Goal: Task Accomplishment & Management: Manage account settings

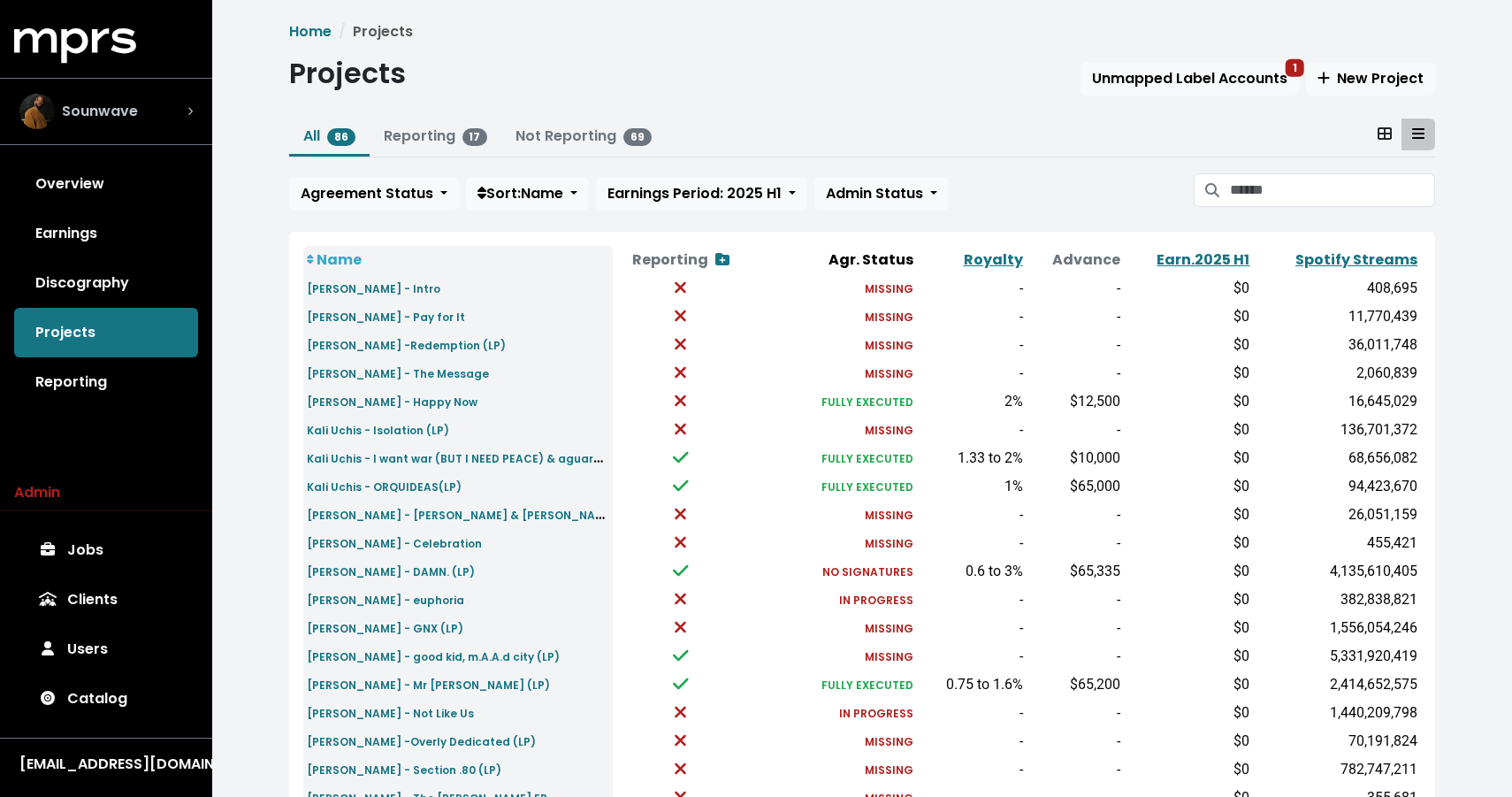
scroll to position [524, 0]
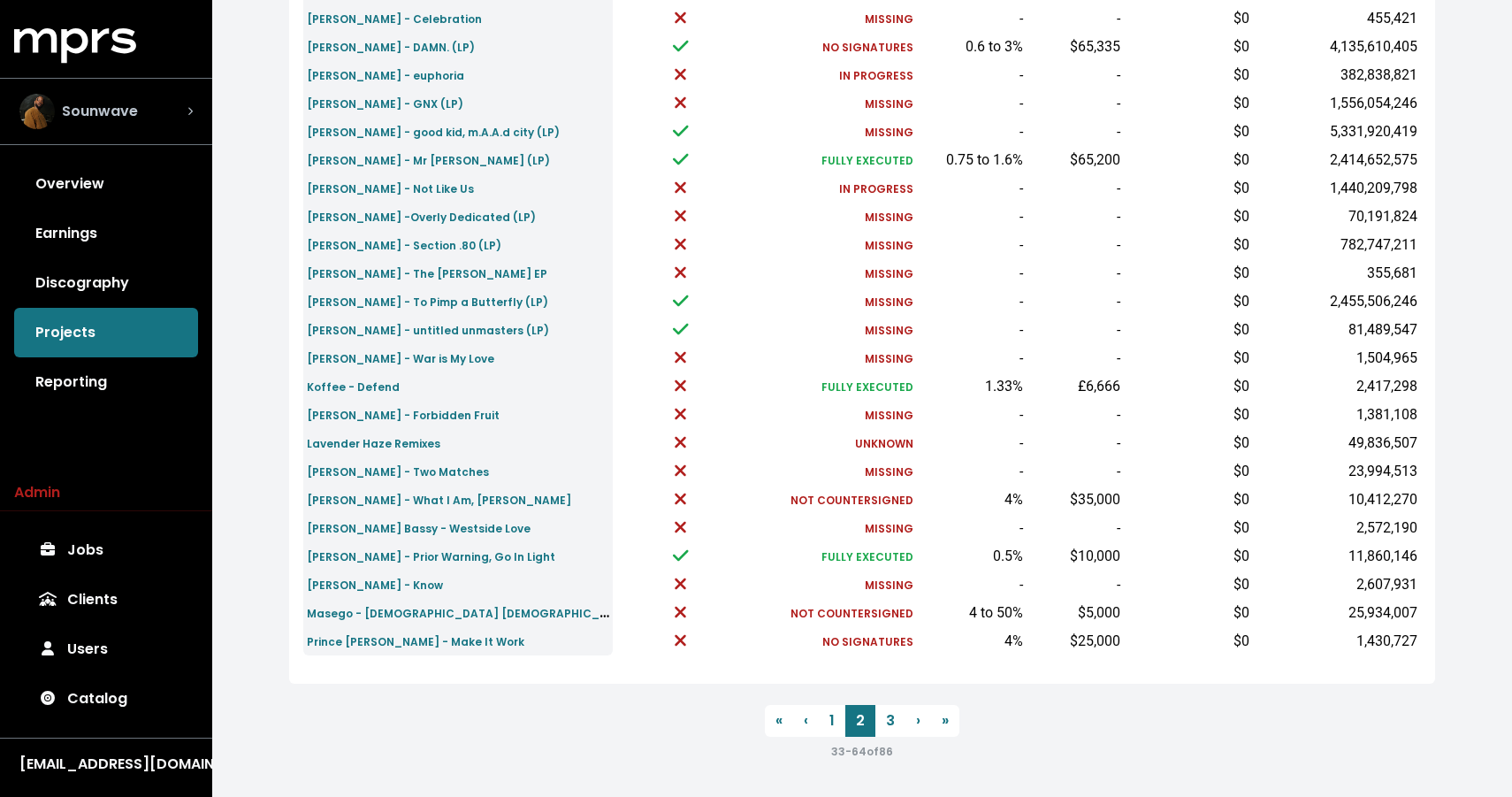
click at [126, 101] on span "Sounwave" at bounding box center [100, 111] width 76 height 21
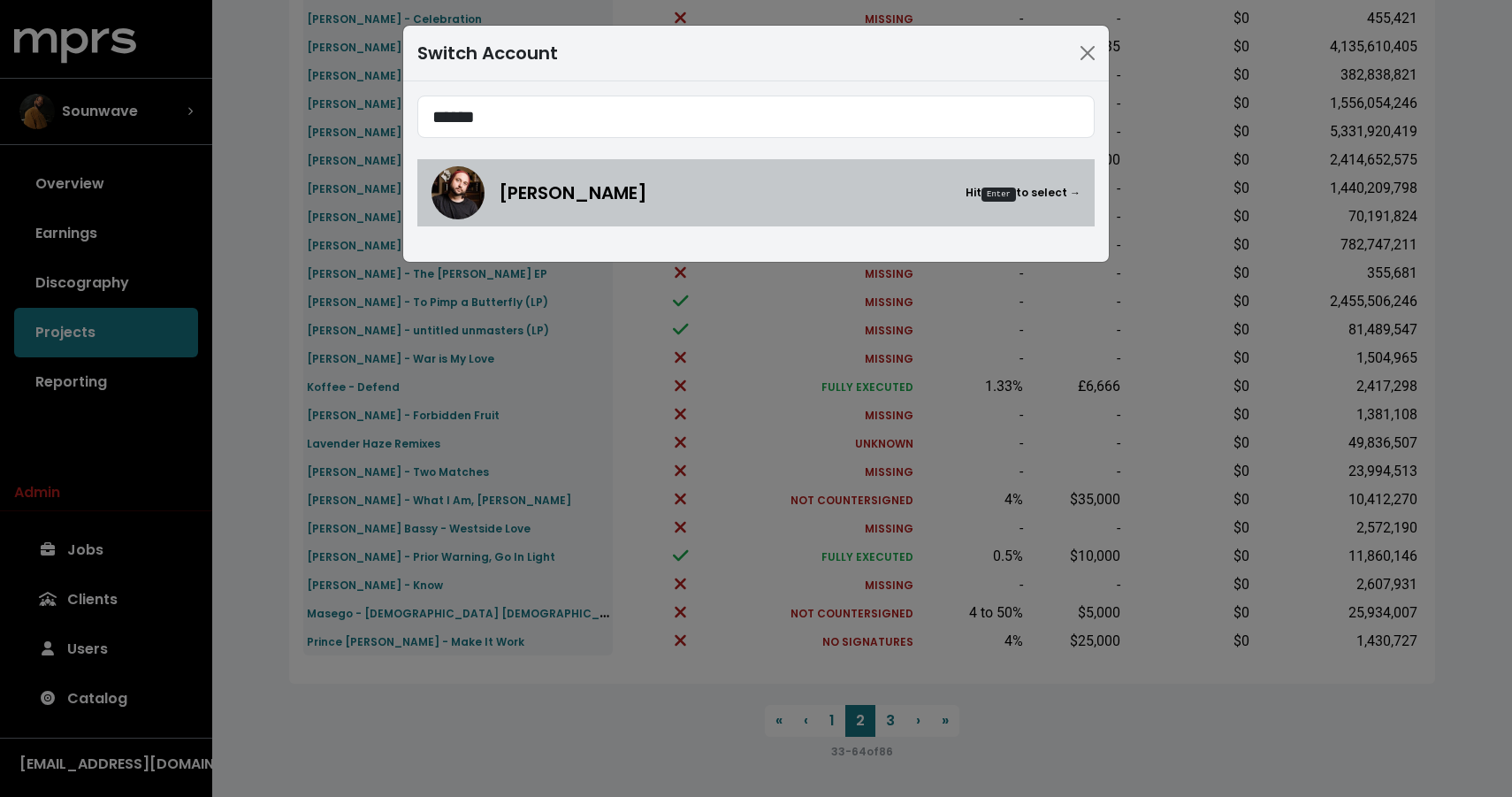
type input "******"
click at [501, 193] on span "[PERSON_NAME]" at bounding box center [573, 193] width 148 height 27
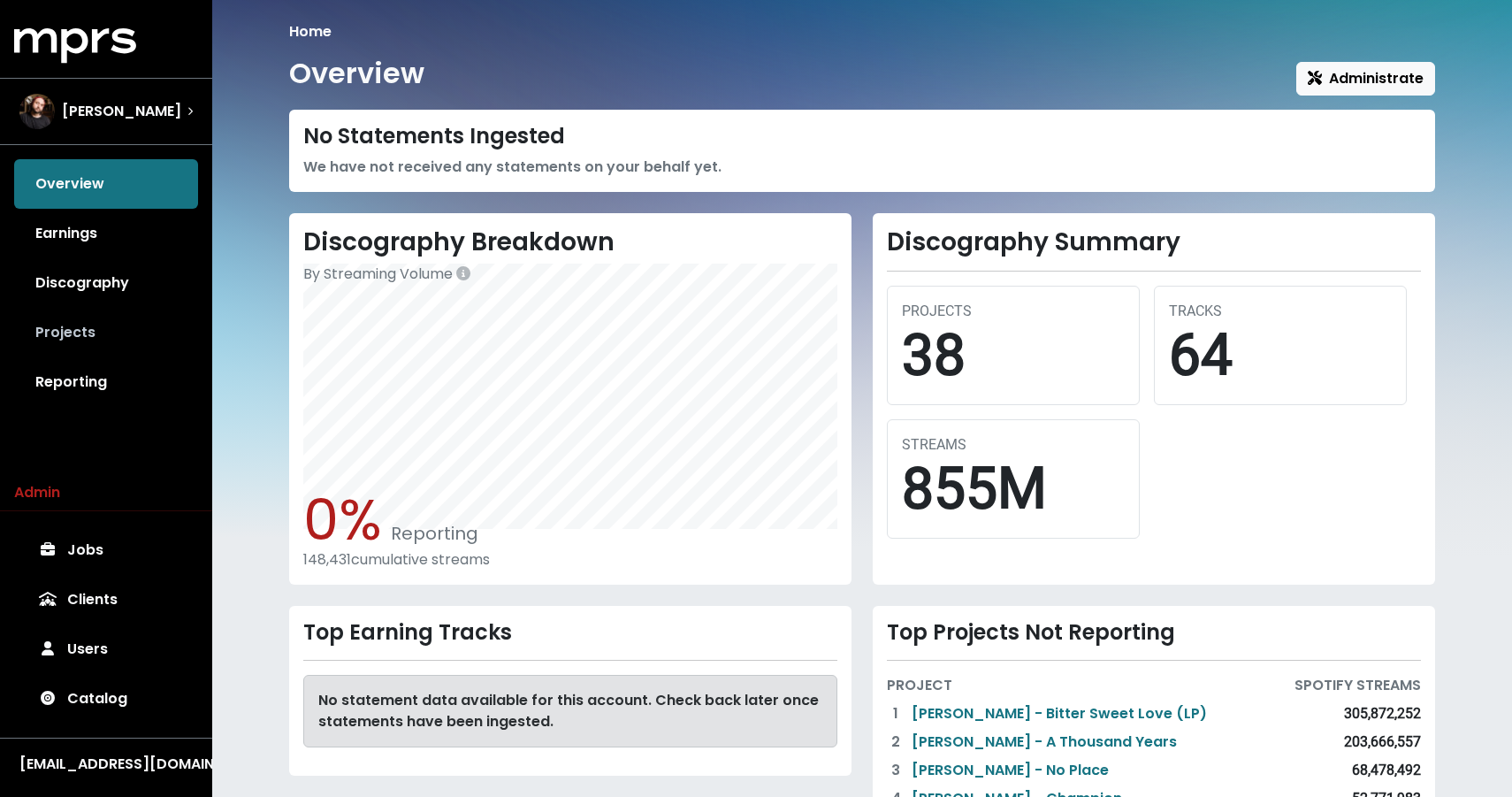
click at [91, 336] on link "Projects" at bounding box center [106, 332] width 184 height 49
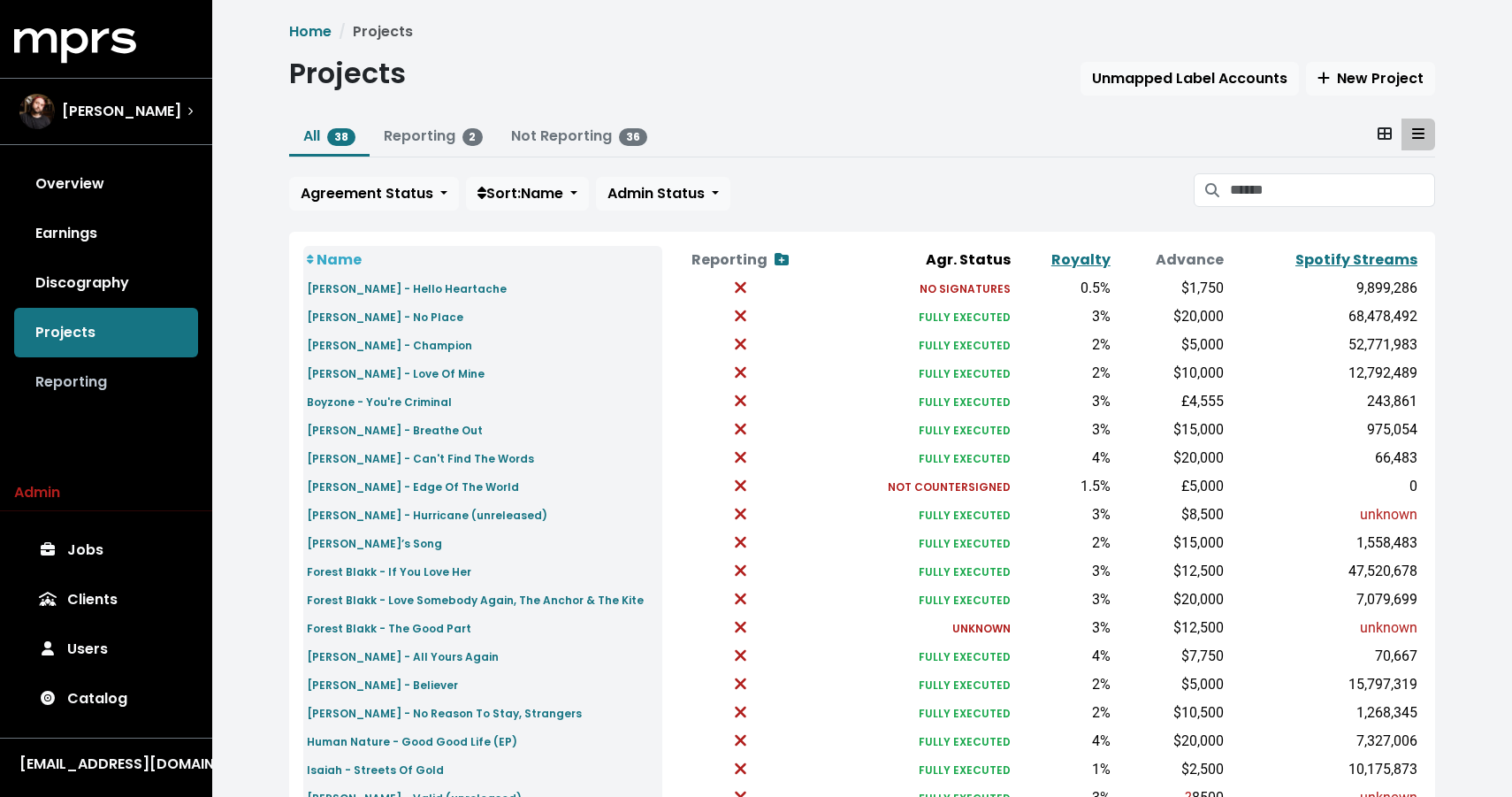
click at [101, 395] on link "Reporting" at bounding box center [106, 382] width 184 height 49
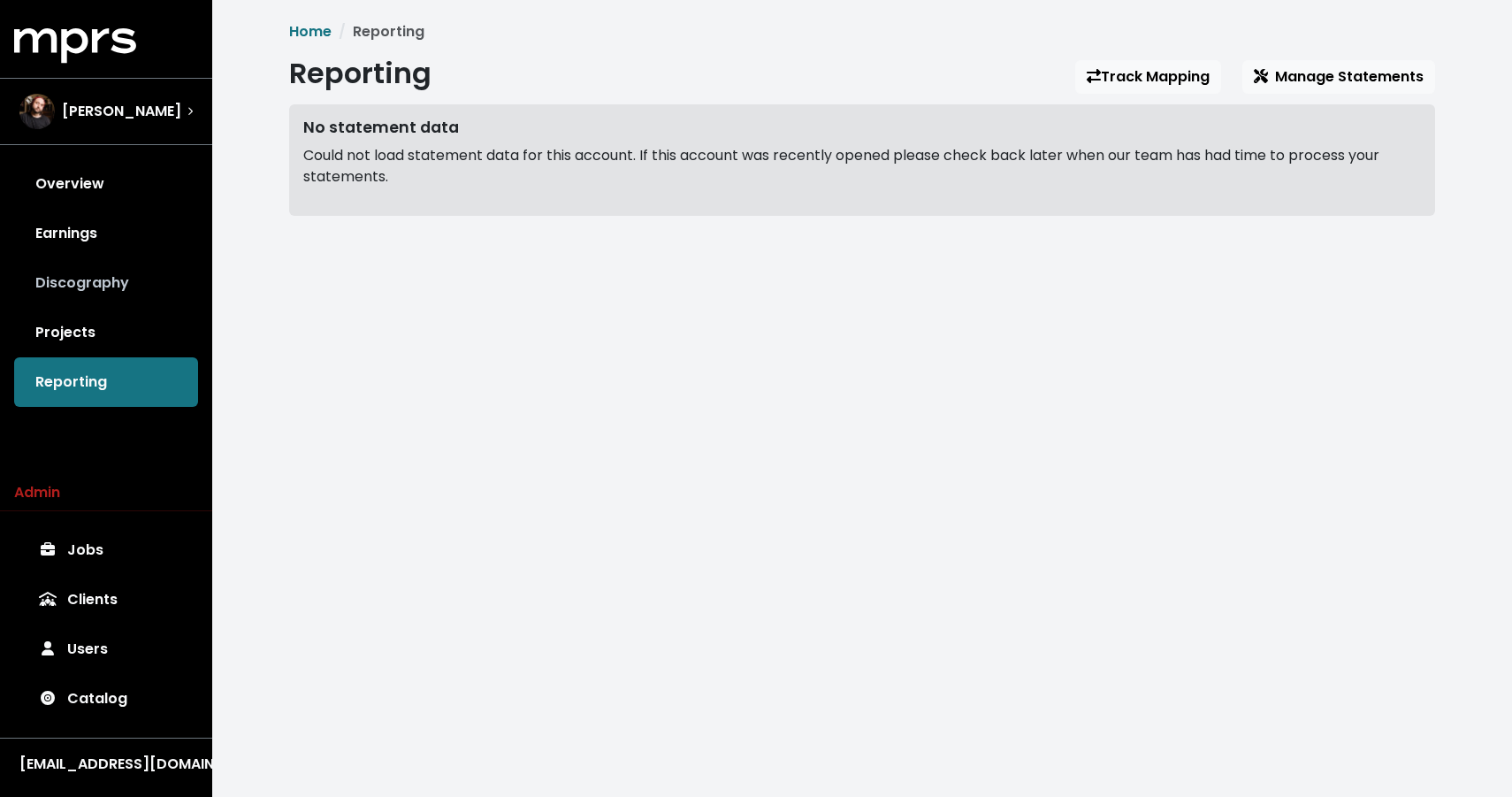
click at [141, 307] on div "Overview Earnings Discography Projects Reporting" at bounding box center [105, 283] width 212 height 248
click at [57, 273] on link "Discography" at bounding box center [106, 283] width 184 height 49
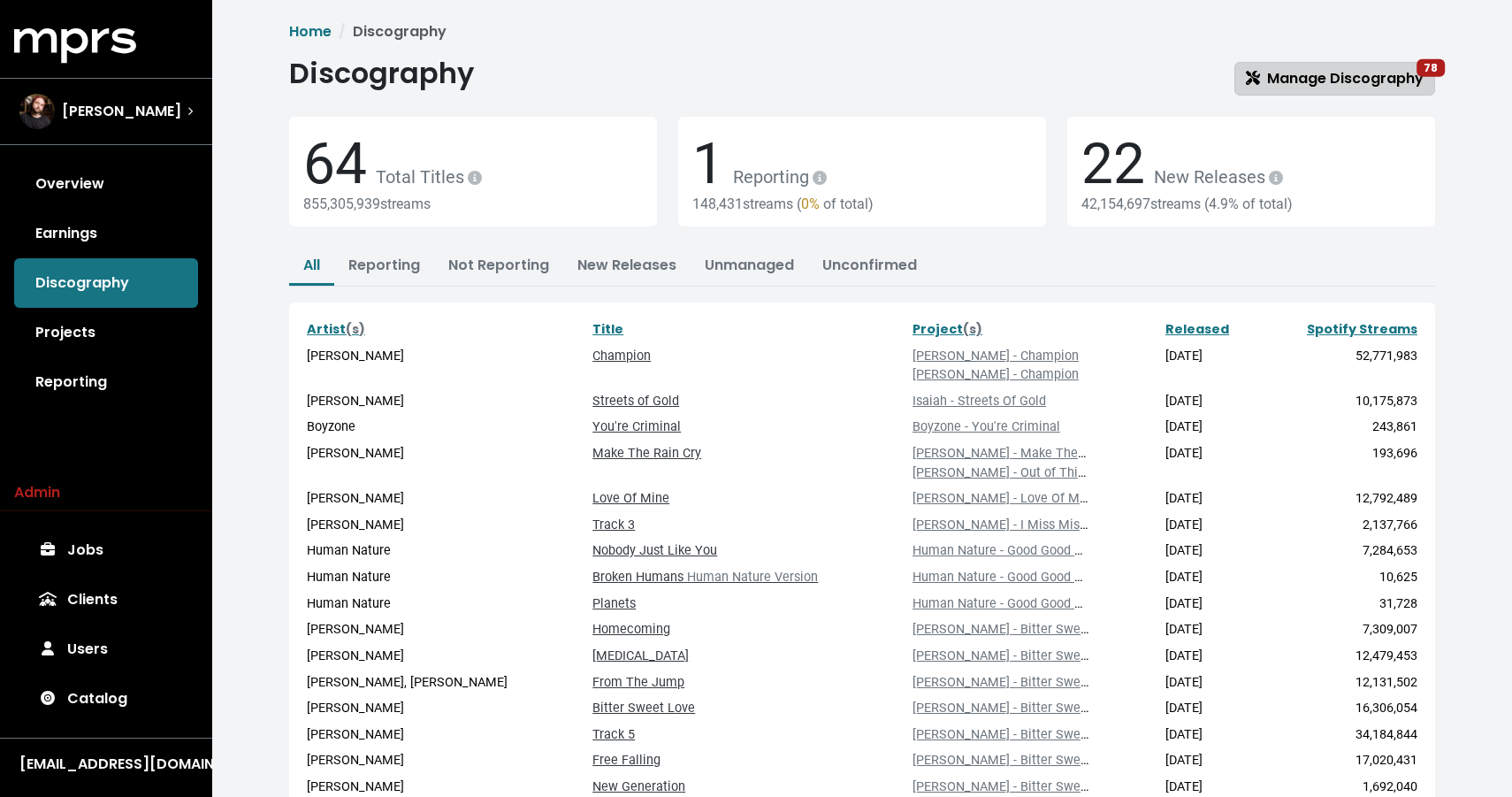
click at [1257, 93] on link "Manage Discography 78" at bounding box center [1333, 78] width 200 height 33
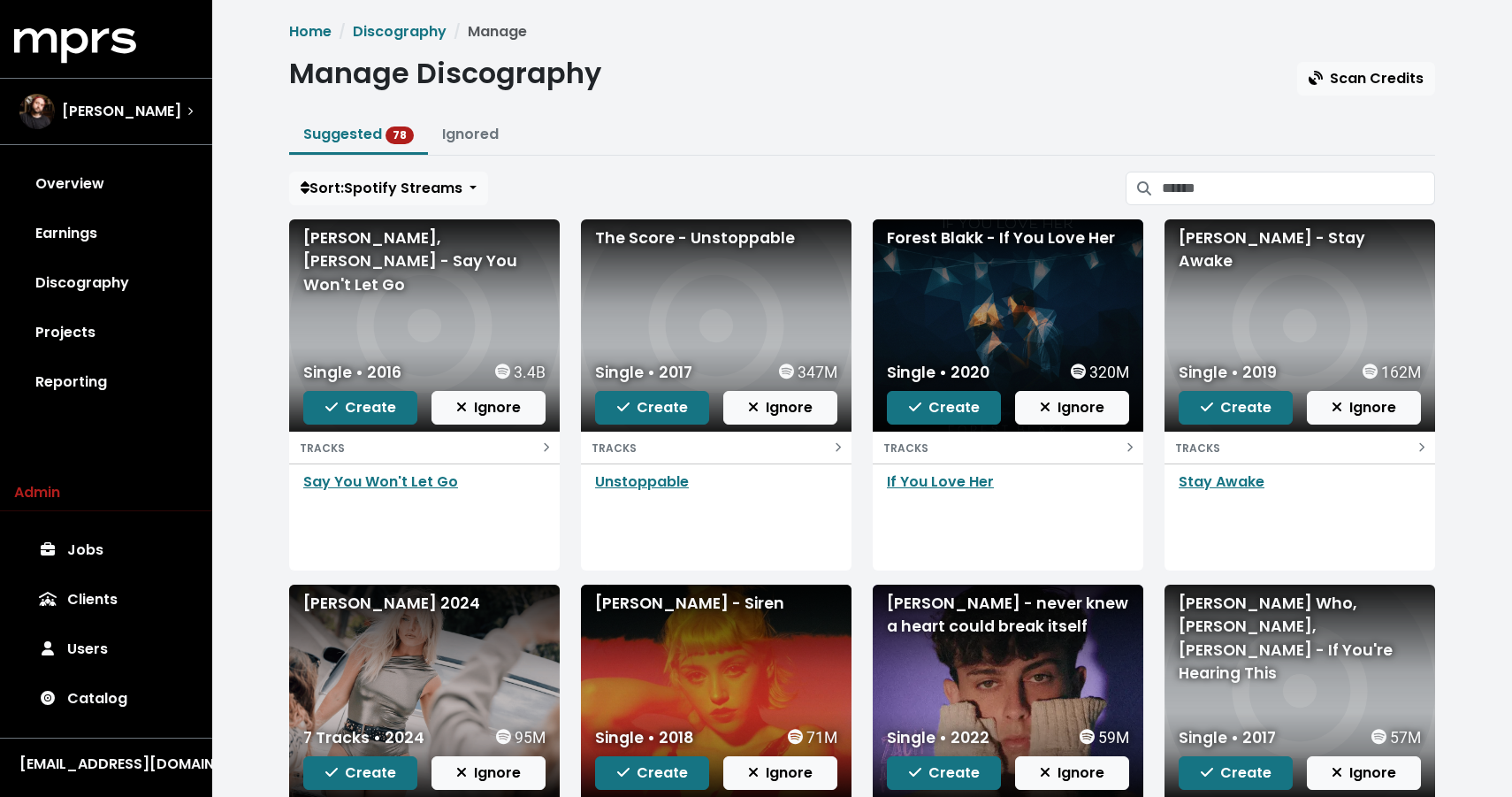
click at [355, 266] on div "[PERSON_NAME], [PERSON_NAME] - Say You Won't Let Go" at bounding box center [424, 261] width 242 height 70
copy div "[PERSON_NAME], [PERSON_NAME] - Say You Won't Let Go"
click at [663, 246] on div "The Score - Unstoppable" at bounding box center [715, 237] width 242 height 23
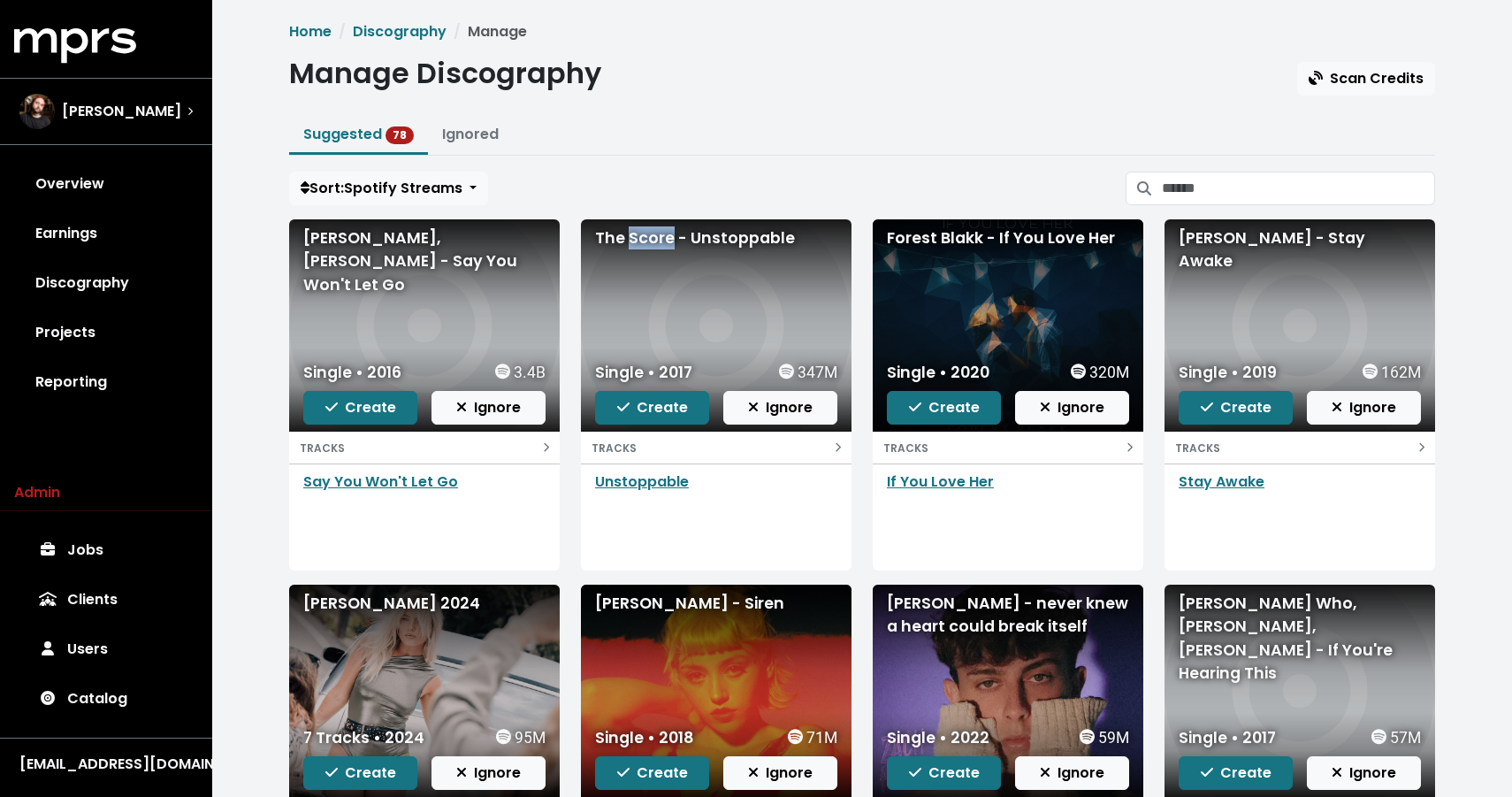
click at [663, 246] on div "The Score - Unstoppable" at bounding box center [715, 237] width 242 height 23
copy div "The Score - Unstoppable"
click at [611, 410] on button "Create" at bounding box center [652, 407] width 114 height 33
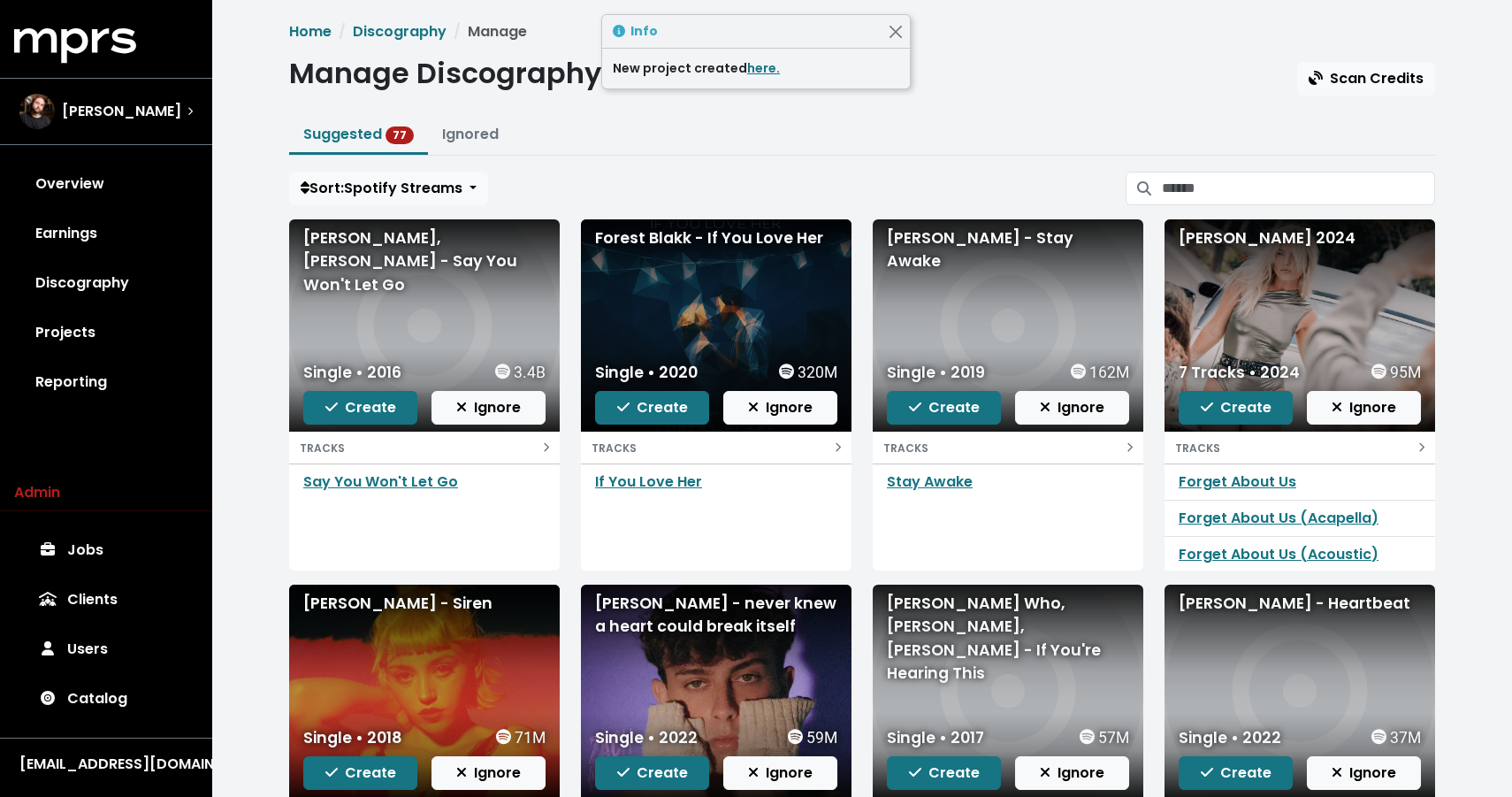
click at [663, 241] on div "Forest Blakk - If You Love Her" at bounding box center [715, 237] width 242 height 23
click at [707, 220] on div "Forest Blakk - If You Love Her" at bounding box center [715, 325] width 271 height 212
click at [707, 237] on div "Forest Blakk - If You Love Her" at bounding box center [715, 237] width 242 height 23
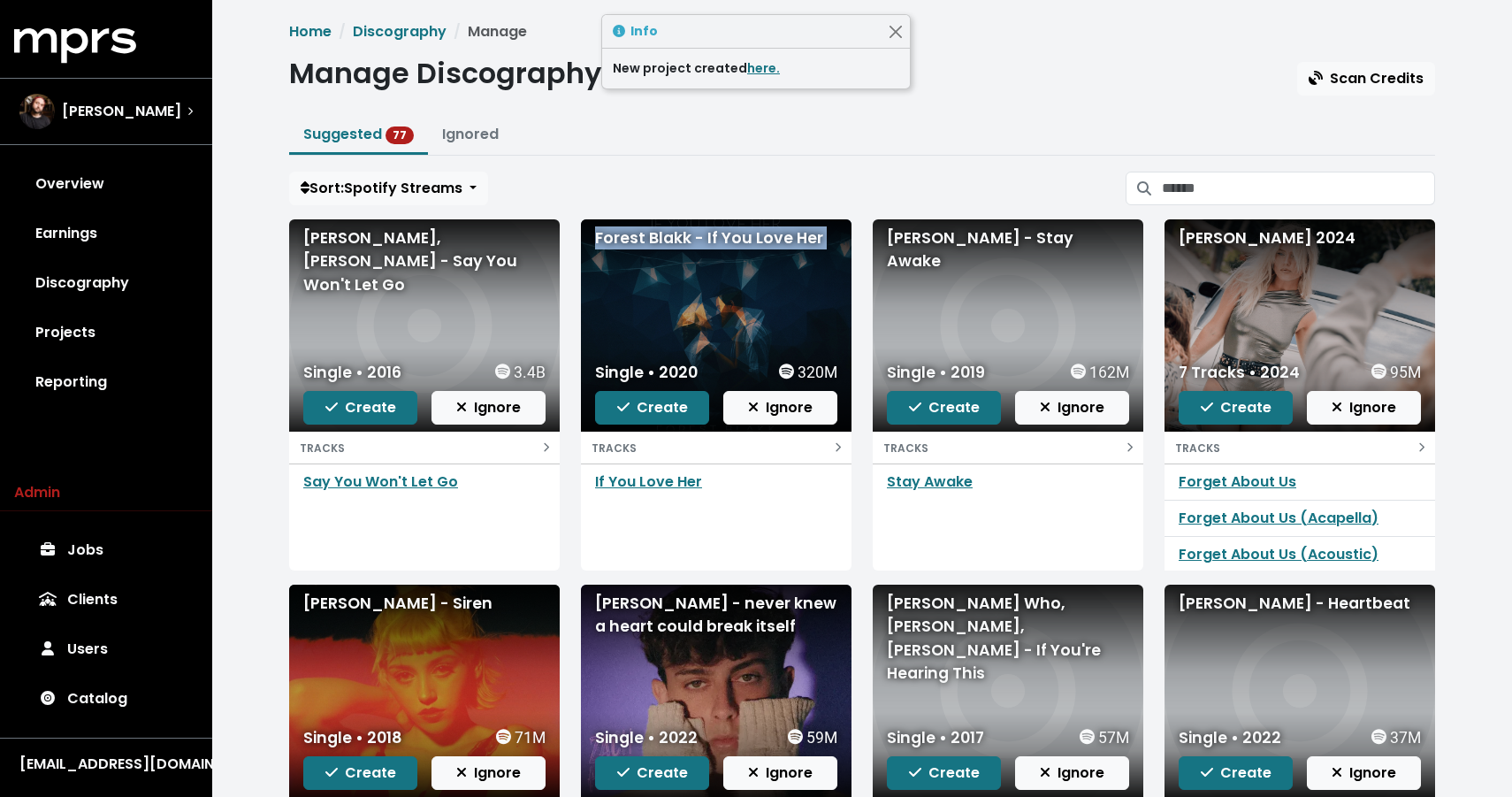
click at [707, 237] on div "Forest Blakk - If You Love Her" at bounding box center [715, 237] width 242 height 23
copy div "Forest Blakk - If You Love Her"
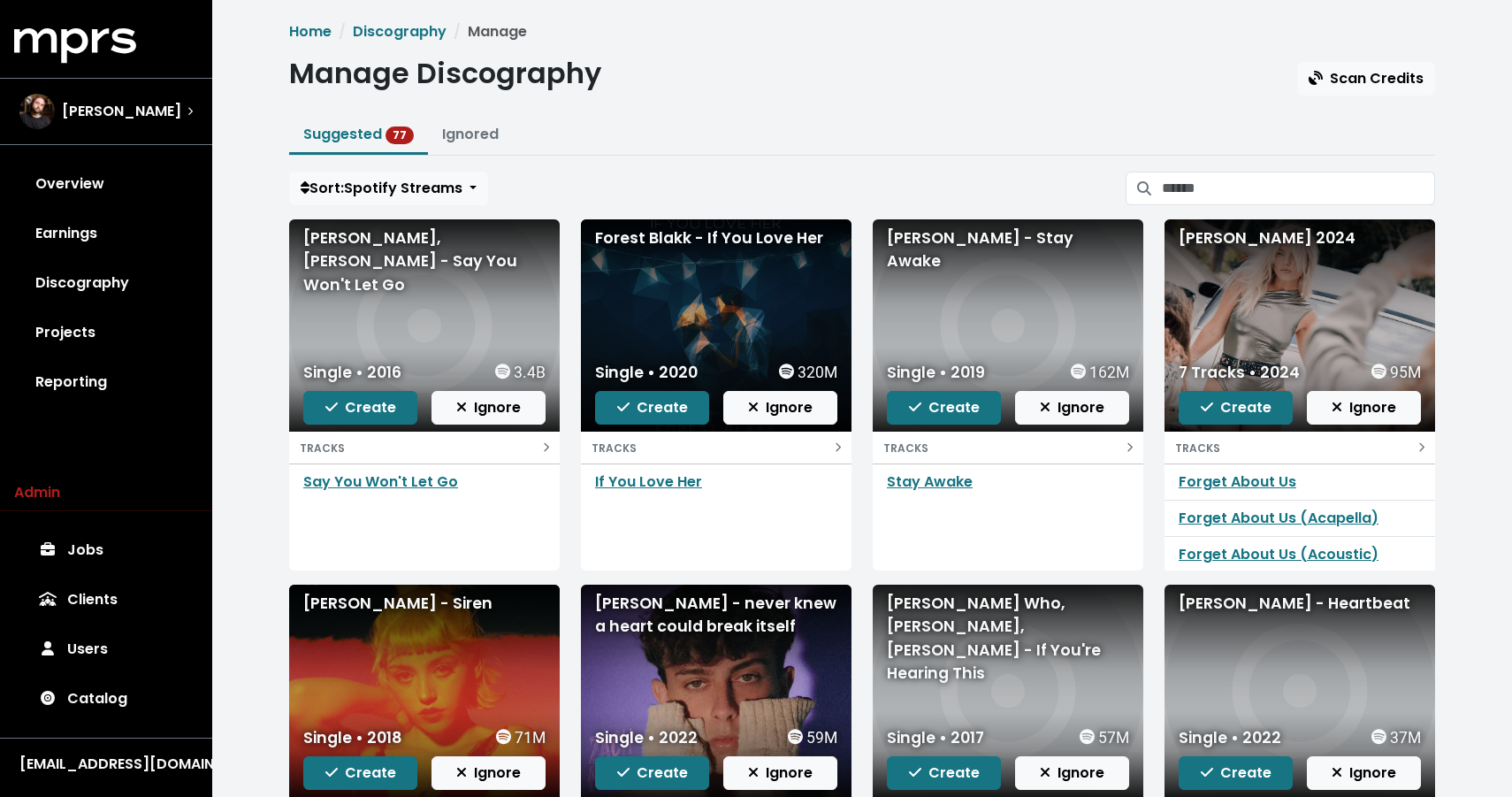
click at [927, 244] on div "[PERSON_NAME] - Stay Awake" at bounding box center [1008, 249] width 242 height 47
copy div "[PERSON_NAME] - Stay Awake"
click at [914, 419] on button "Create" at bounding box center [944, 407] width 114 height 33
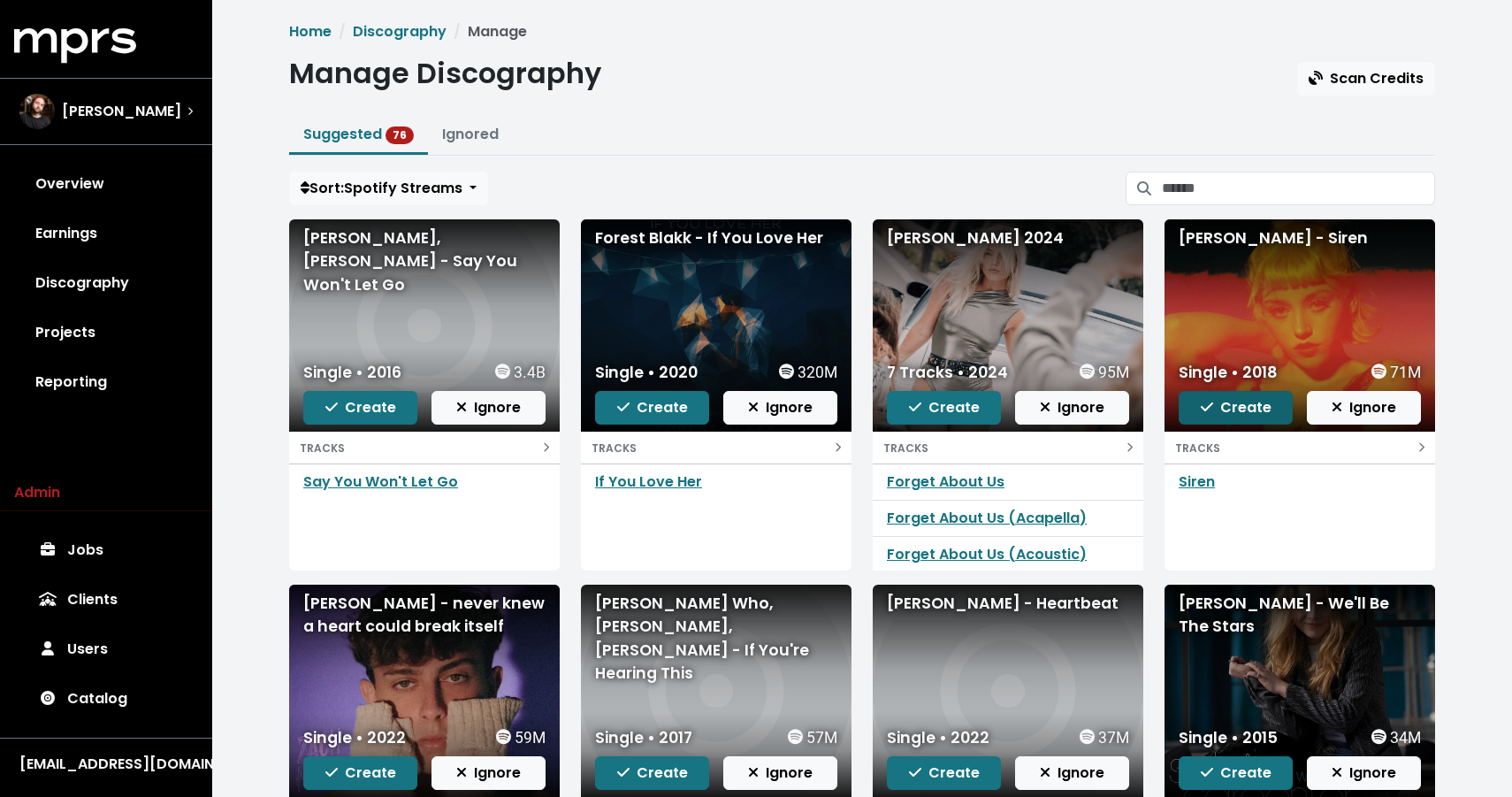
click at [1207, 405] on icon "button" at bounding box center [1206, 407] width 12 height 14
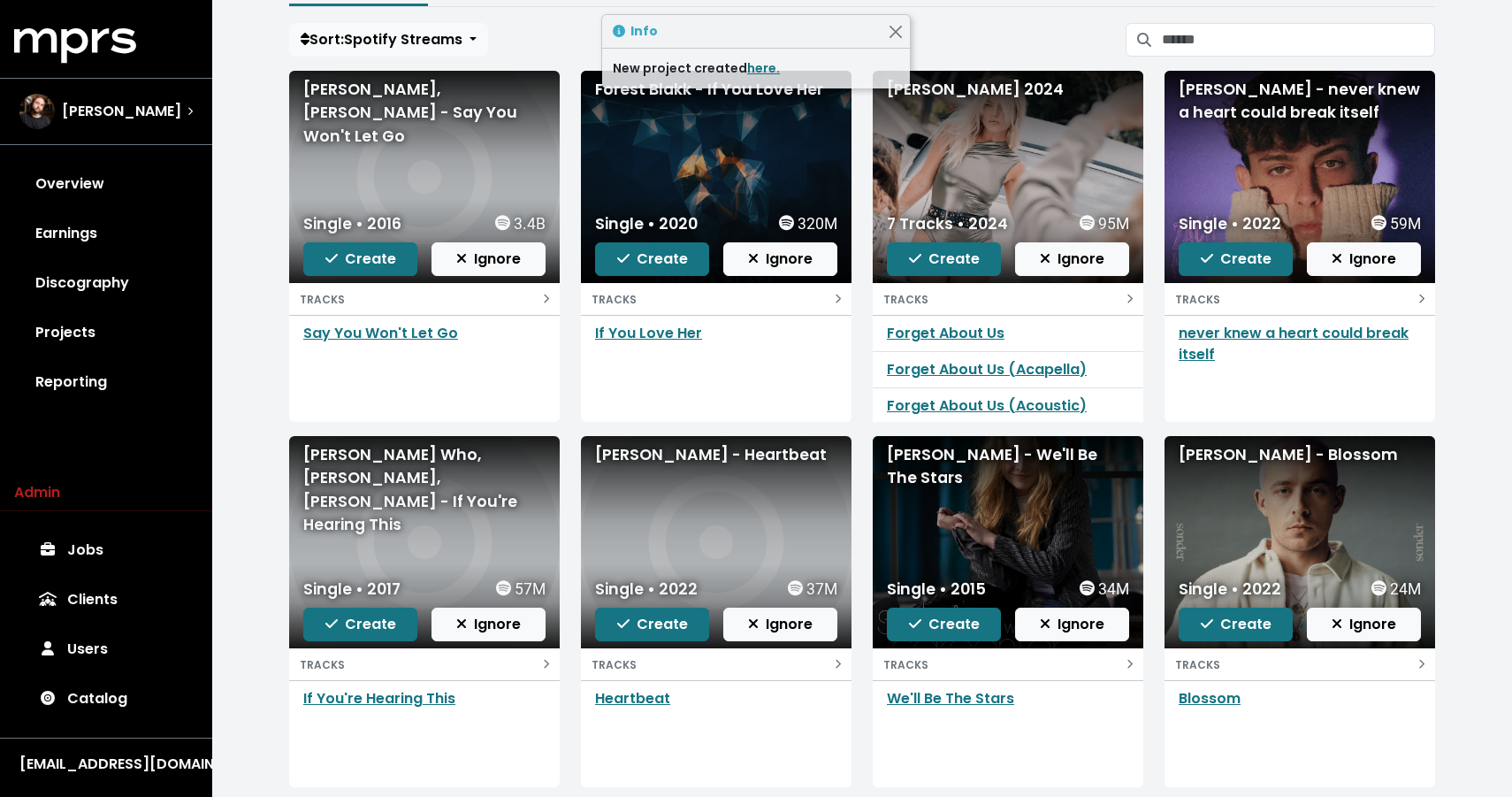
scroll to position [125, 0]
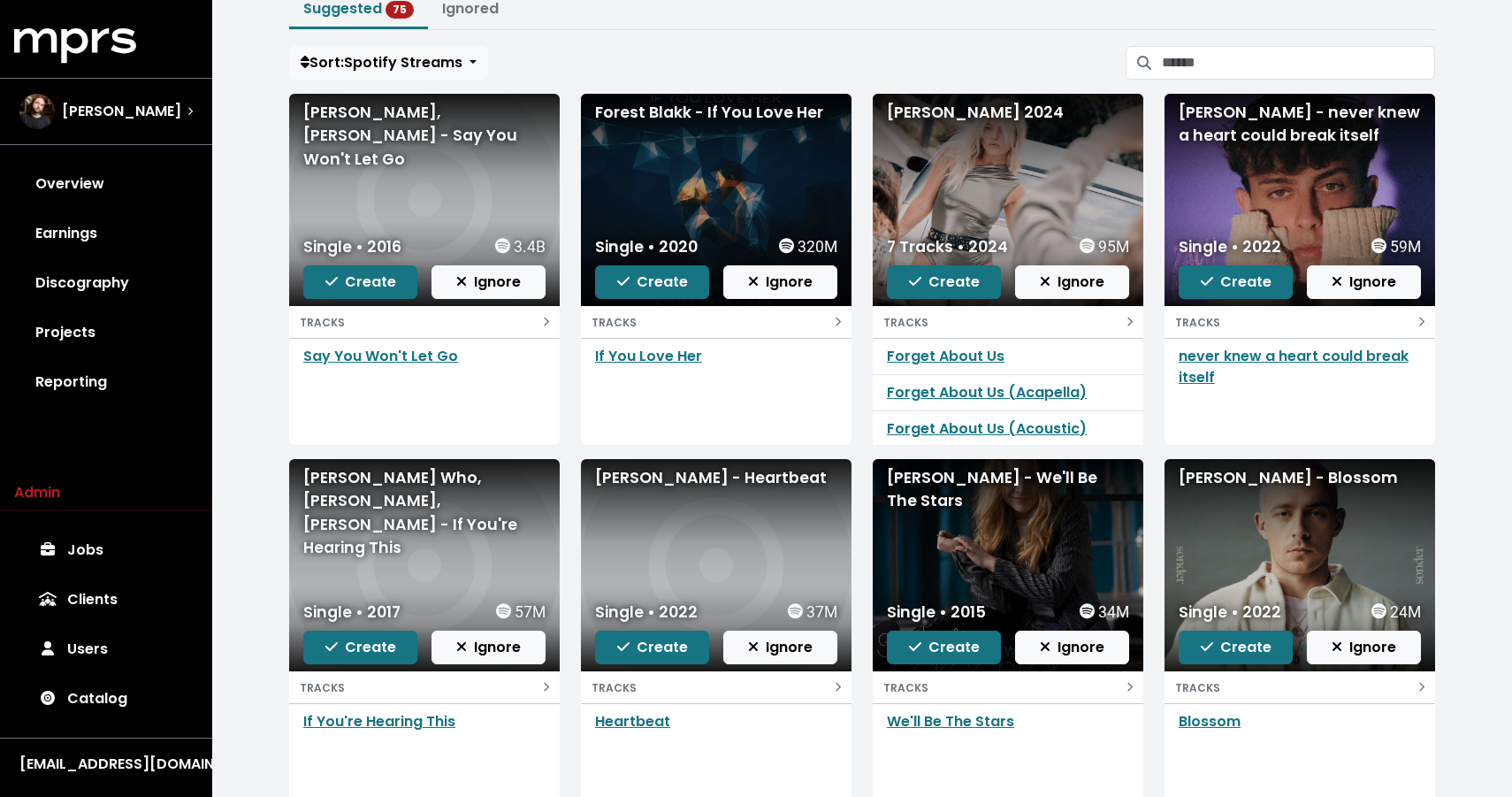
click at [1287, 135] on div "[PERSON_NAME] - ​never knew a heart could break itself" at bounding box center [1299, 123] width 242 height 47
copy div "[PERSON_NAME] - ​never knew a heart could break itself"
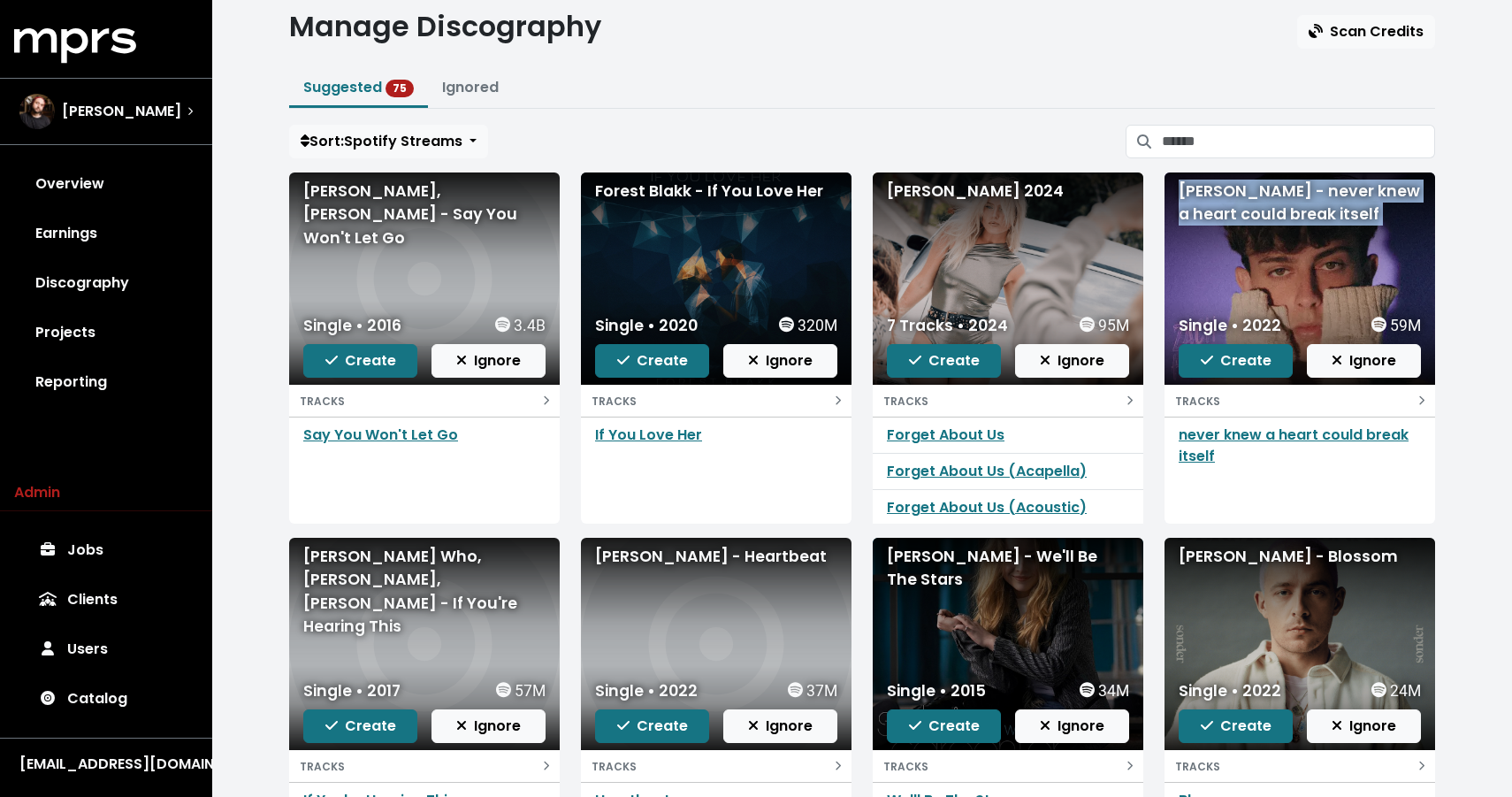
scroll to position [45, 0]
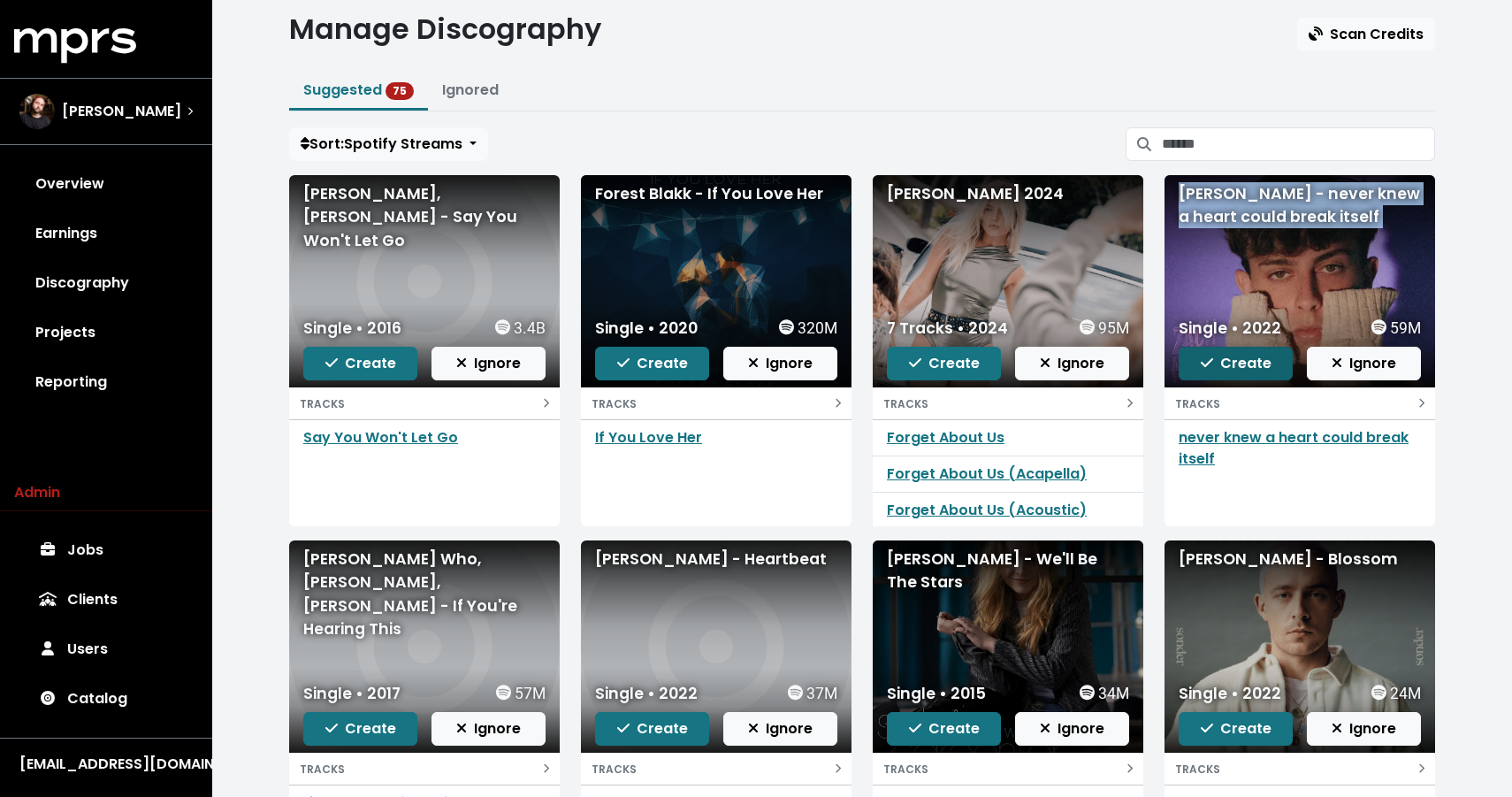
click at [1230, 376] on button "Create" at bounding box center [1236, 363] width 114 height 33
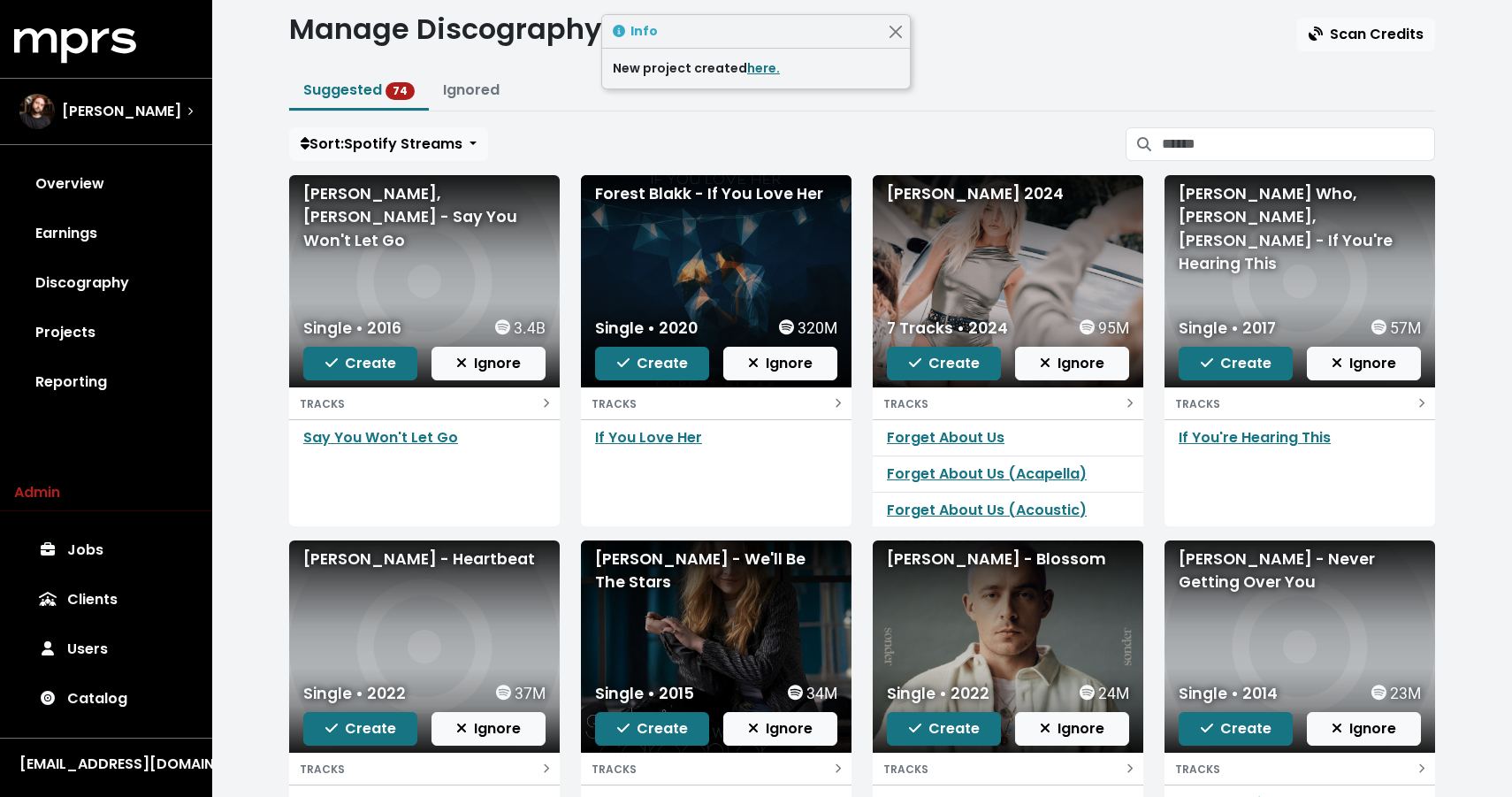
click at [1295, 223] on div "[PERSON_NAME] Who, [PERSON_NAME], [PERSON_NAME] - If You're Hearing This" at bounding box center [1299, 229] width 242 height 94
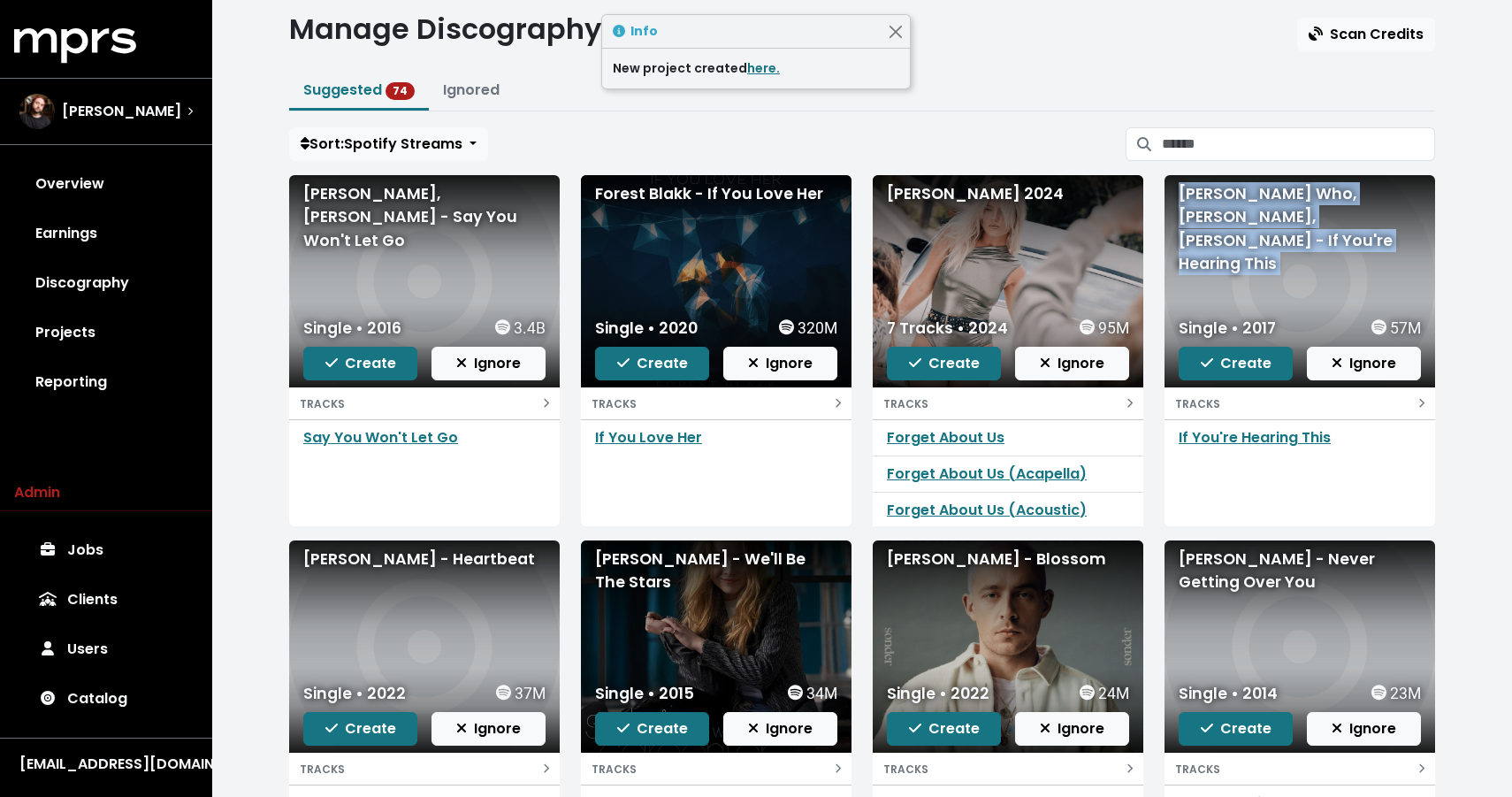
click at [1295, 223] on div "[PERSON_NAME] Who, [PERSON_NAME], [PERSON_NAME] - If You're Hearing This" at bounding box center [1299, 229] width 242 height 94
copy div "[PERSON_NAME] Who, [PERSON_NAME], [PERSON_NAME] - If You're Hearing This"
click at [1226, 357] on span "Create" at bounding box center [1236, 362] width 70 height 20
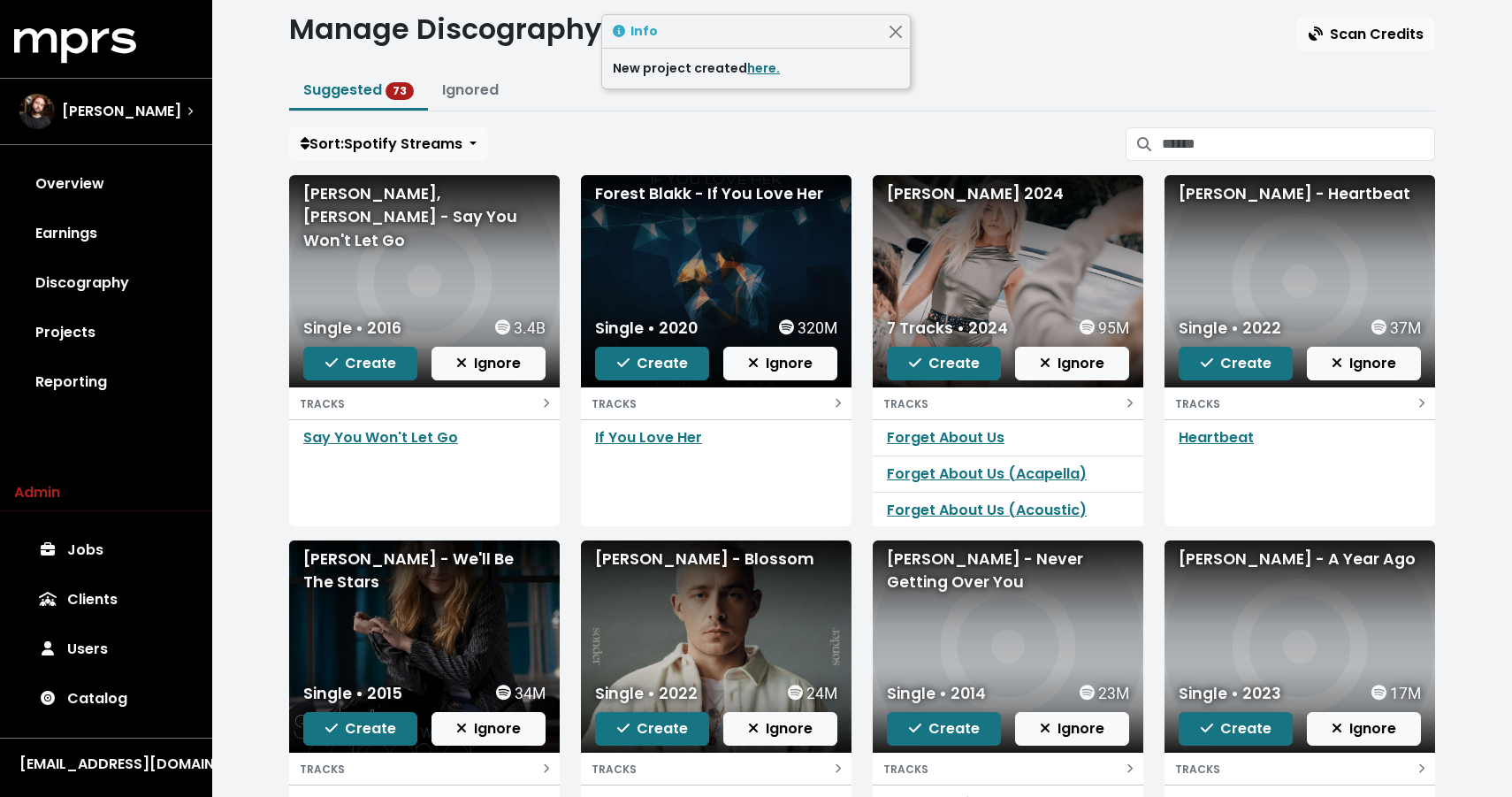
click at [1244, 200] on div "[PERSON_NAME] - Heartbeat" at bounding box center [1299, 194] width 242 height 23
copy div "[PERSON_NAME] - Heartbeat"
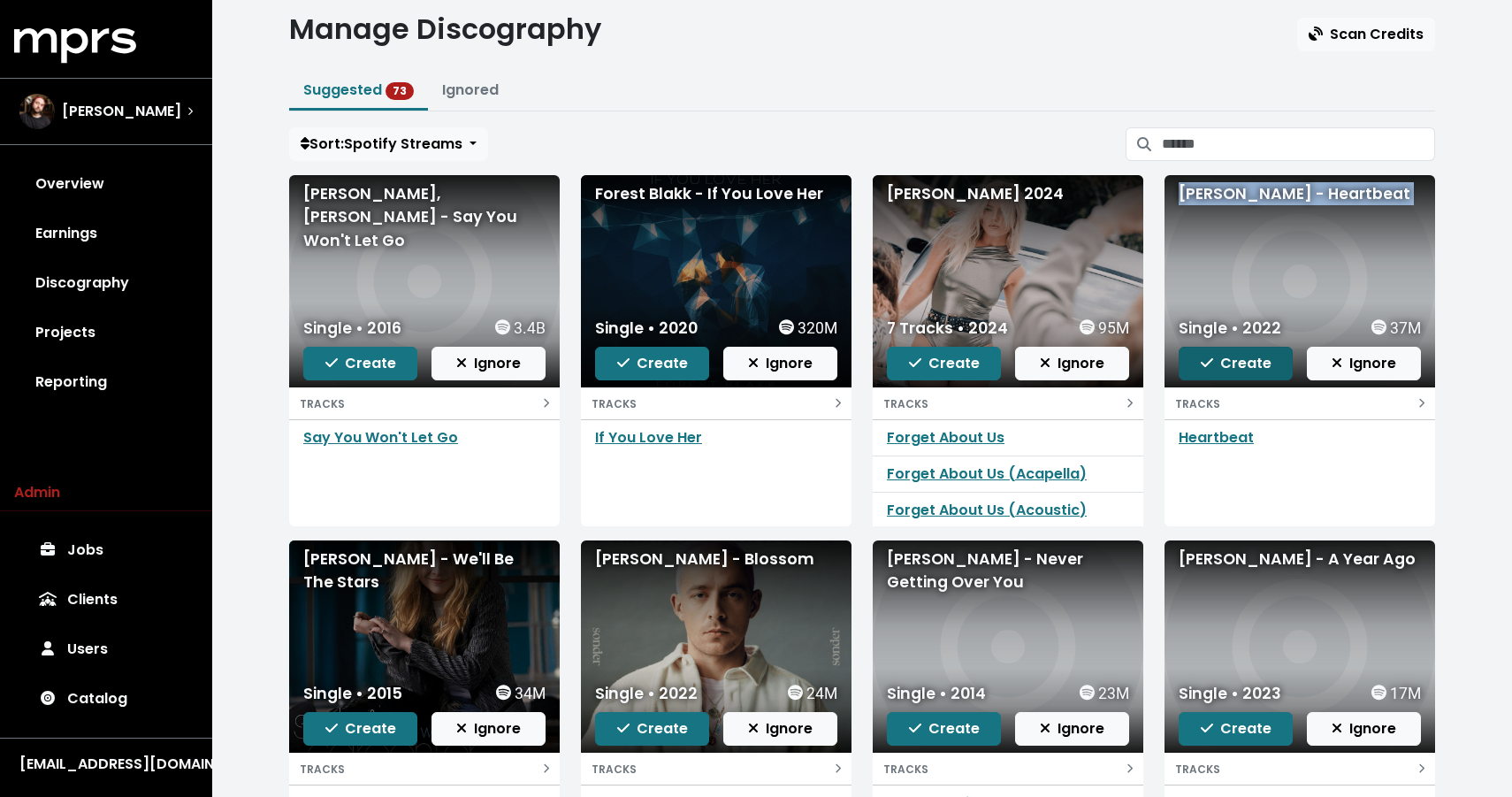
click at [1232, 352] on span "Create" at bounding box center [1236, 362] width 70 height 20
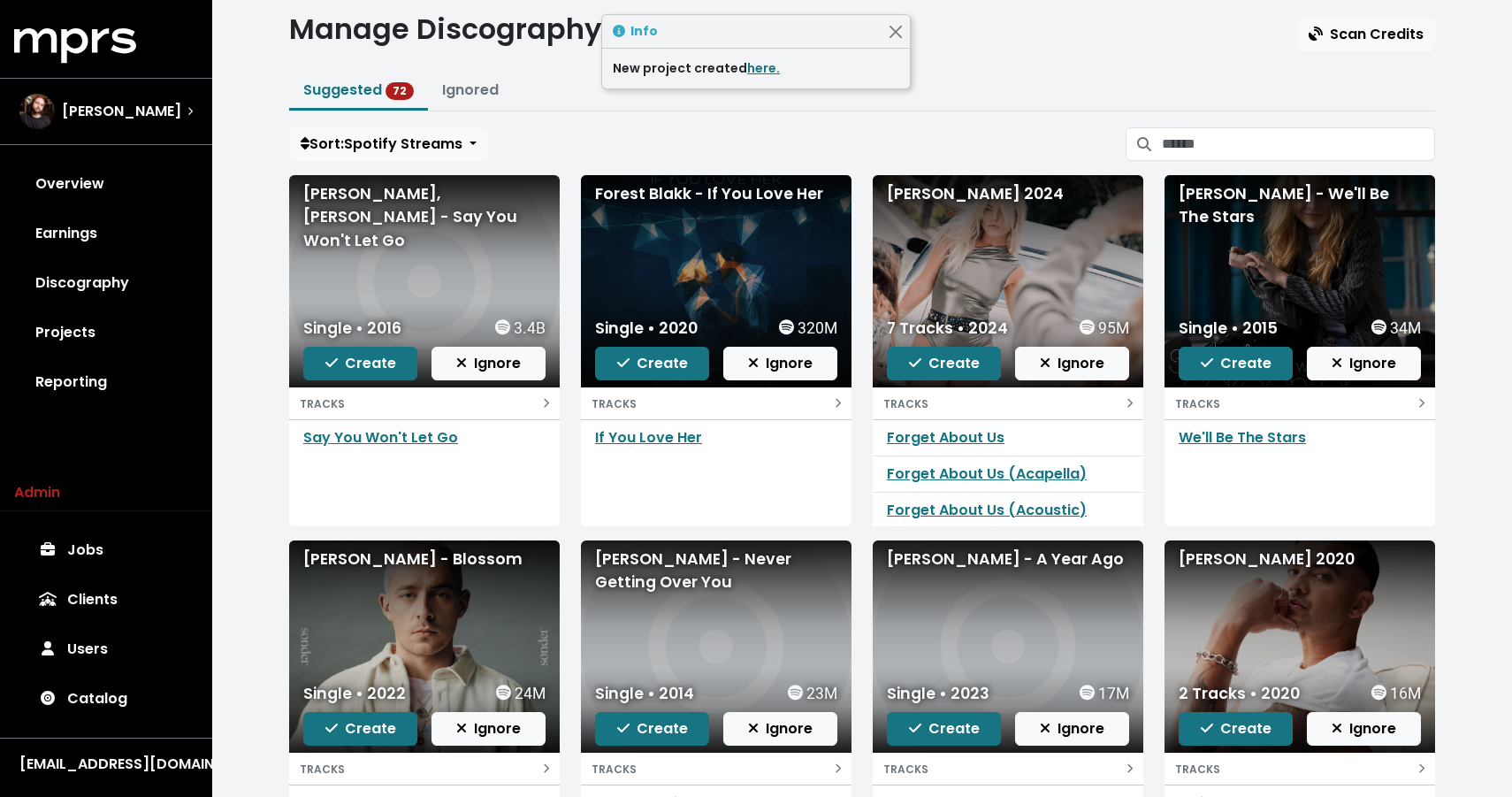
click at [1230, 209] on div "[PERSON_NAME] - We'll Be The Stars" at bounding box center [1299, 205] width 242 height 47
copy div "[PERSON_NAME] - We'll Be The Stars"
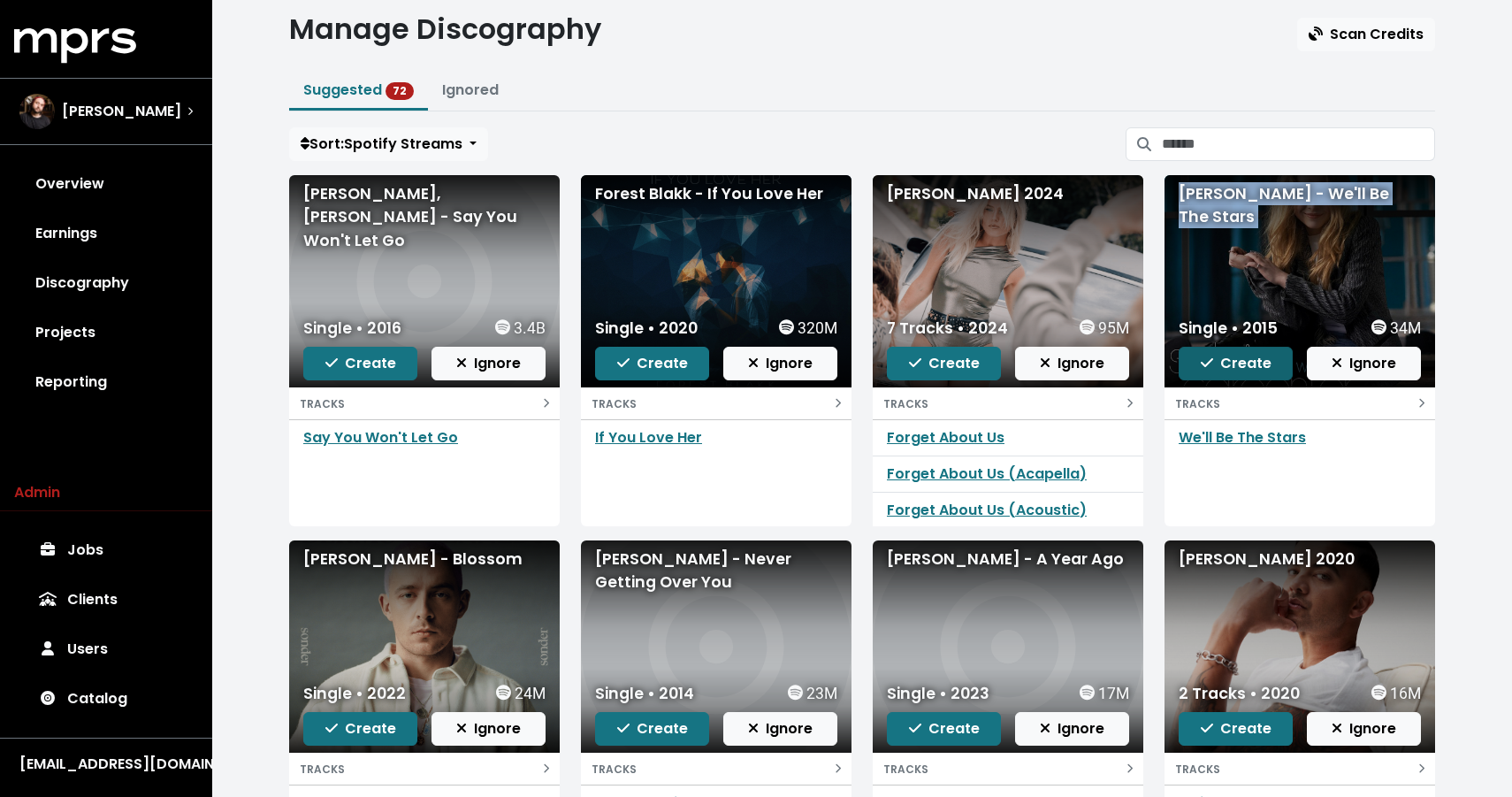
click at [1221, 364] on span "Create" at bounding box center [1236, 362] width 70 height 20
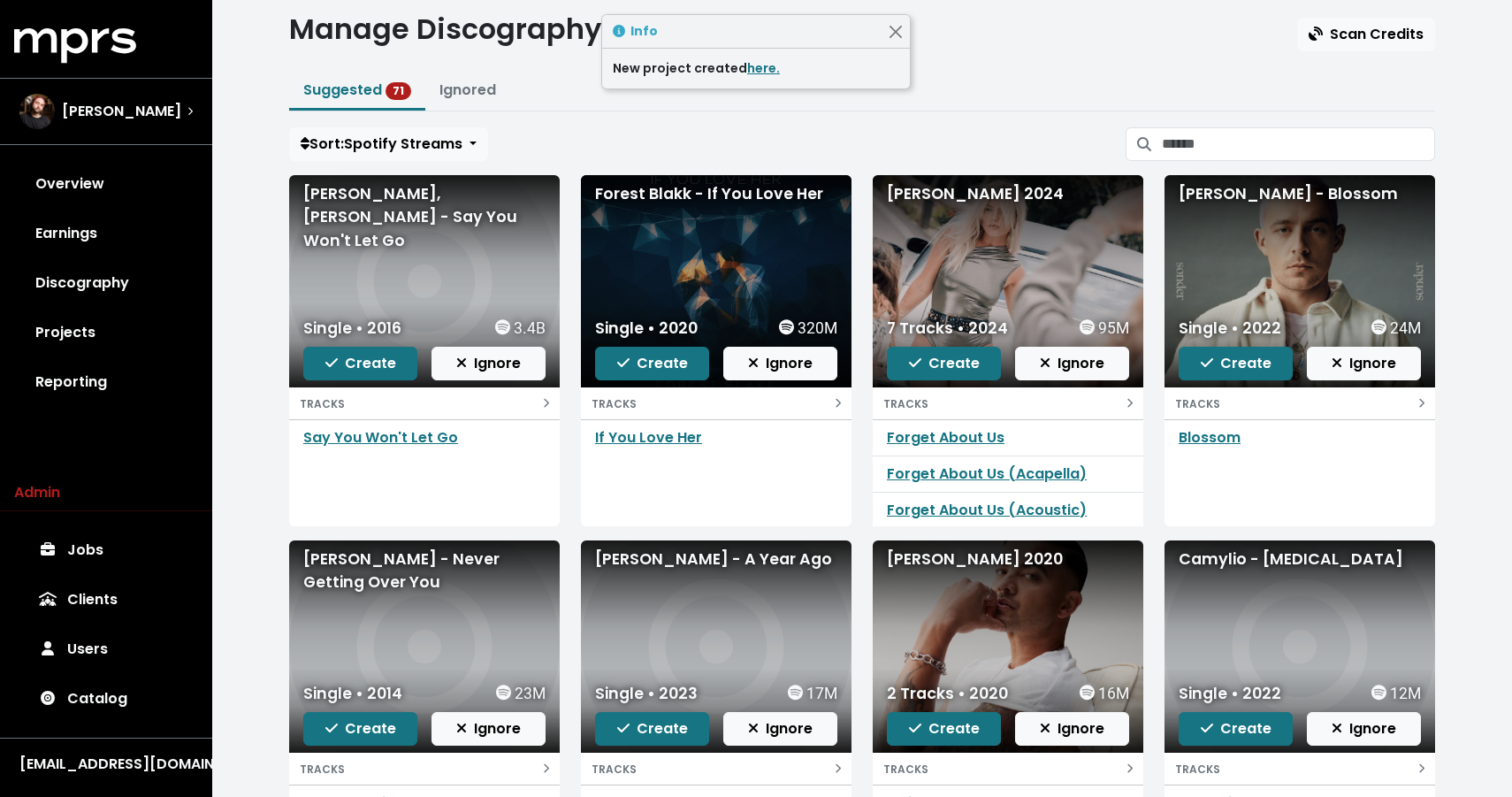
click at [1314, 194] on div "[PERSON_NAME] - Blossom" at bounding box center [1299, 194] width 242 height 23
copy div "[PERSON_NAME] - Blossom"
click at [395, 571] on div "[PERSON_NAME] - Never Getting Over You" at bounding box center [424, 570] width 242 height 47
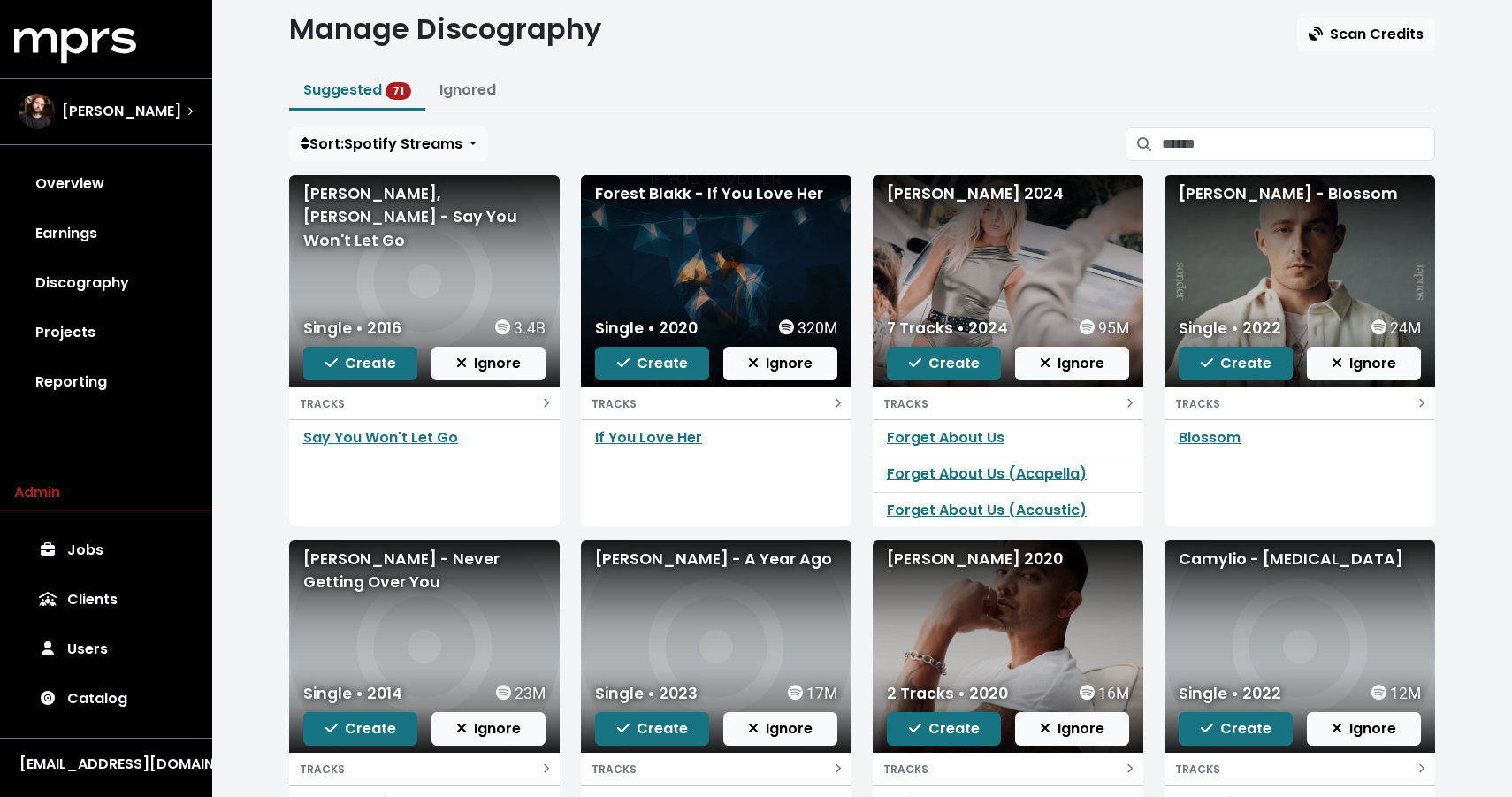
click at [395, 571] on div "[PERSON_NAME] - Never Getting Over You" at bounding box center [424, 570] width 242 height 47
copy div "[PERSON_NAME] - Never Getting Over You"
click at [635, 560] on div "[PERSON_NAME] - A Year Ago" at bounding box center [715, 559] width 242 height 23
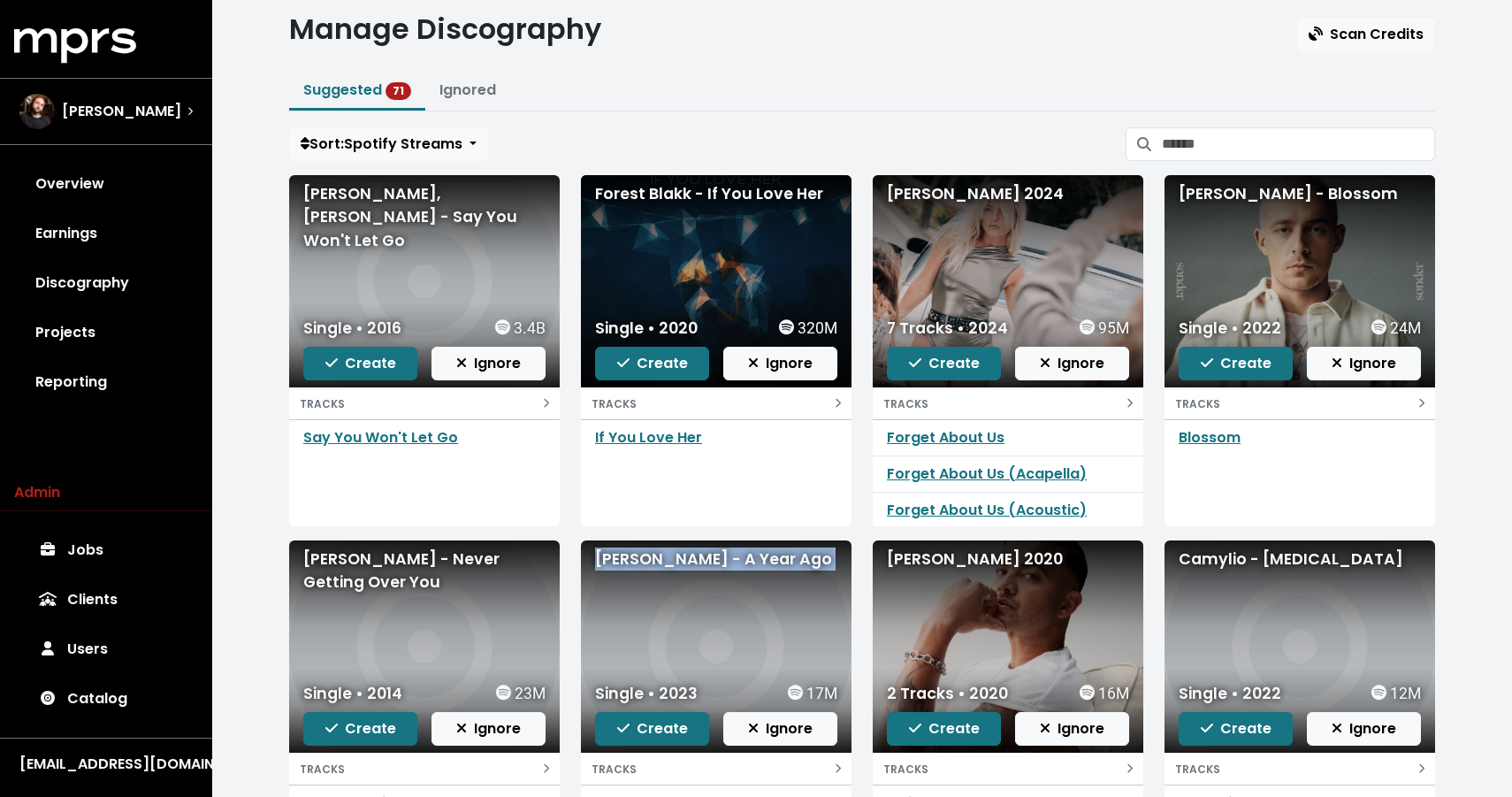
click at [635, 560] on div "[PERSON_NAME] - A Year Ago" at bounding box center [715, 559] width 242 height 23
click at [644, 720] on span "Create" at bounding box center [652, 728] width 70 height 20
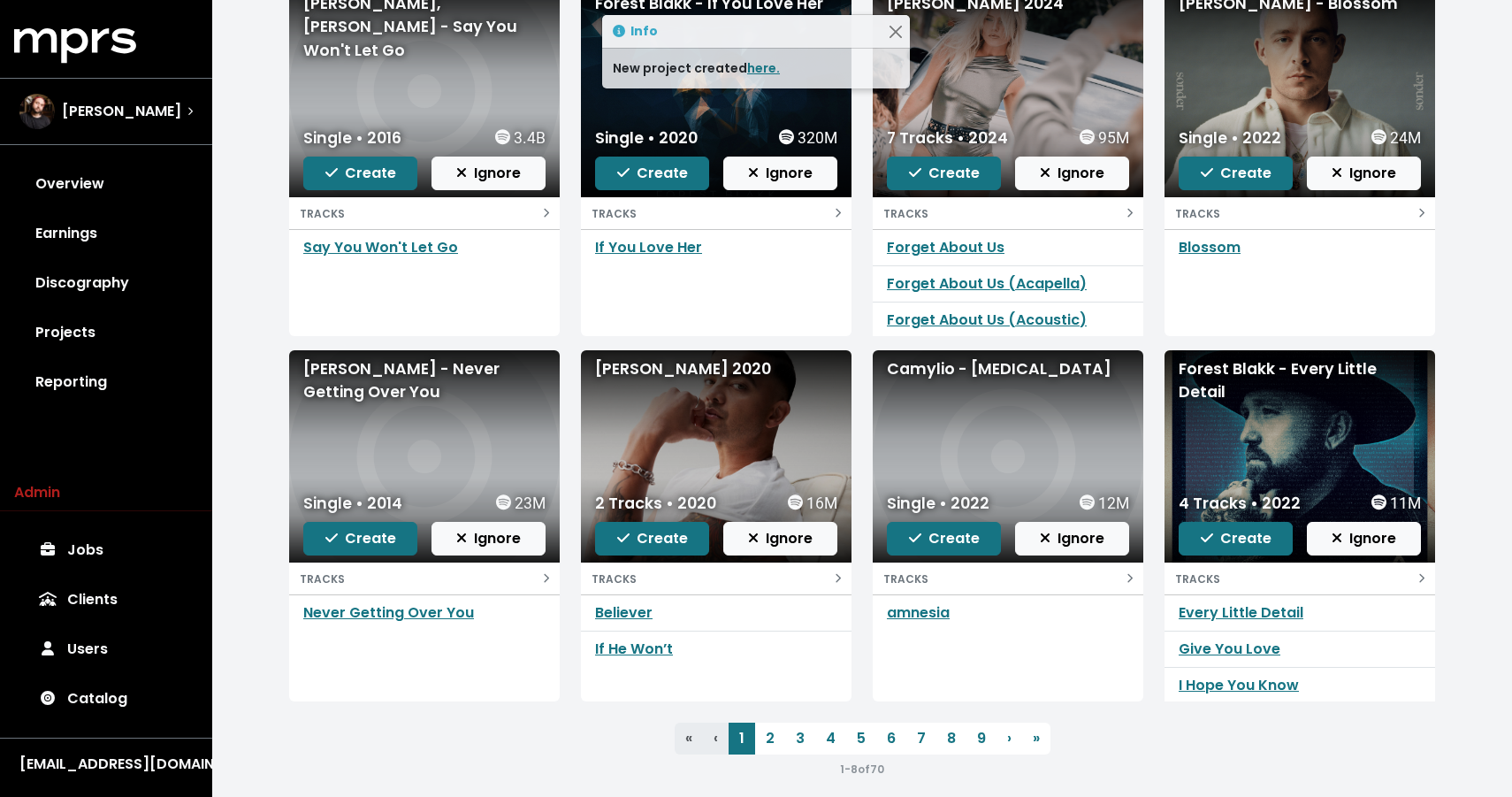
scroll to position [236, 0]
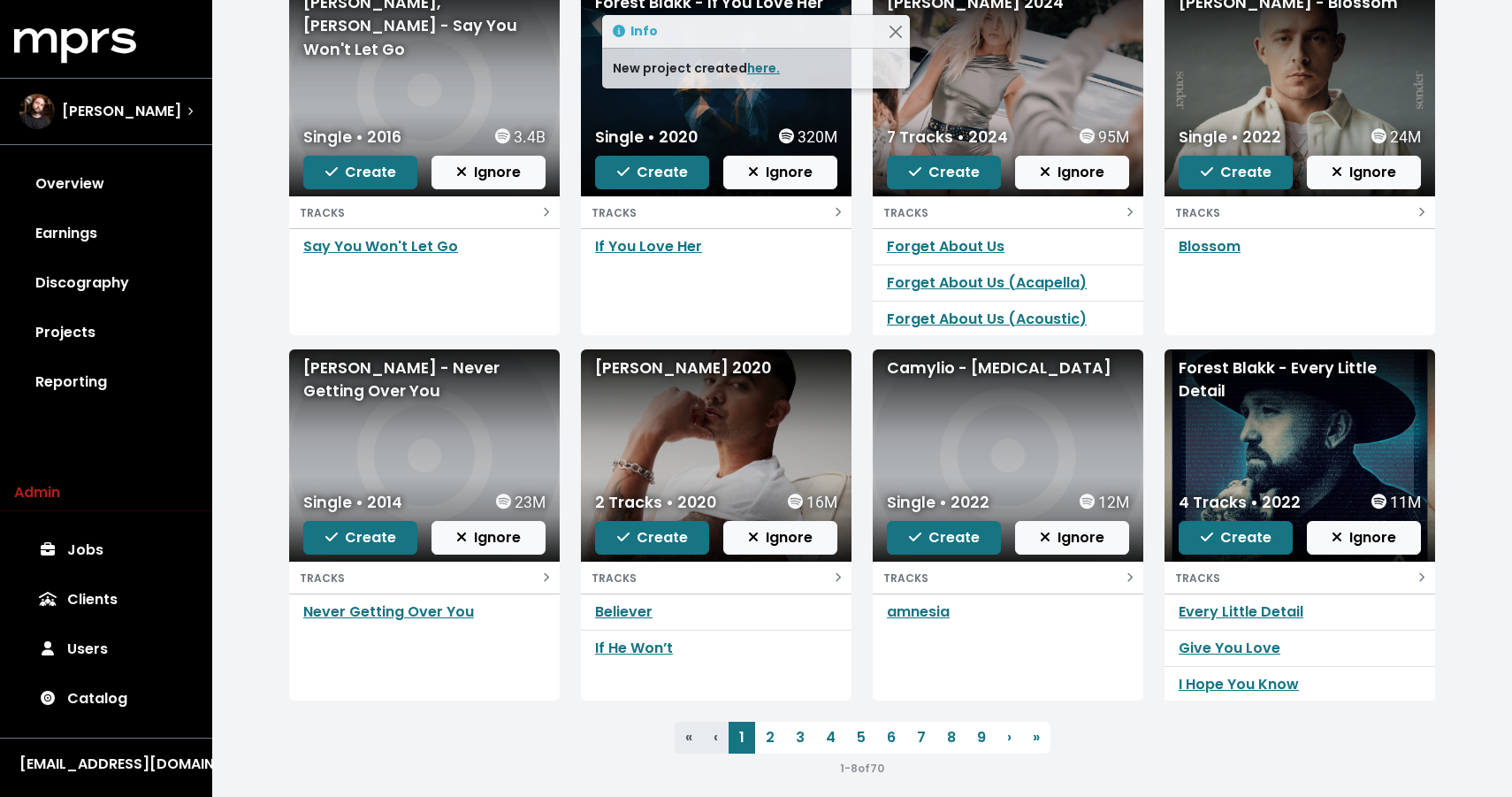
click at [716, 368] on div "[PERSON_NAME] 2020" at bounding box center [715, 368] width 242 height 23
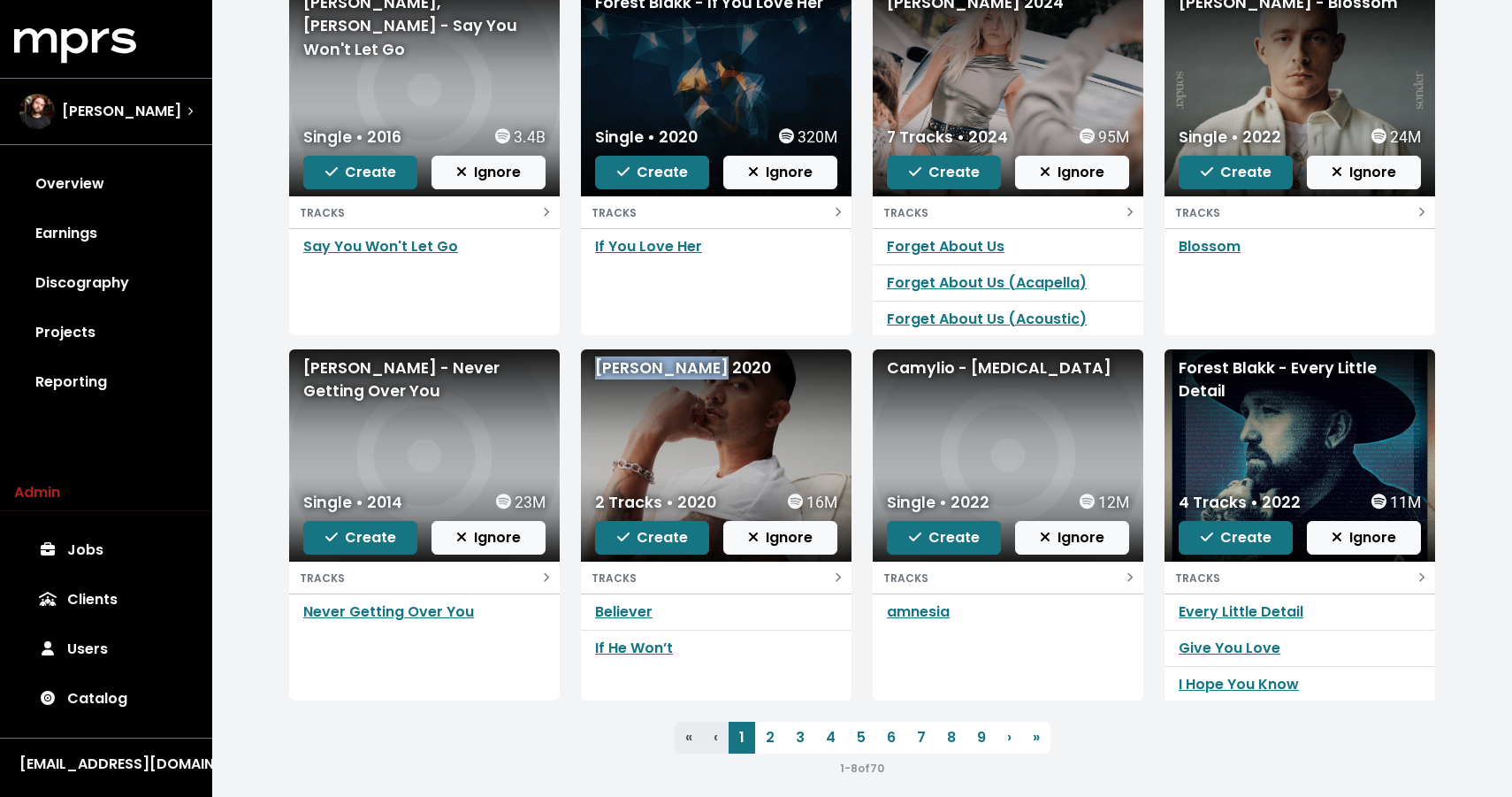
drag, startPoint x: 709, startPoint y: 368, endPoint x: 590, endPoint y: 364, distance: 119.1
click at [591, 364] on div "[PERSON_NAME] 2020" at bounding box center [715, 455] width 271 height 212
click at [658, 534] on span "Create" at bounding box center [652, 537] width 70 height 20
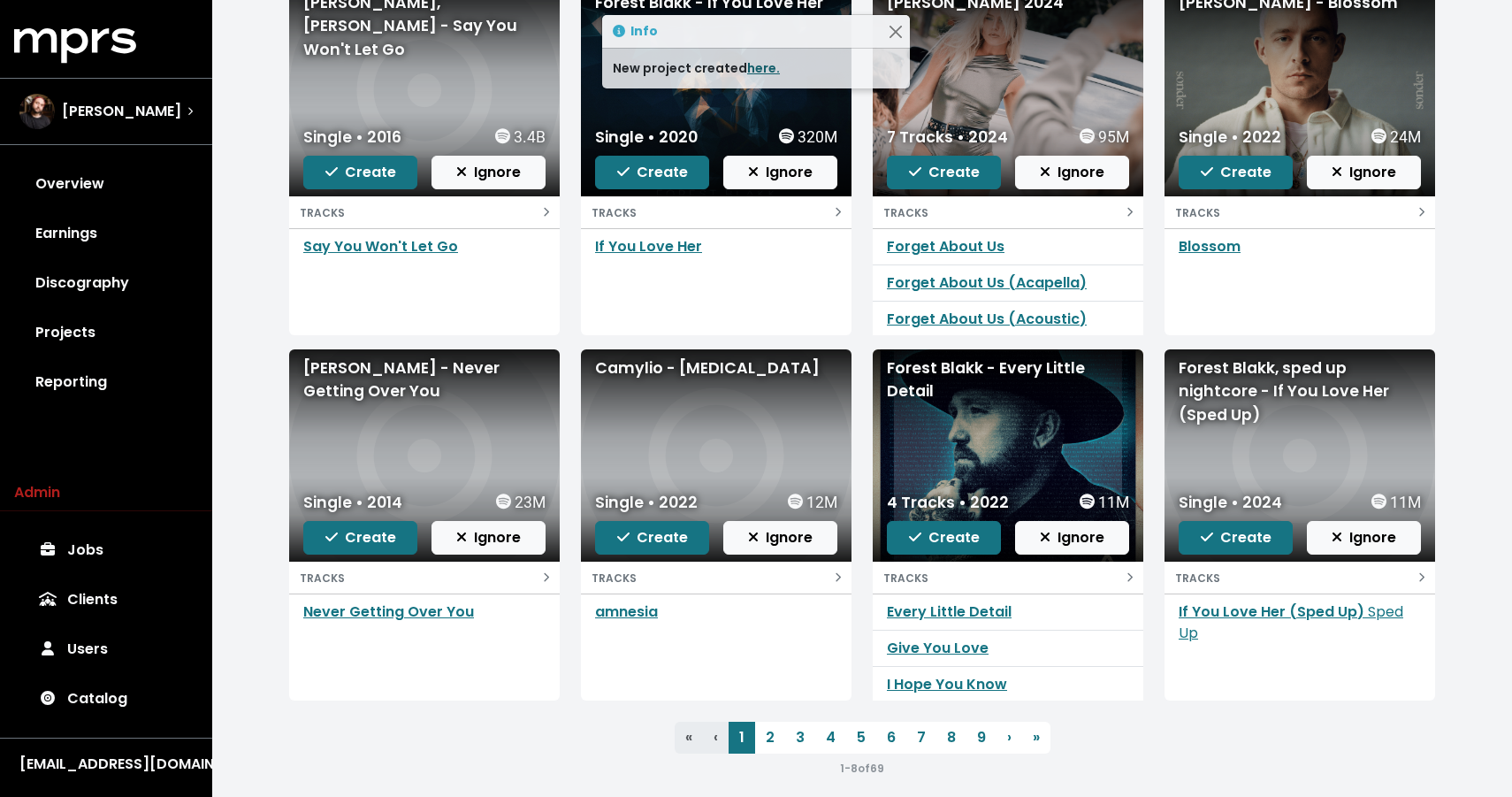
click at [753, 68] on link "here." at bounding box center [763, 67] width 32 height 18
click at [653, 374] on div "Camylio - [MEDICAL_DATA]" at bounding box center [715, 368] width 242 height 23
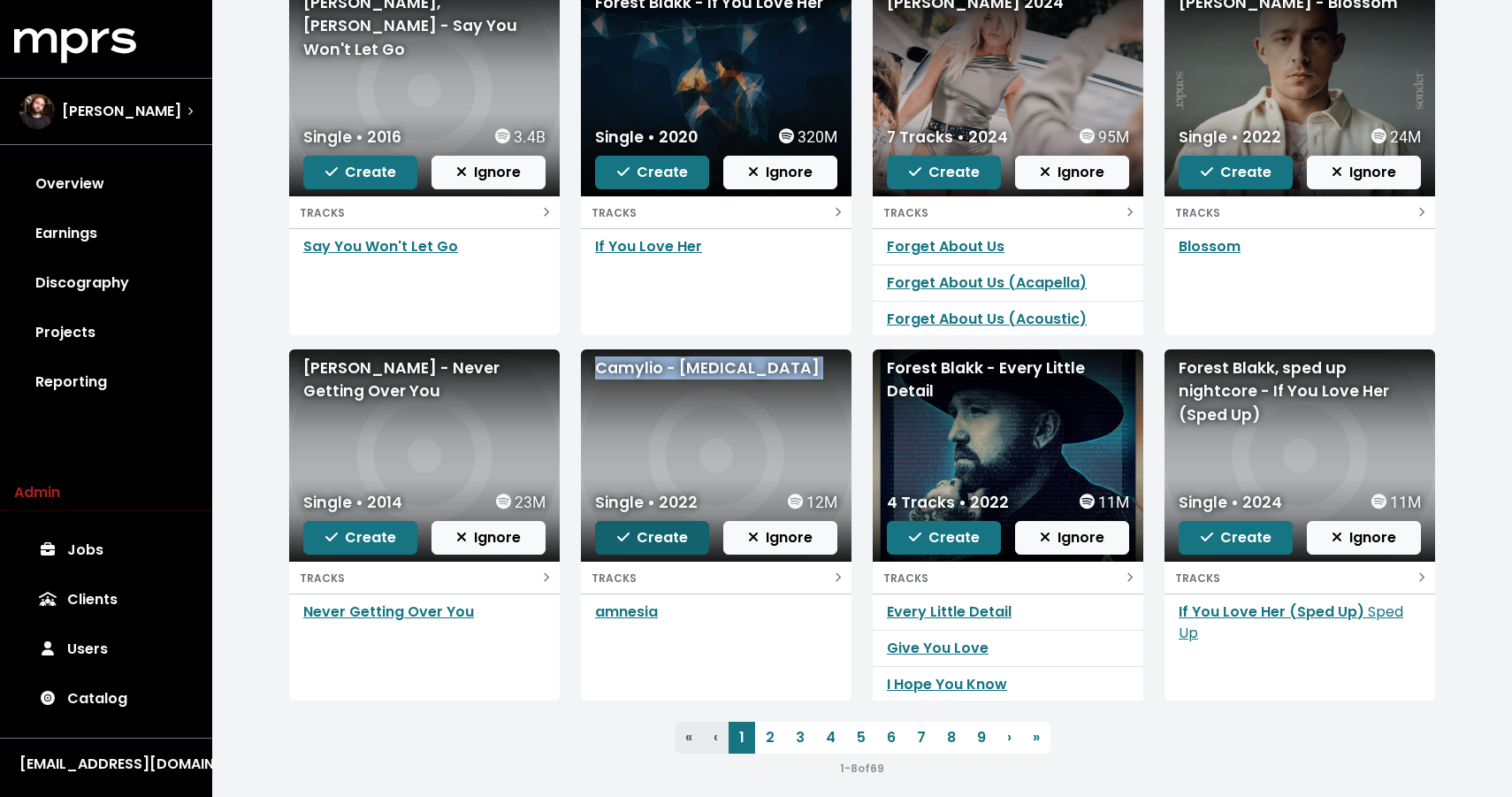
click at [650, 530] on span "Create" at bounding box center [652, 537] width 70 height 20
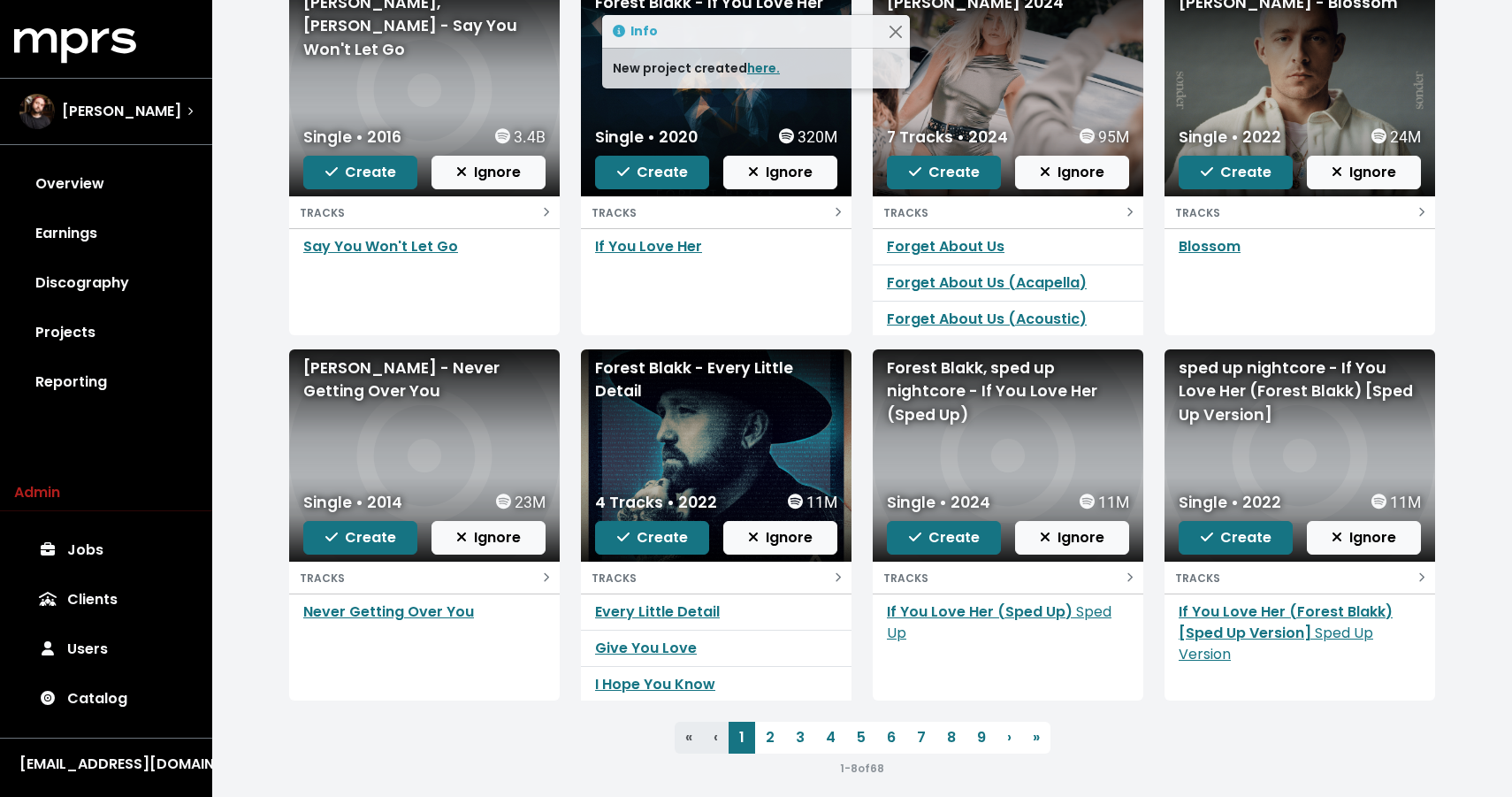
click at [676, 361] on div "Forest Blakk - Every Little Detail" at bounding box center [715, 379] width 242 height 47
click at [676, 362] on div "Forest Blakk - Every Little Detail" at bounding box center [715, 379] width 242 height 47
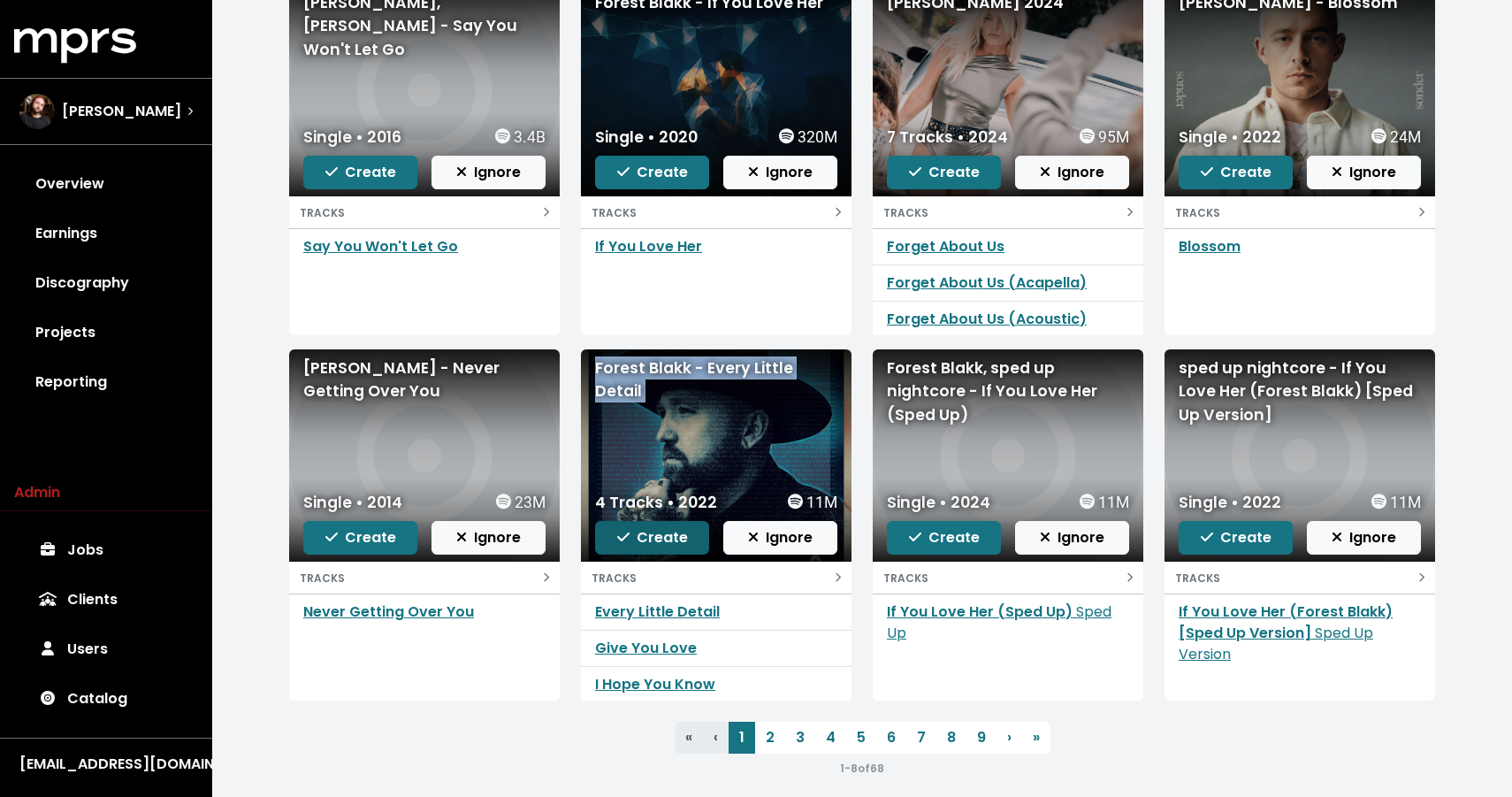
click at [619, 531] on icon "button" at bounding box center [623, 537] width 12 height 14
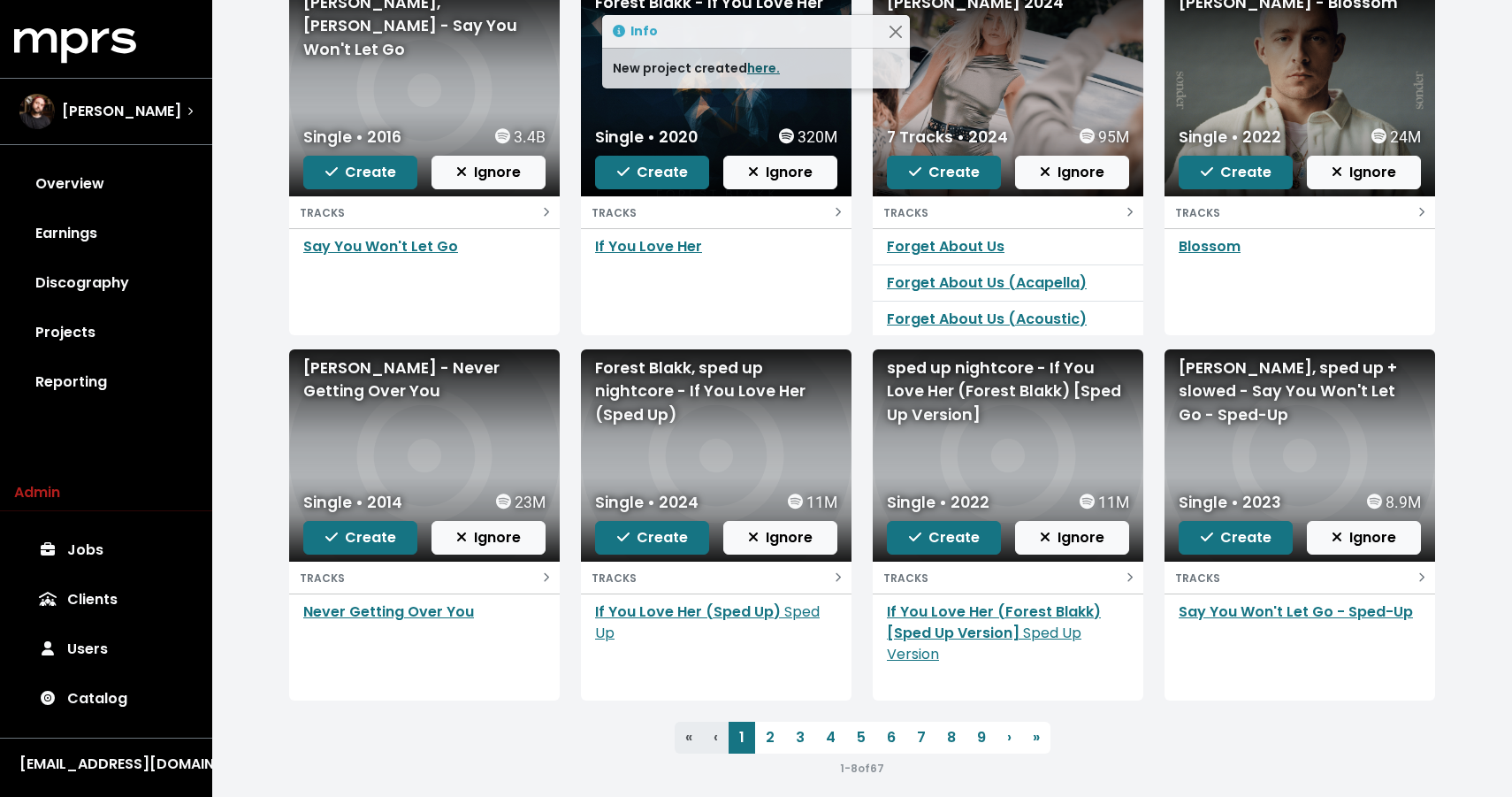
click at [755, 71] on link "here." at bounding box center [763, 67] width 32 height 18
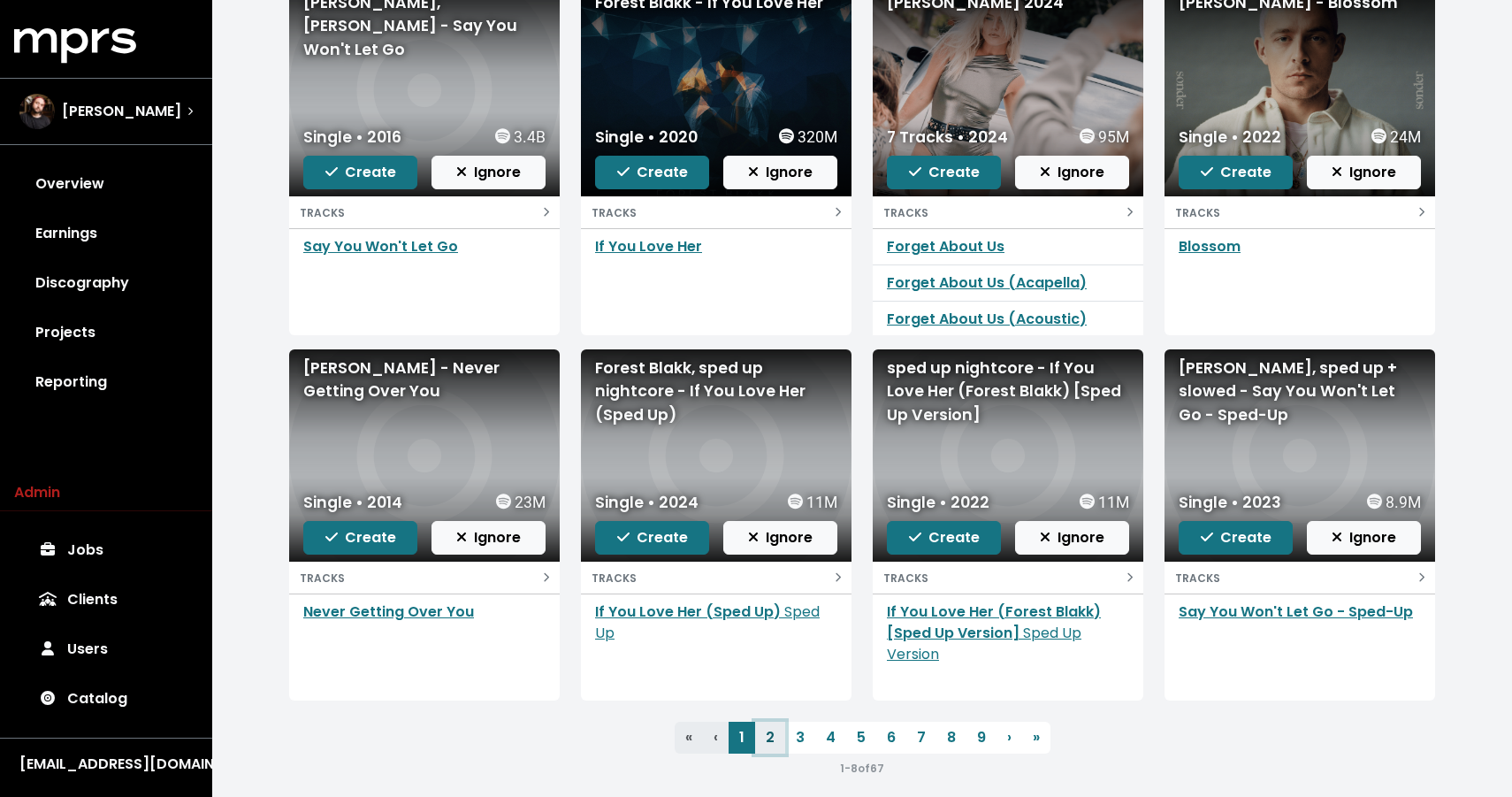
click at [772, 731] on link "2" at bounding box center [770, 737] width 30 height 32
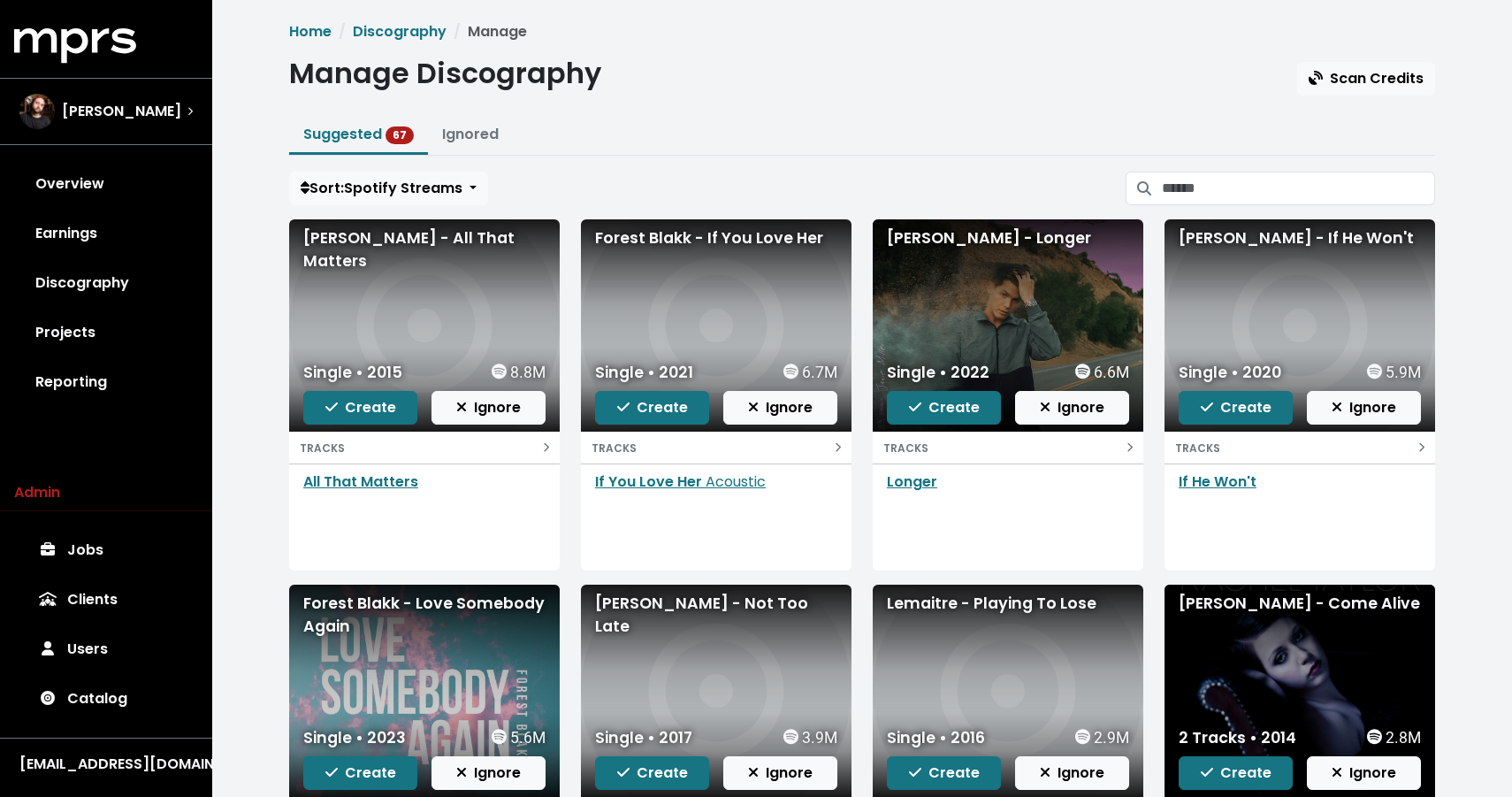
click at [394, 244] on div "[PERSON_NAME] - All That Matters" at bounding box center [424, 249] width 242 height 47
click at [959, 232] on div "[PERSON_NAME] - Longer" at bounding box center [1008, 237] width 242 height 23
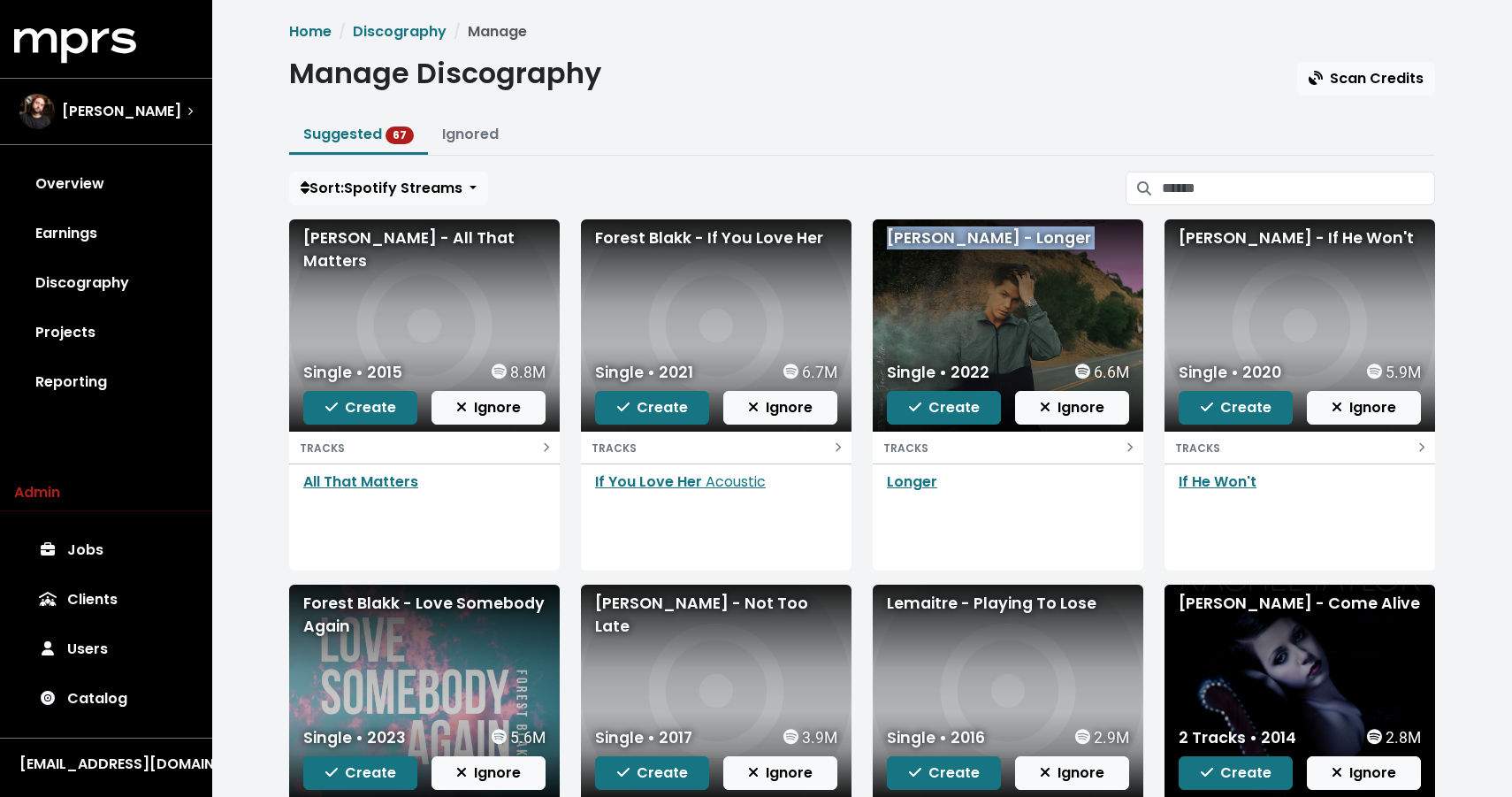
click at [959, 232] on div "[PERSON_NAME] - Longer" at bounding box center [1008, 237] width 242 height 23
click at [931, 413] on span "Create" at bounding box center [944, 407] width 70 height 20
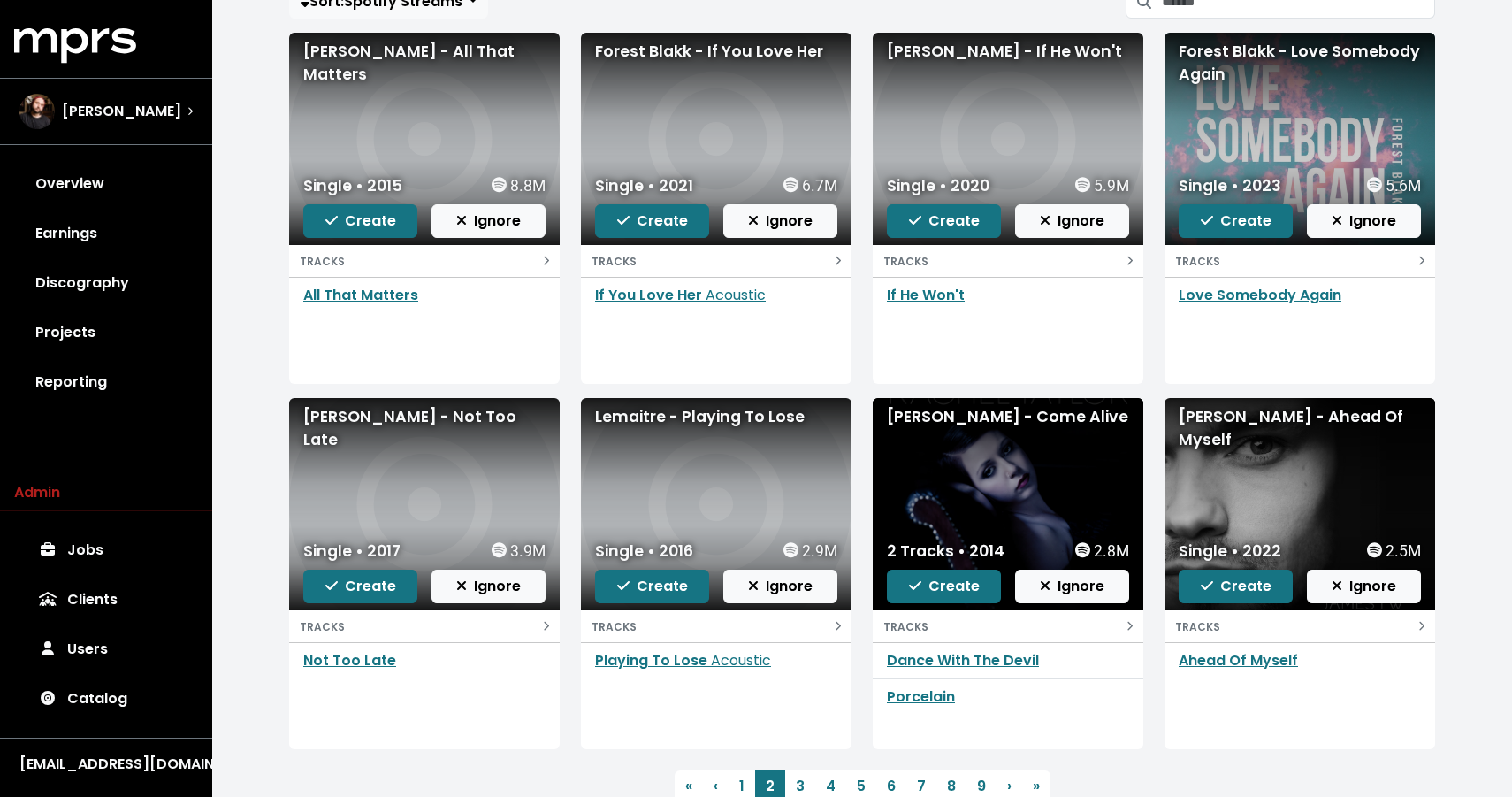
scroll to position [251, 0]
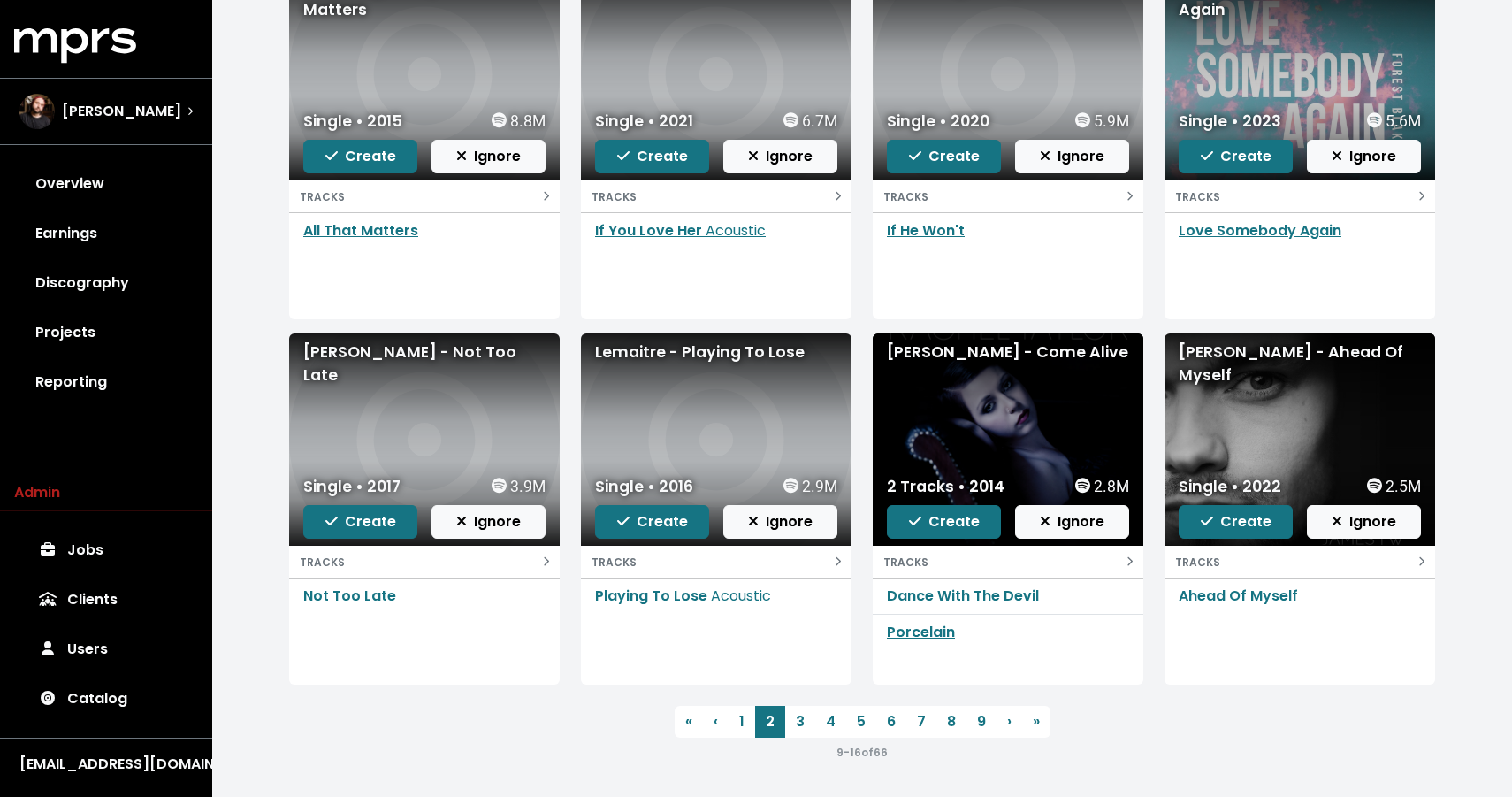
click at [364, 334] on div "[PERSON_NAME] - Not Too Late" at bounding box center [424, 439] width 271 height 212
click at [364, 340] on div "[PERSON_NAME] - Not Too Late" at bounding box center [424, 363] width 242 height 47
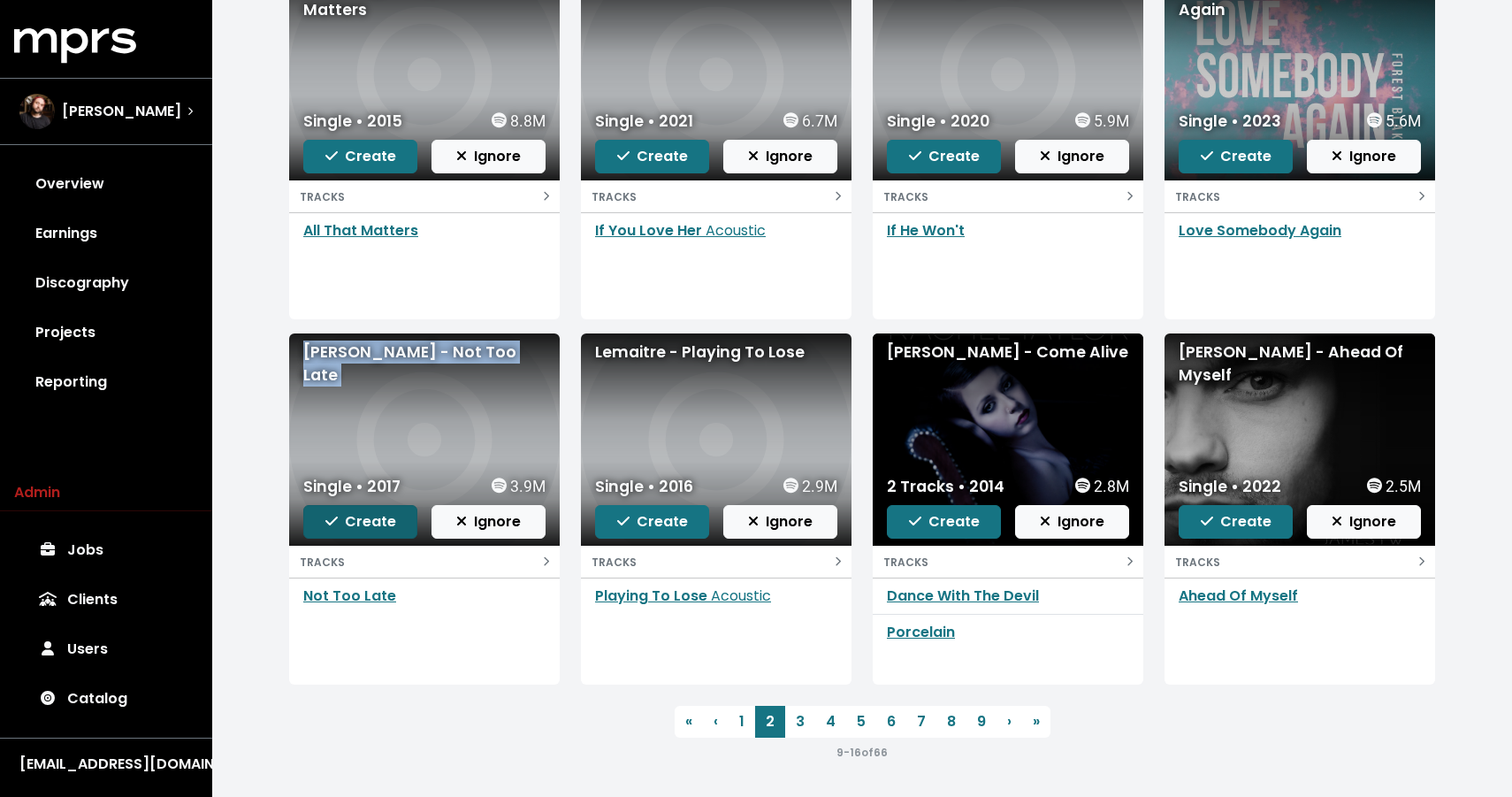
click at [352, 528] on span "Create" at bounding box center [361, 521] width 70 height 20
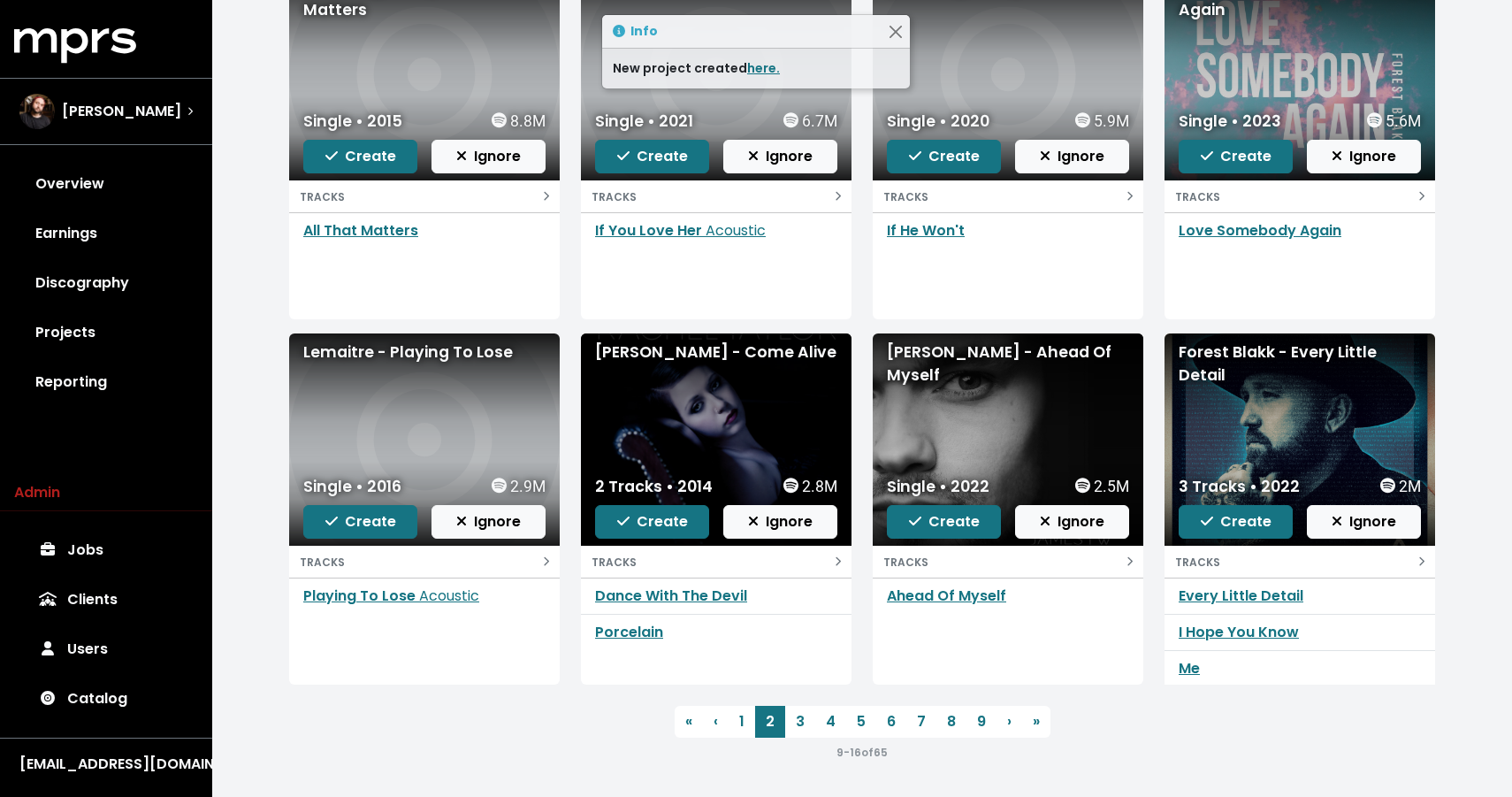
click at [406, 363] on div "Lemaitre - Playing To Lose" at bounding box center [424, 439] width 271 height 212
click at [406, 349] on div "Lemaitre - Playing To Lose" at bounding box center [424, 351] width 242 height 23
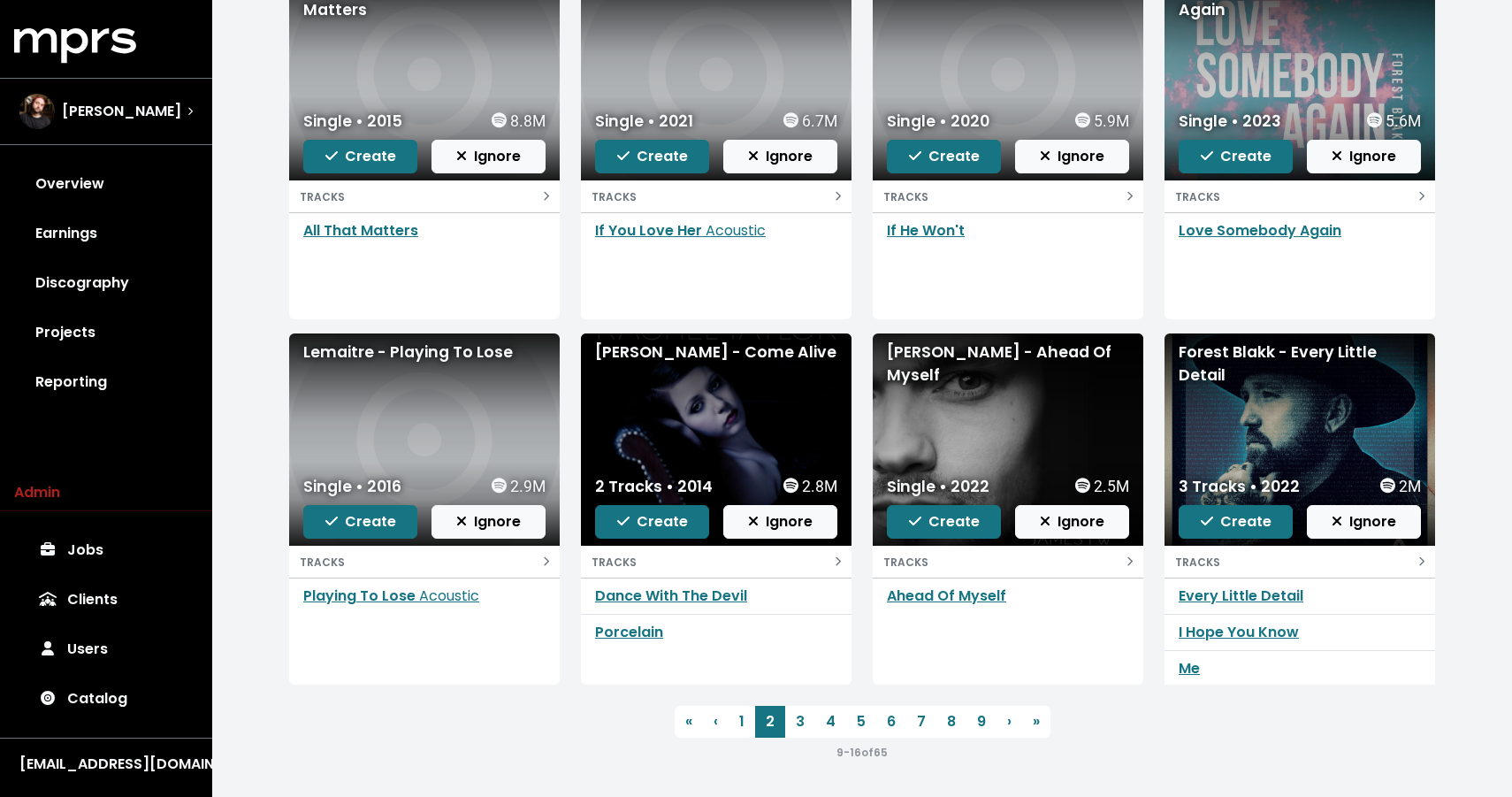
click at [665, 345] on div "[PERSON_NAME] - Come Alive" at bounding box center [715, 351] width 242 height 23
click at [967, 370] on div "[PERSON_NAME] - Ahead Of Myself" at bounding box center [1008, 439] width 271 height 212
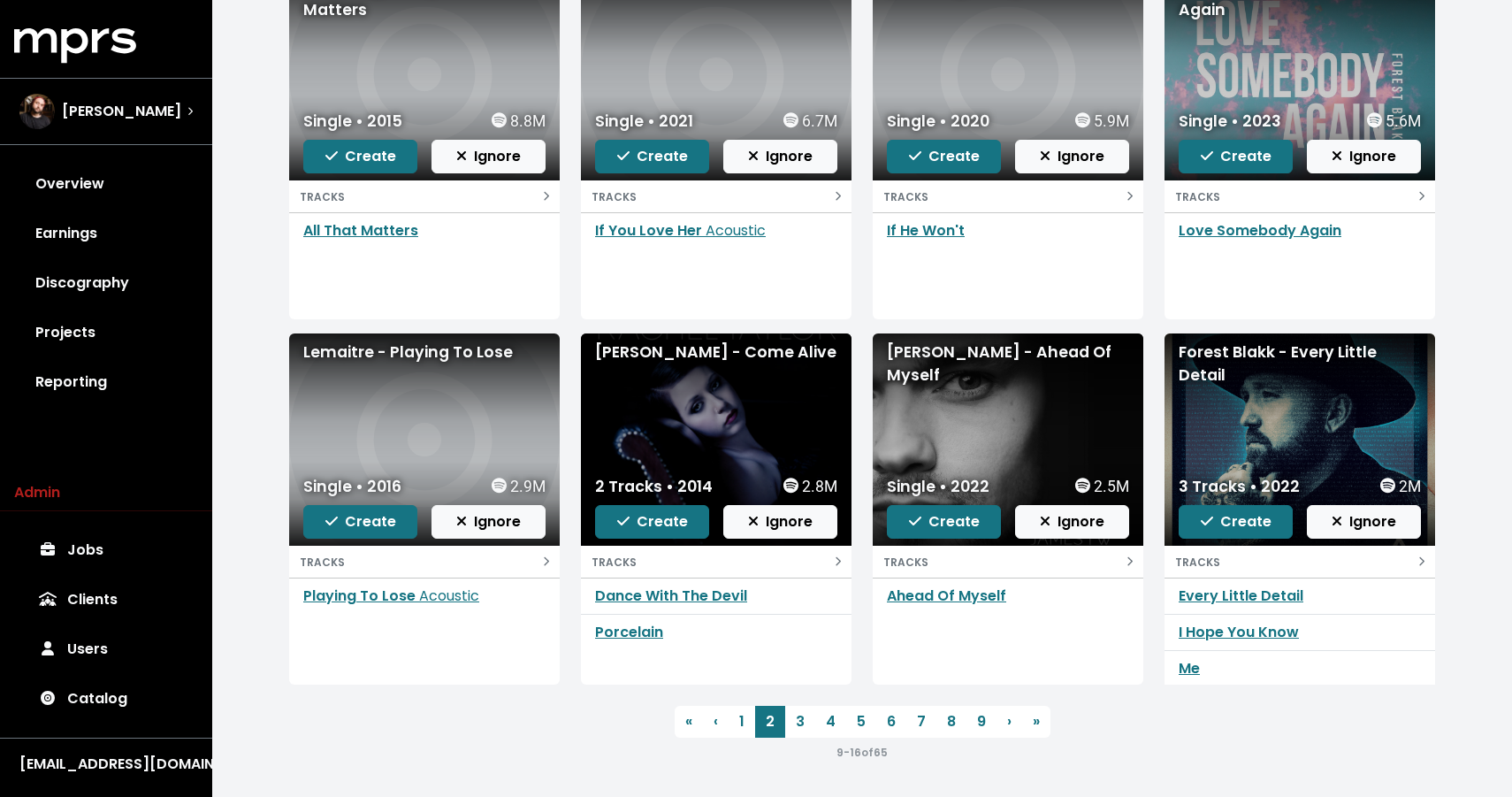
click at [967, 351] on div "[PERSON_NAME] - Ahead Of Myself" at bounding box center [1008, 363] width 242 height 47
click at [904, 519] on button "Create" at bounding box center [944, 521] width 114 height 33
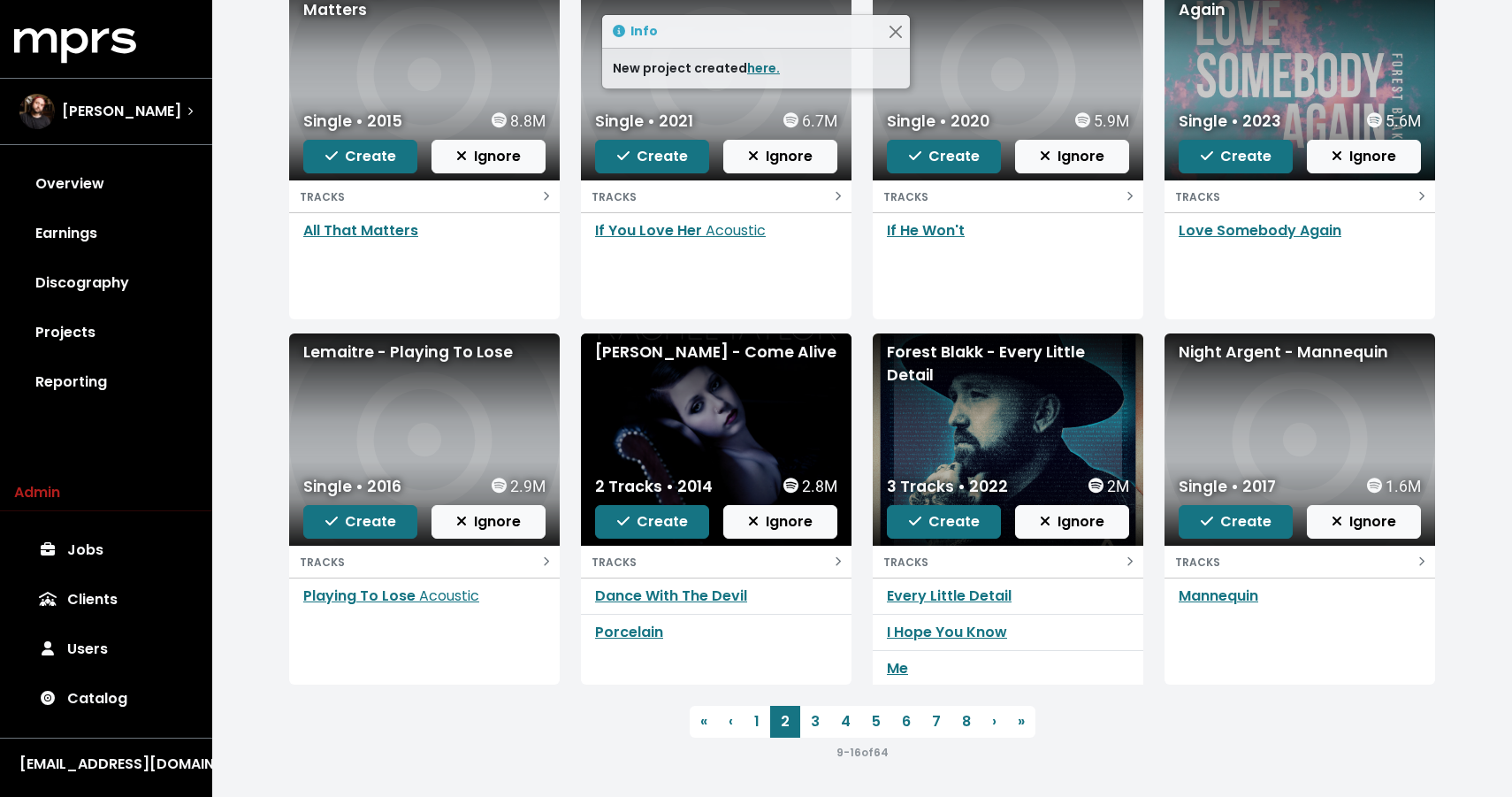
click at [1220, 354] on div "Night Argent - Mannequin" at bounding box center [1299, 351] width 242 height 23
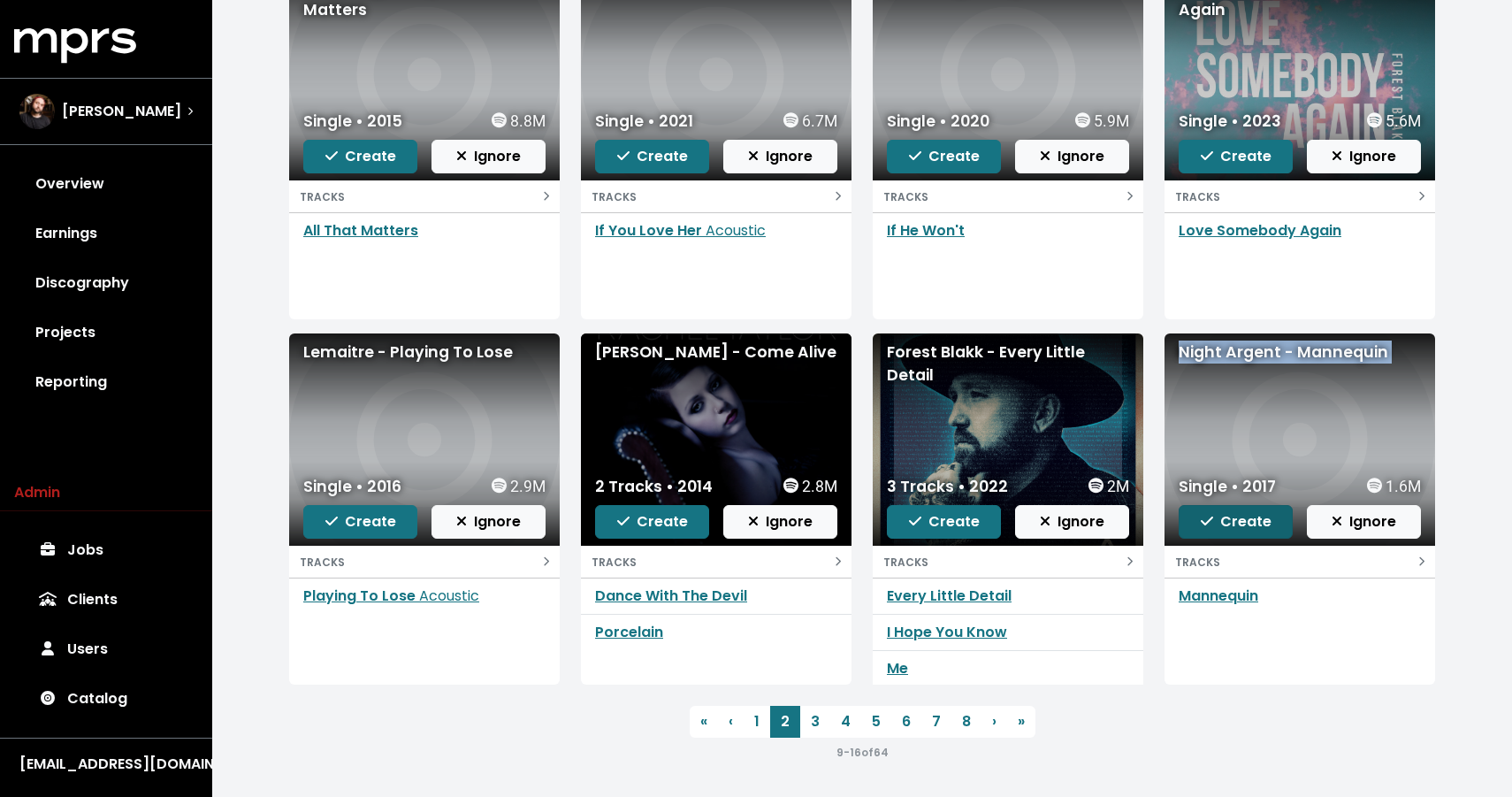
click at [1255, 521] on span "Create" at bounding box center [1236, 521] width 70 height 20
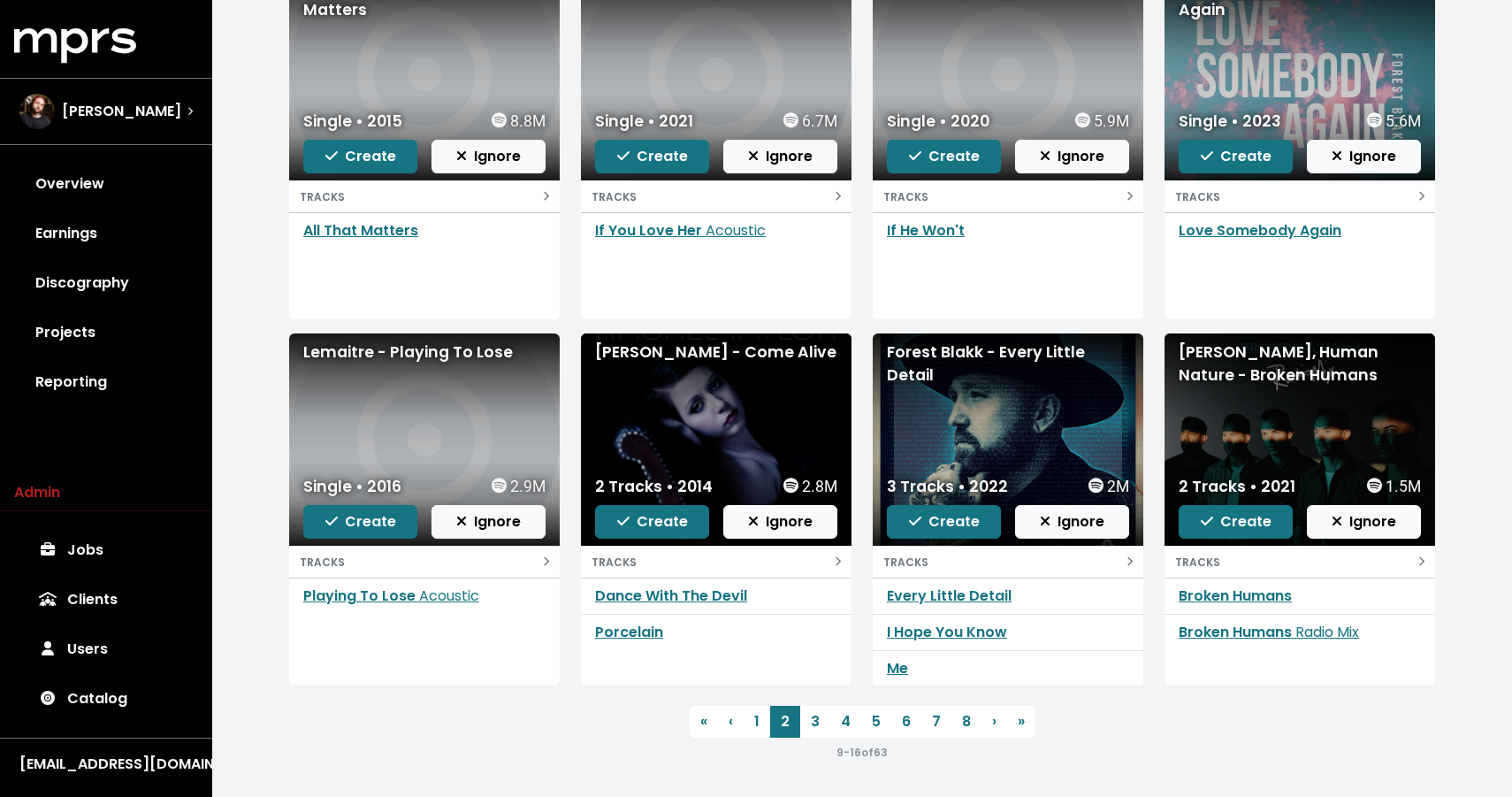
scroll to position [2, 0]
click at [1257, 375] on div "[PERSON_NAME], Human Nature - Broken Humans" at bounding box center [1299, 363] width 242 height 47
click at [1256, 364] on div "[PERSON_NAME], Human Nature - Broken Humans" at bounding box center [1299, 363] width 242 height 47
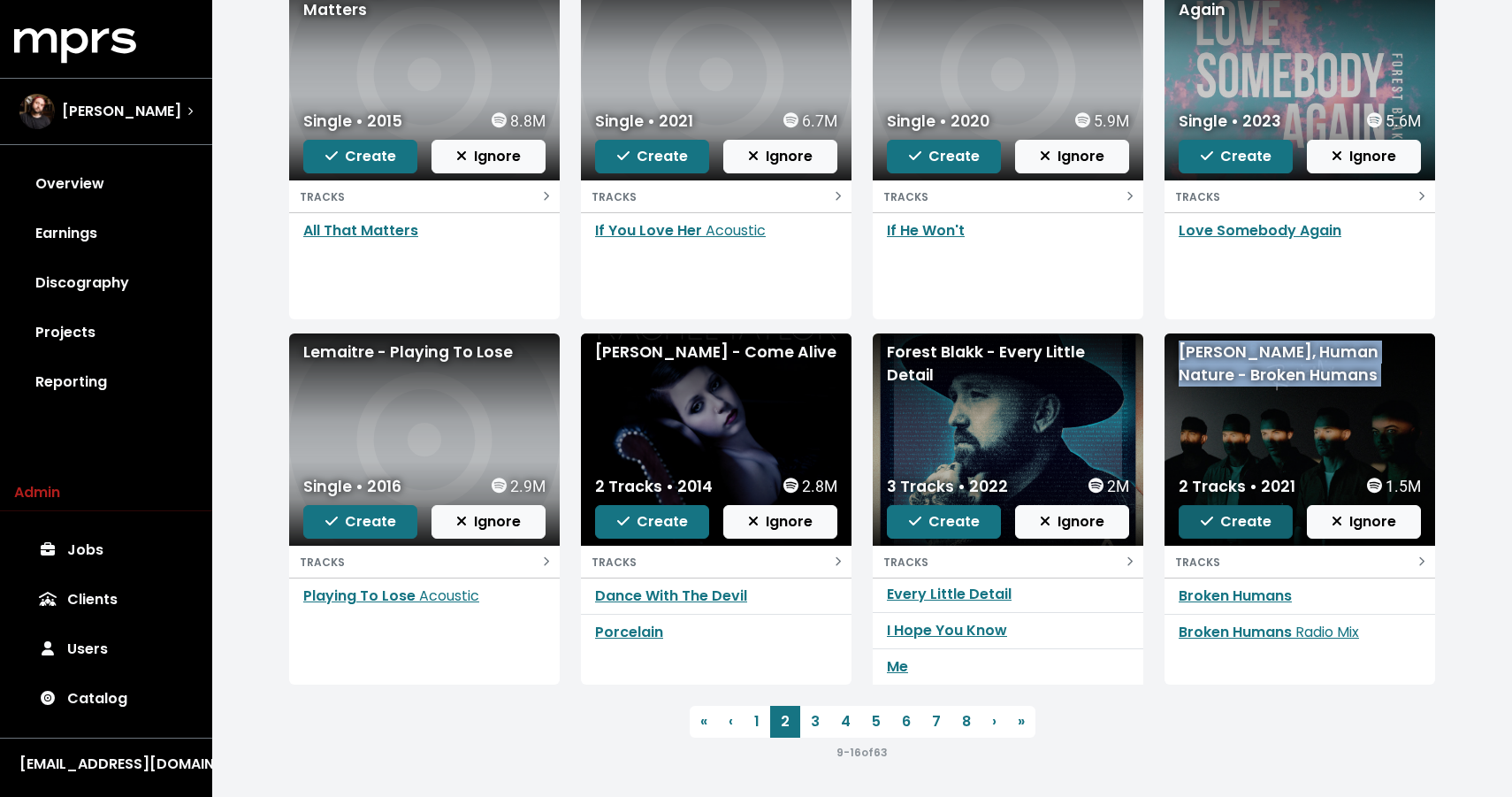
click at [1200, 516] on button "Create" at bounding box center [1236, 521] width 114 height 33
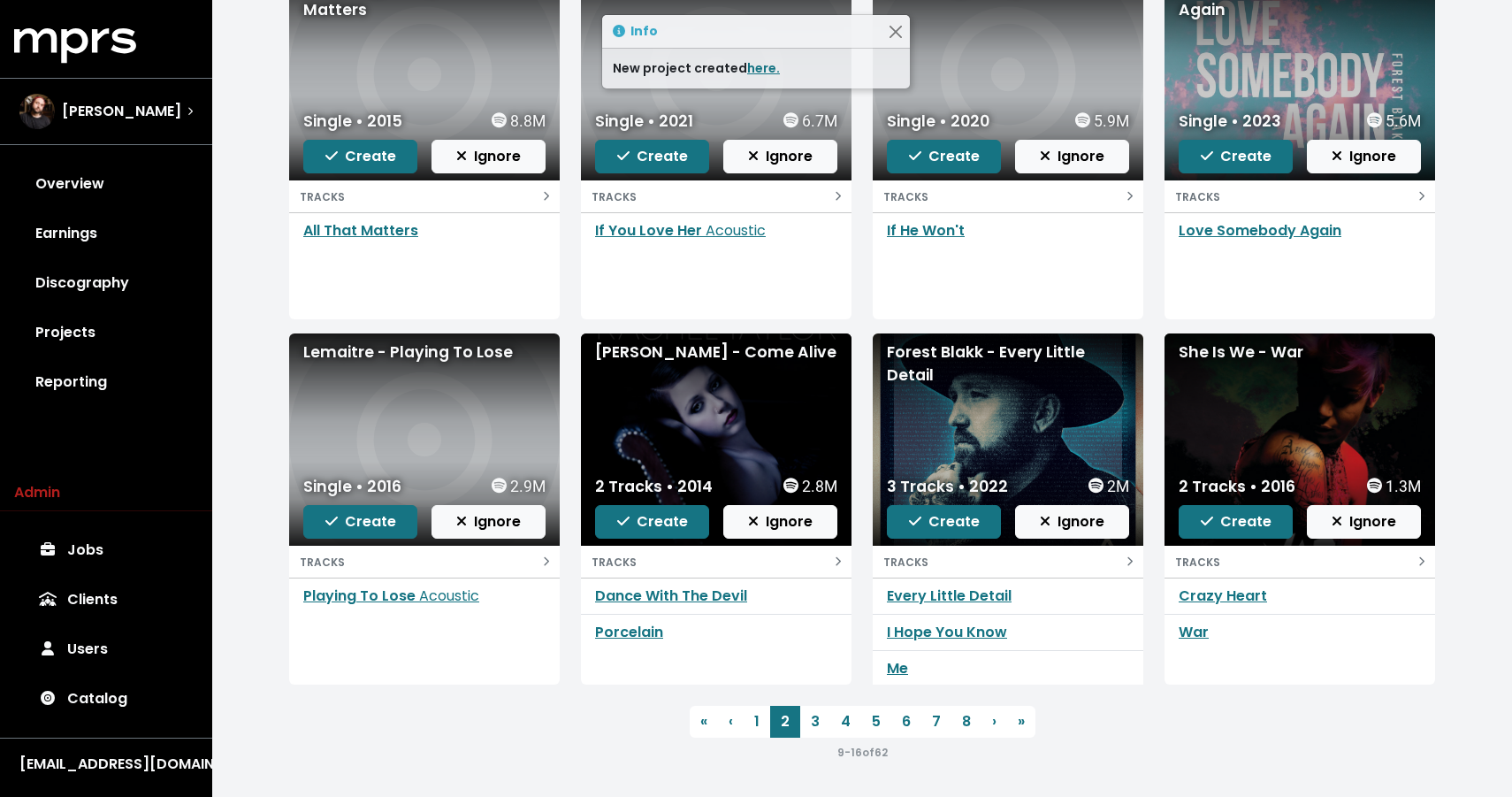
click at [1219, 352] on div "She Is We - War" at bounding box center [1299, 351] width 242 height 23
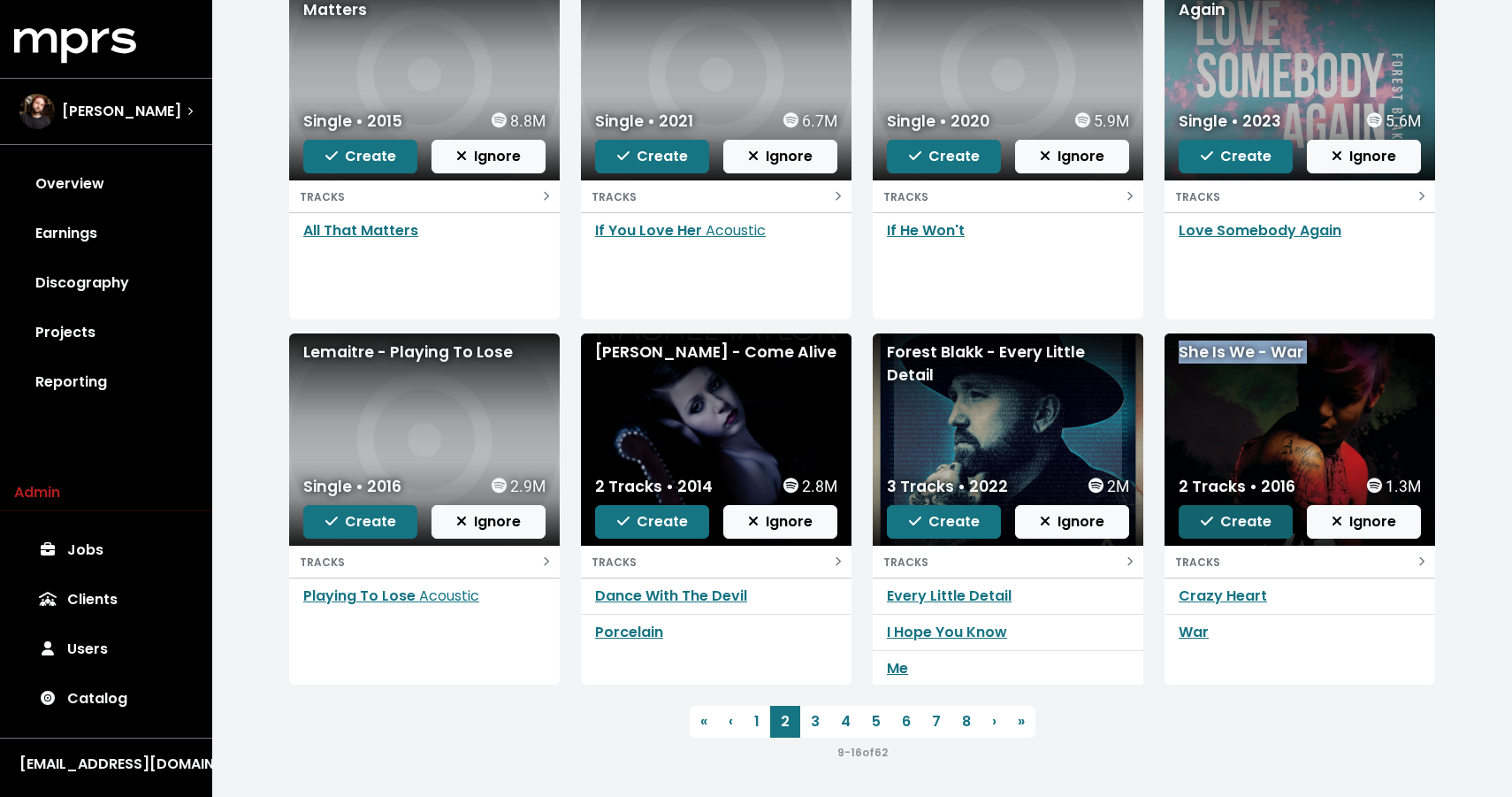
click at [1235, 518] on span "Create" at bounding box center [1236, 521] width 70 height 20
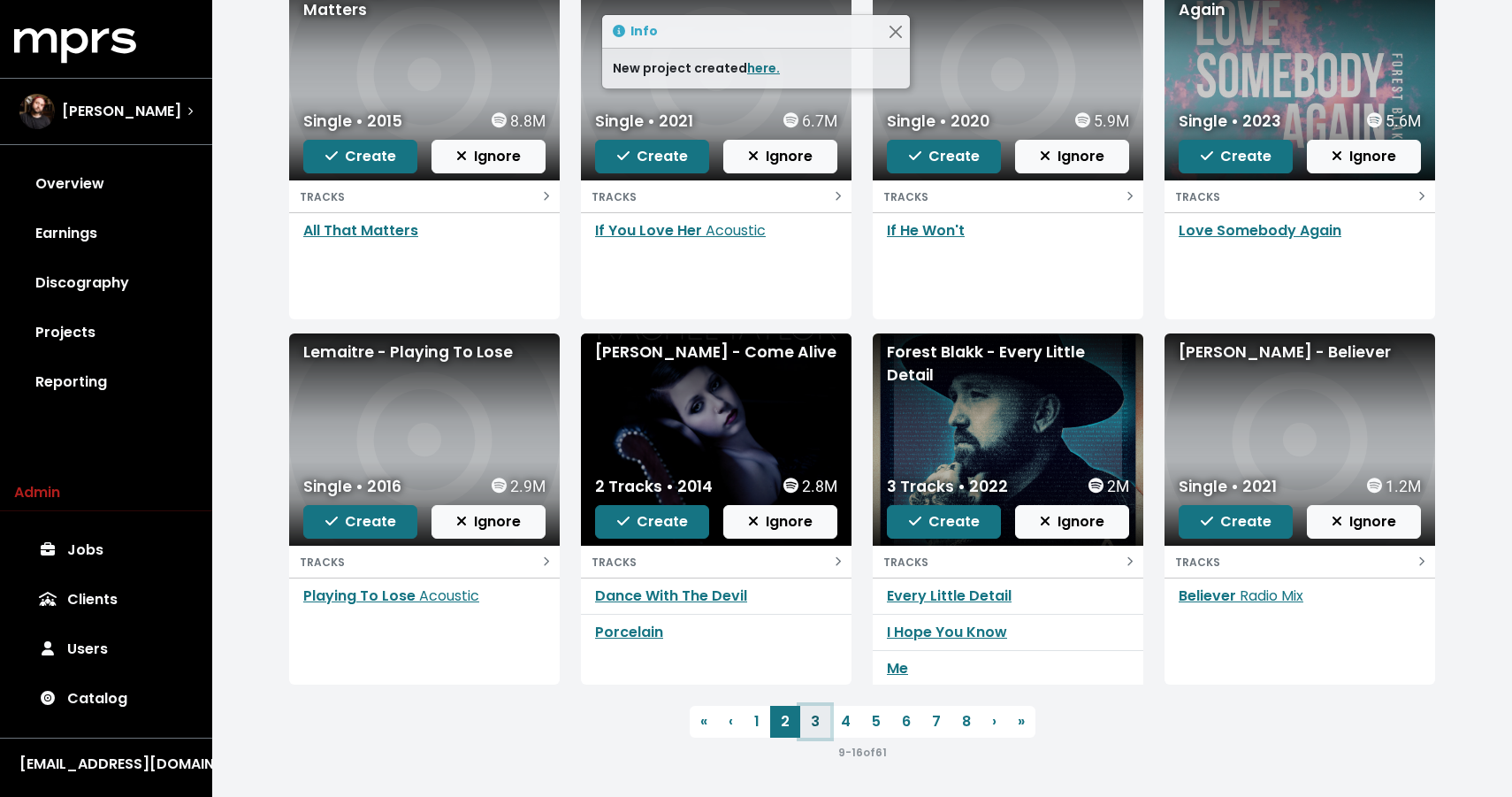
click at [807, 718] on link "3" at bounding box center [815, 722] width 30 height 32
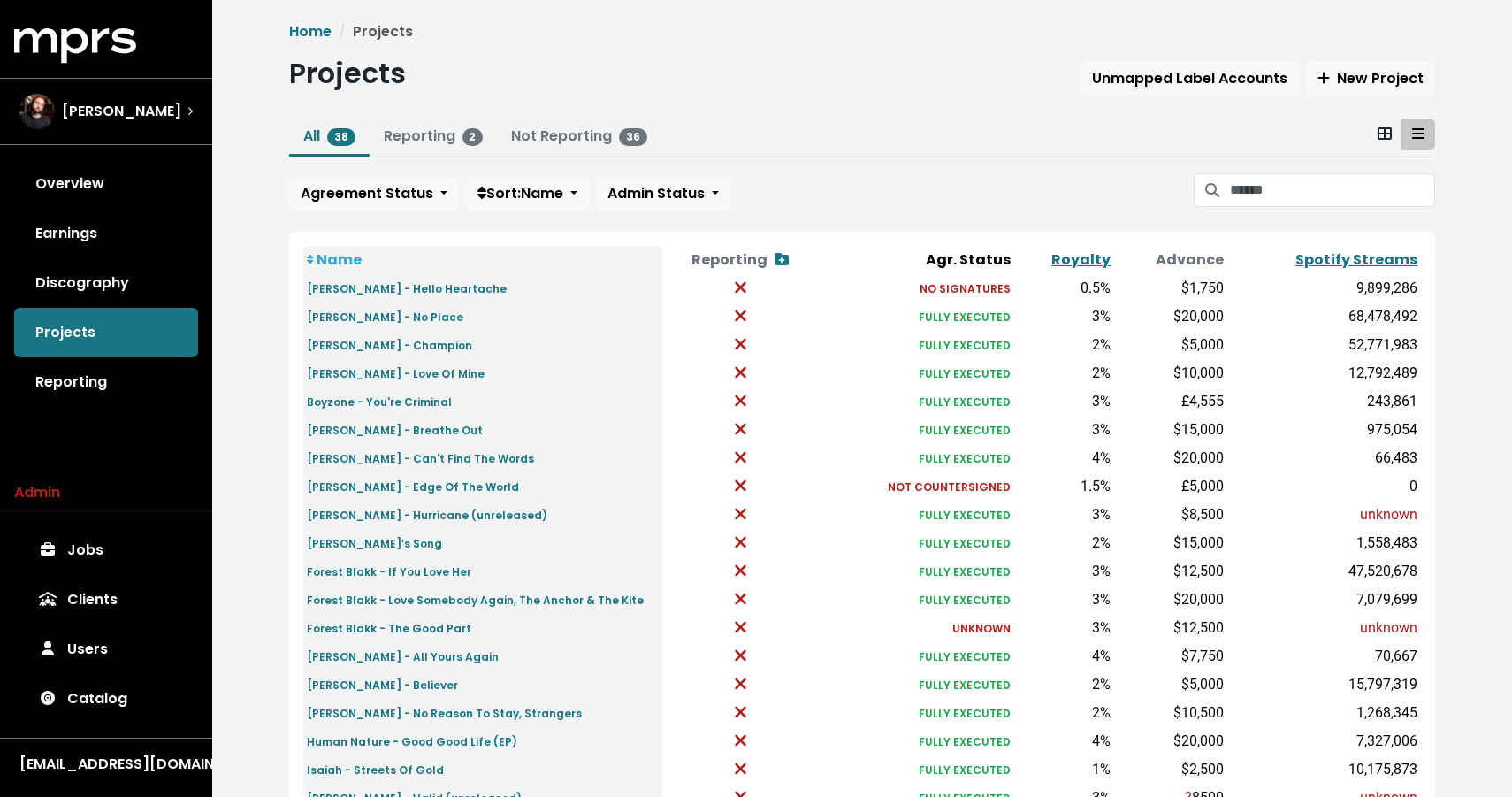
click at [1257, 213] on div "All 38 Reporting 2 Not Reporting 36 Agreement Status Sort: Name Admin Status" at bounding box center [861, 168] width 1145 height 99
click at [1255, 185] on input "Search projects" at bounding box center [1332, 189] width 205 height 33
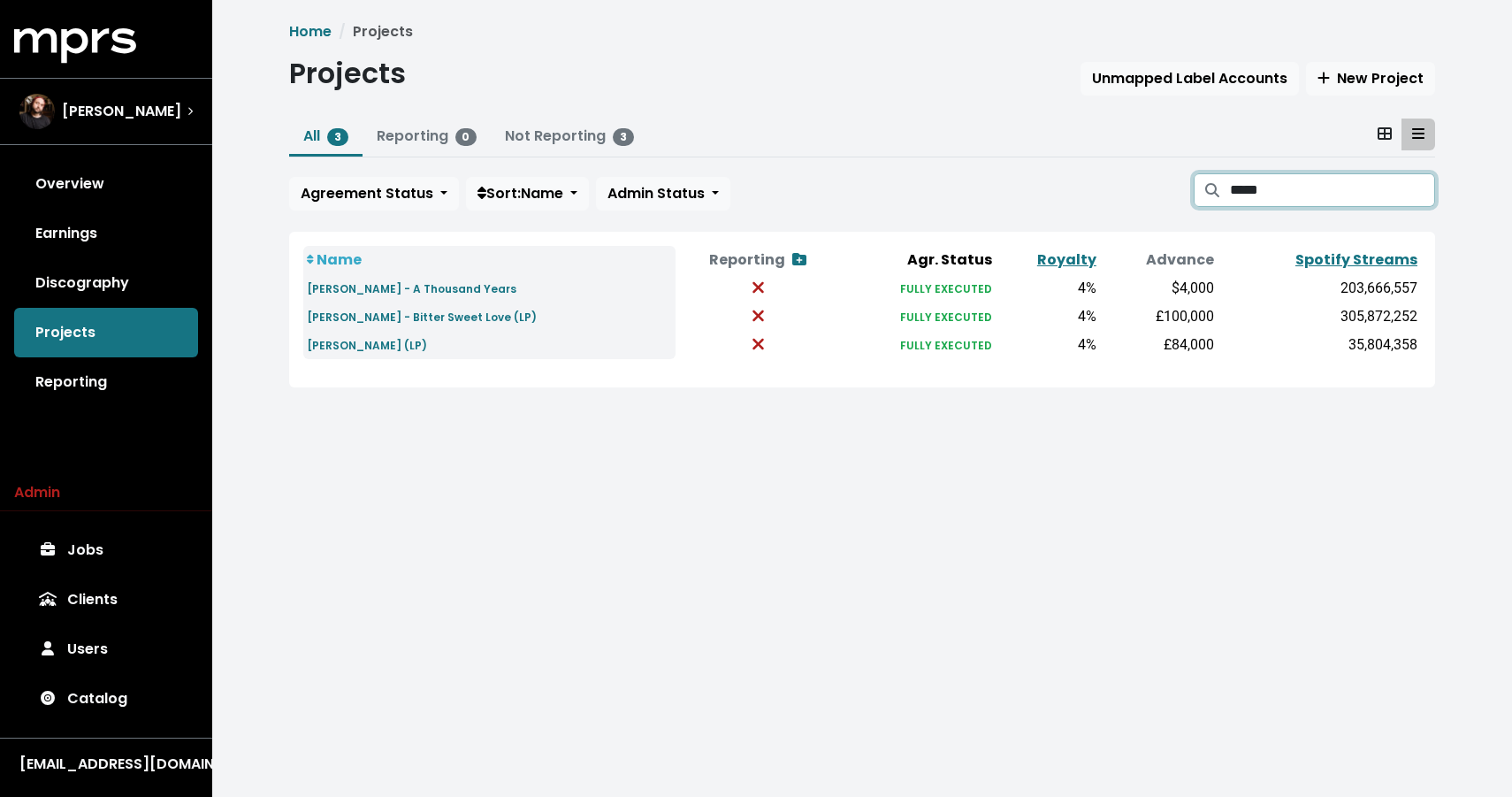
type input "*****"
click at [468, 313] on small "[PERSON_NAME] - Bitter Sweet Love (LP)" at bounding box center [422, 317] width 230 height 15
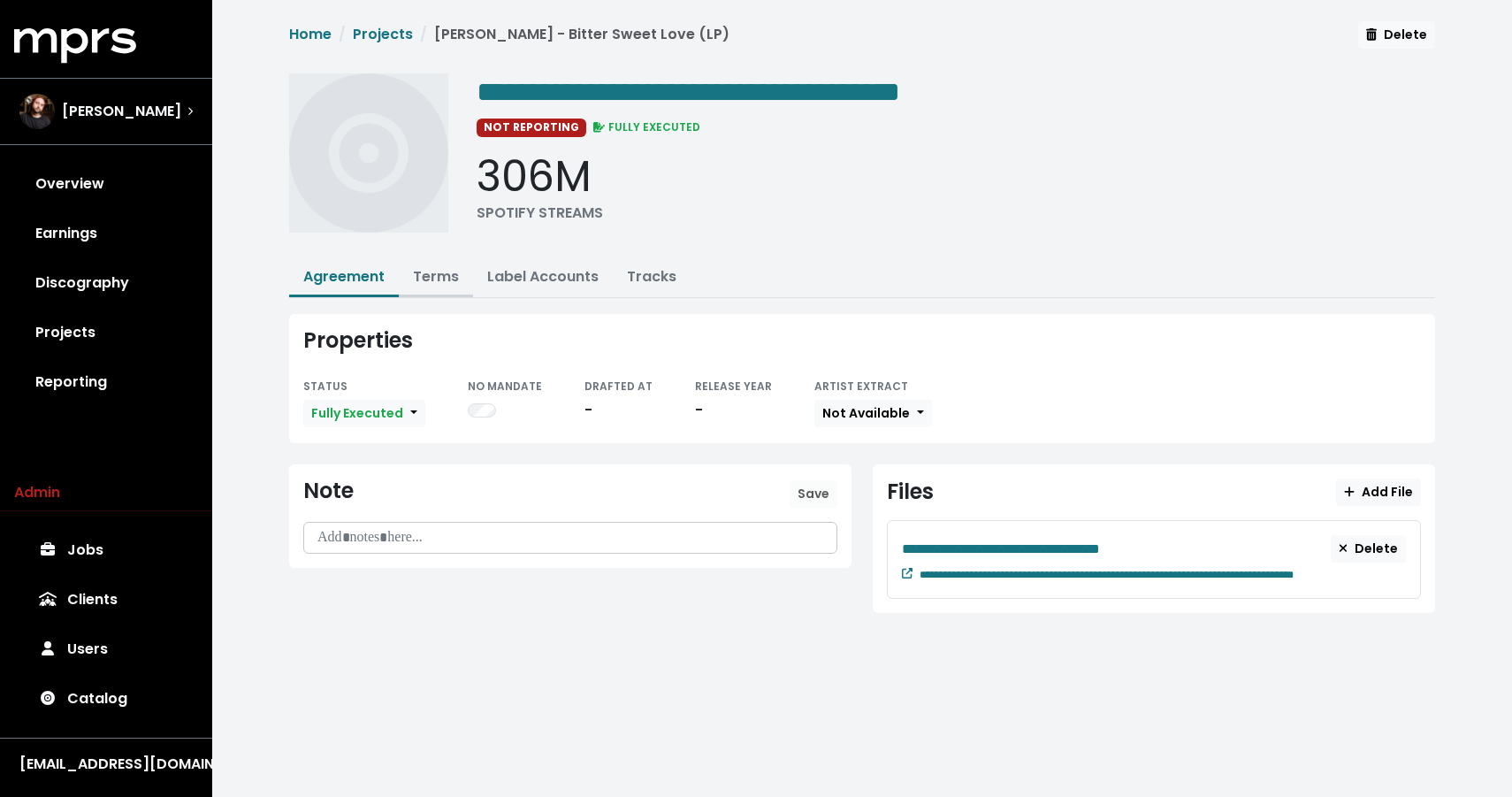
click at [427, 286] on button "Terms" at bounding box center [436, 278] width 74 height 38
click at [440, 266] on link "Terms" at bounding box center [436, 275] width 46 height 20
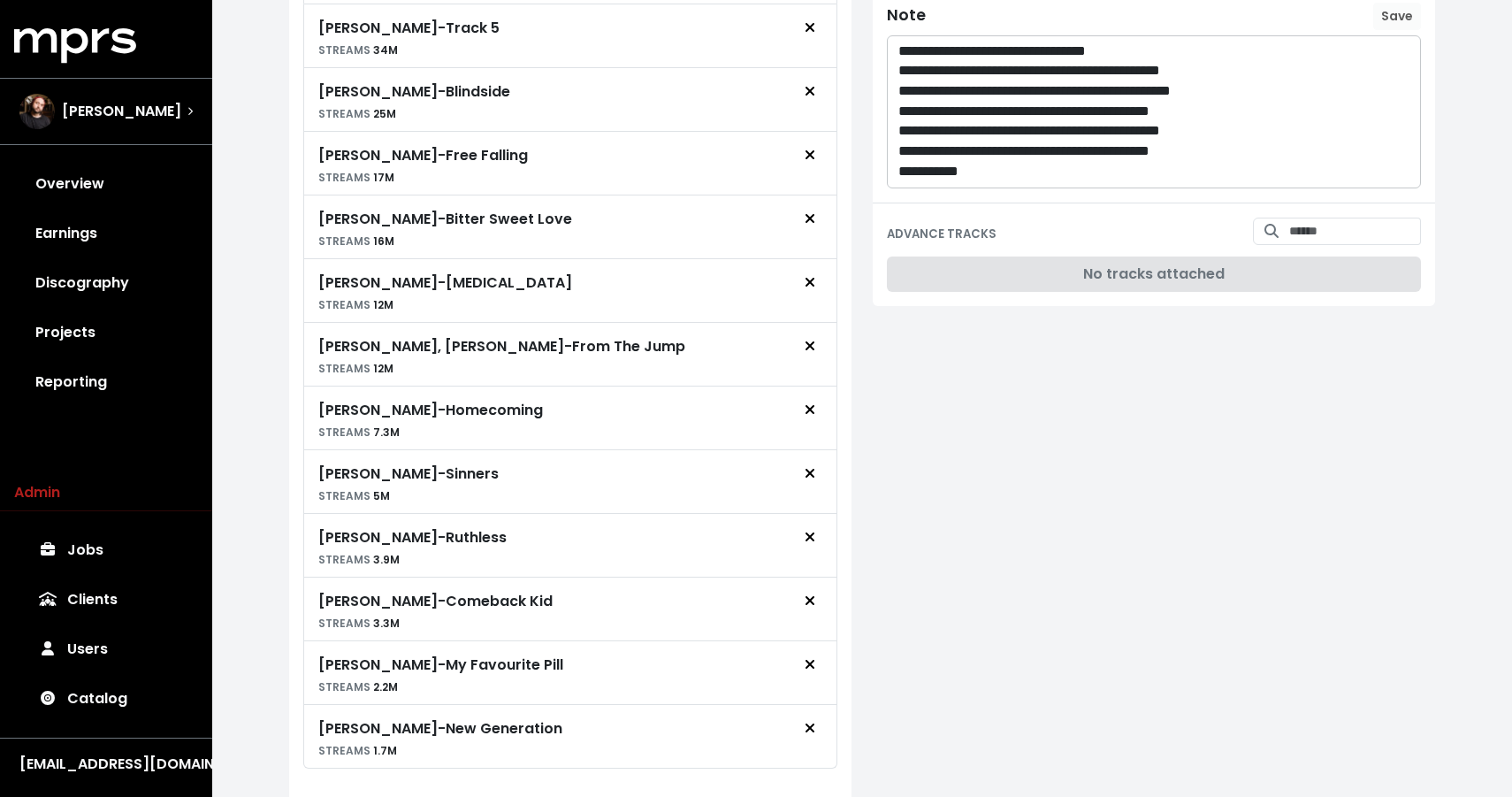
scroll to position [666, 0]
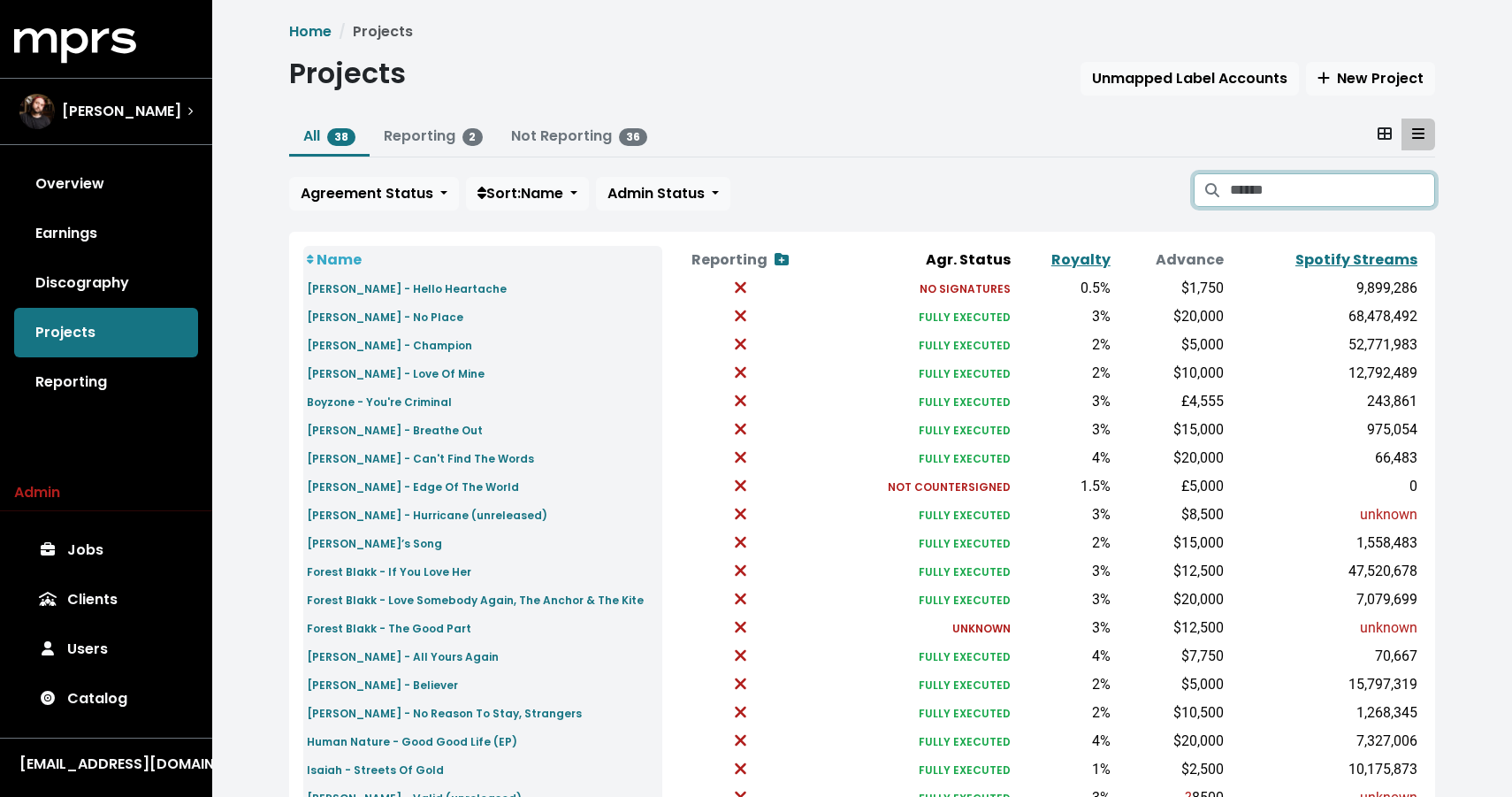
click at [1312, 176] on input "Search projects" at bounding box center [1332, 189] width 205 height 33
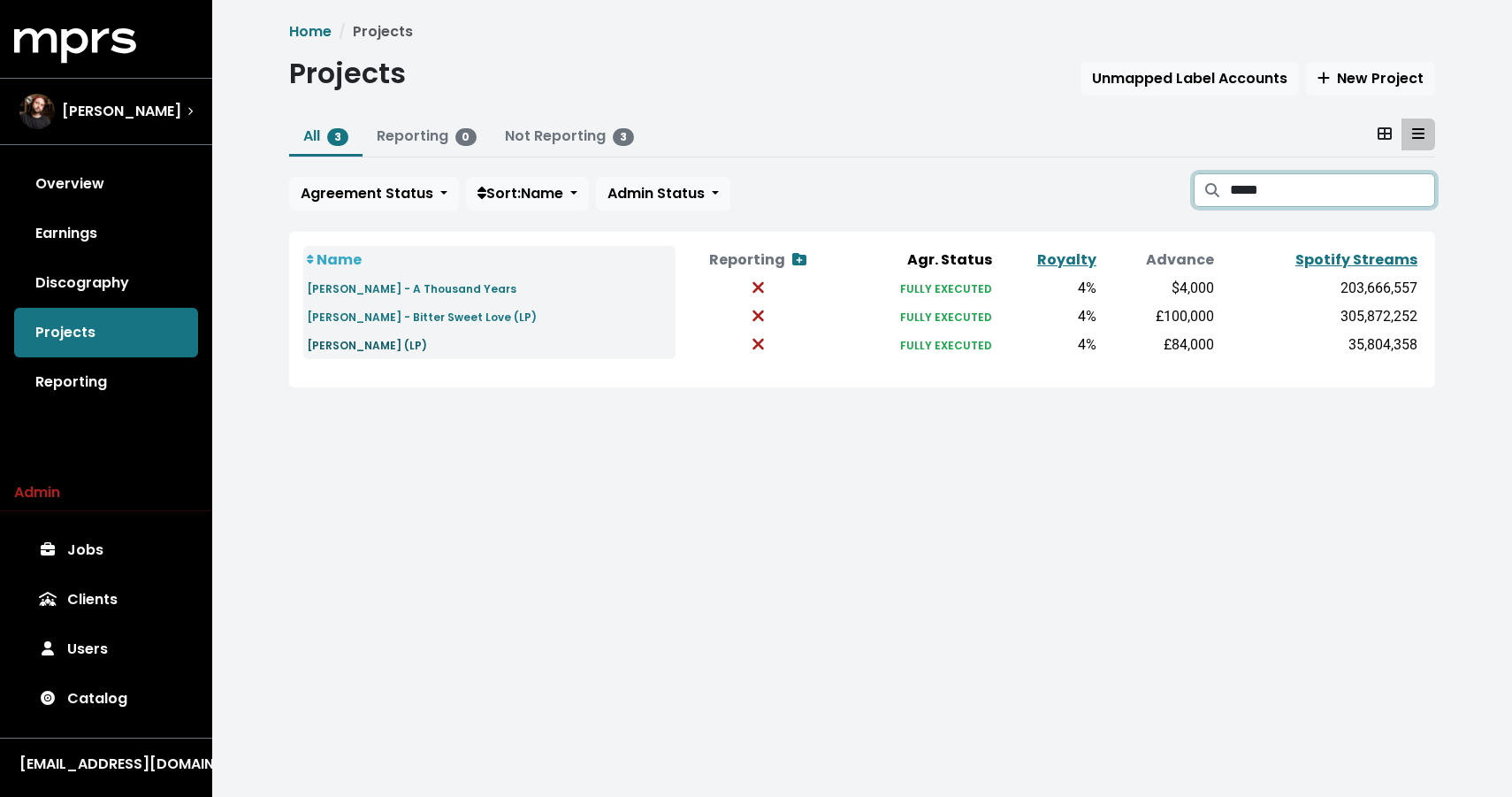
type input "*****"
click at [369, 336] on link "[PERSON_NAME] (LP)" at bounding box center [367, 344] width 121 height 20
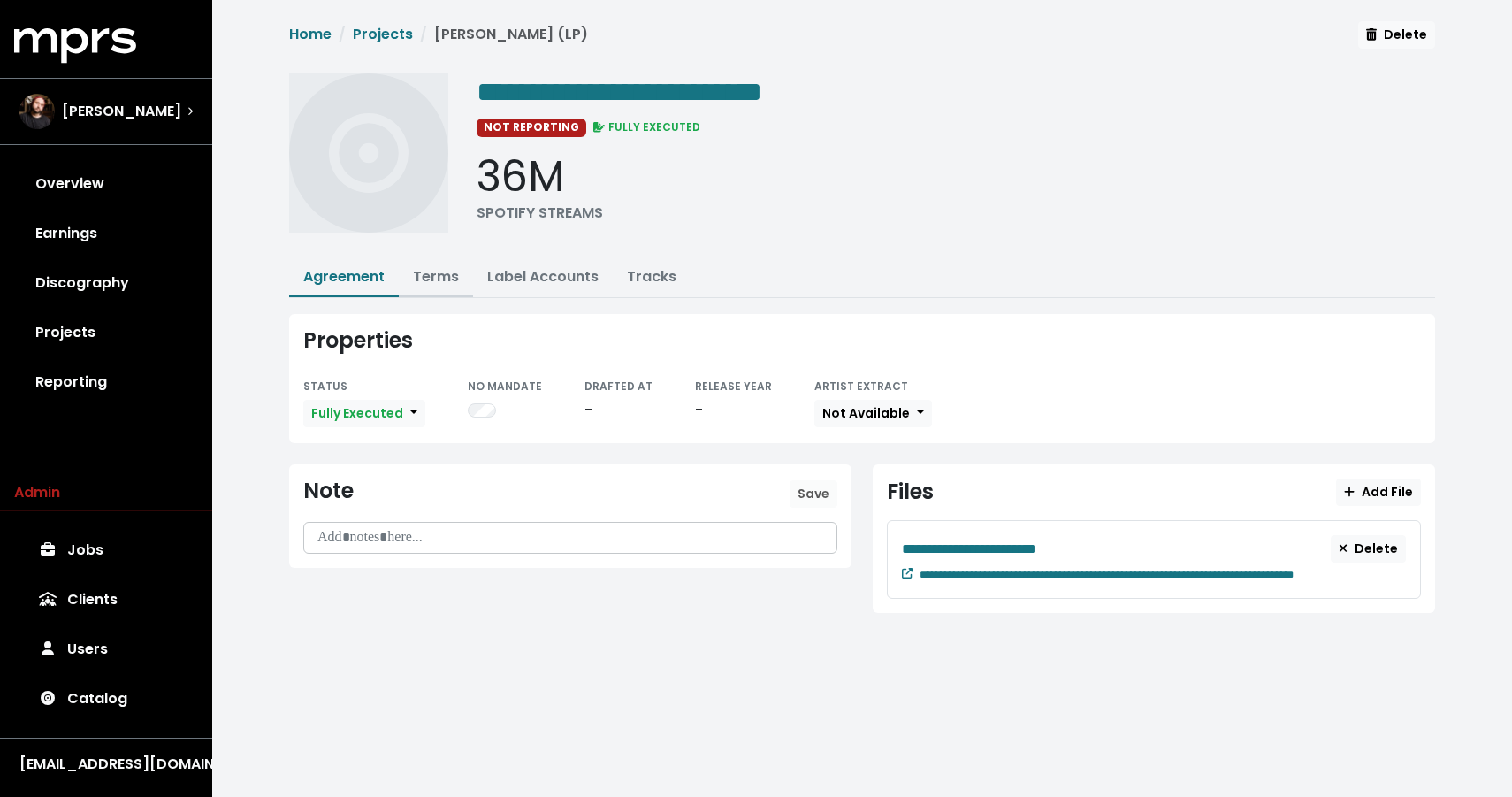
click at [463, 278] on button "Terms" at bounding box center [436, 278] width 74 height 38
click at [444, 273] on link "Terms" at bounding box center [436, 275] width 46 height 20
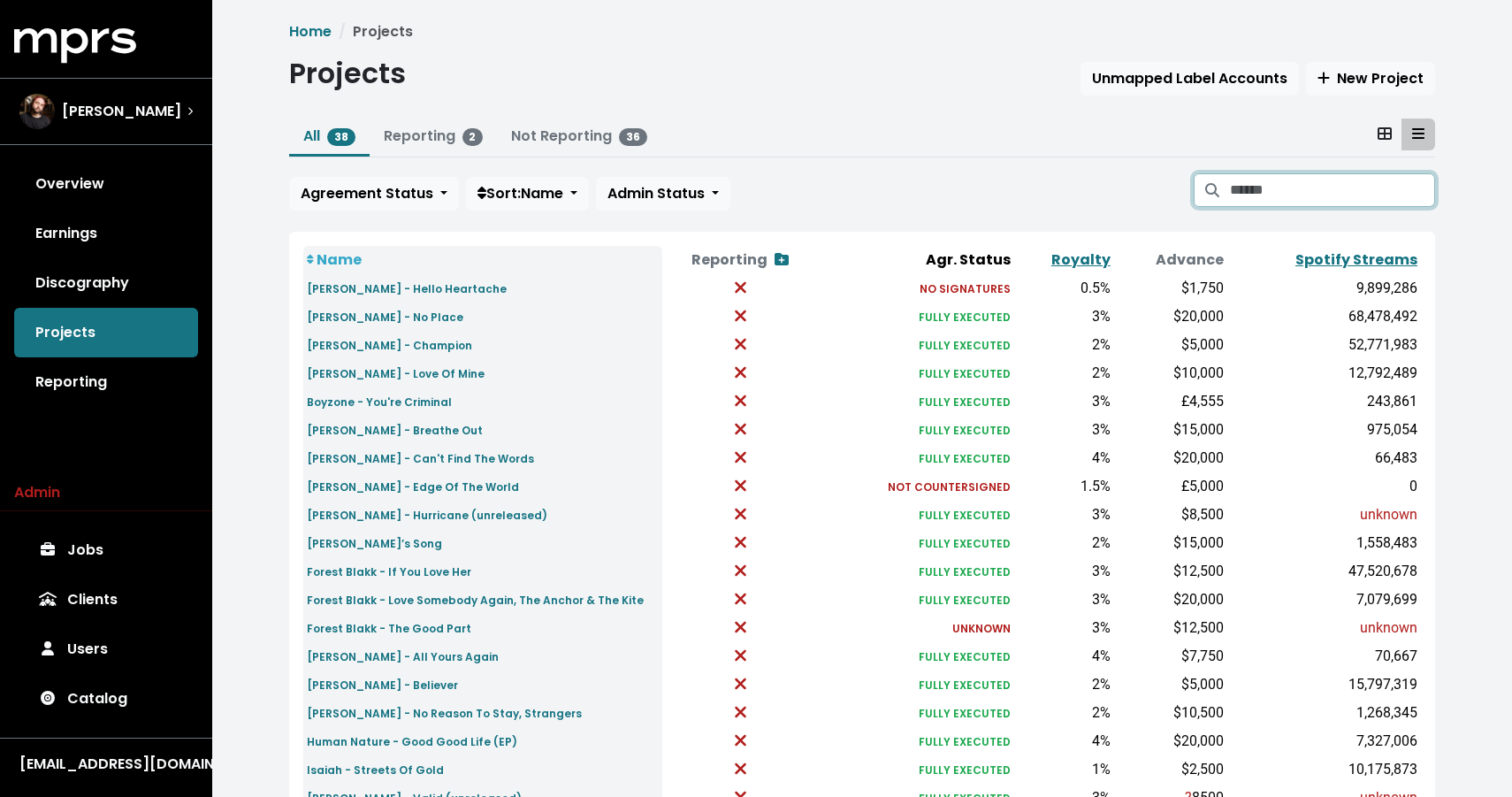
click at [1250, 200] on input "Search projects" at bounding box center [1332, 189] width 205 height 33
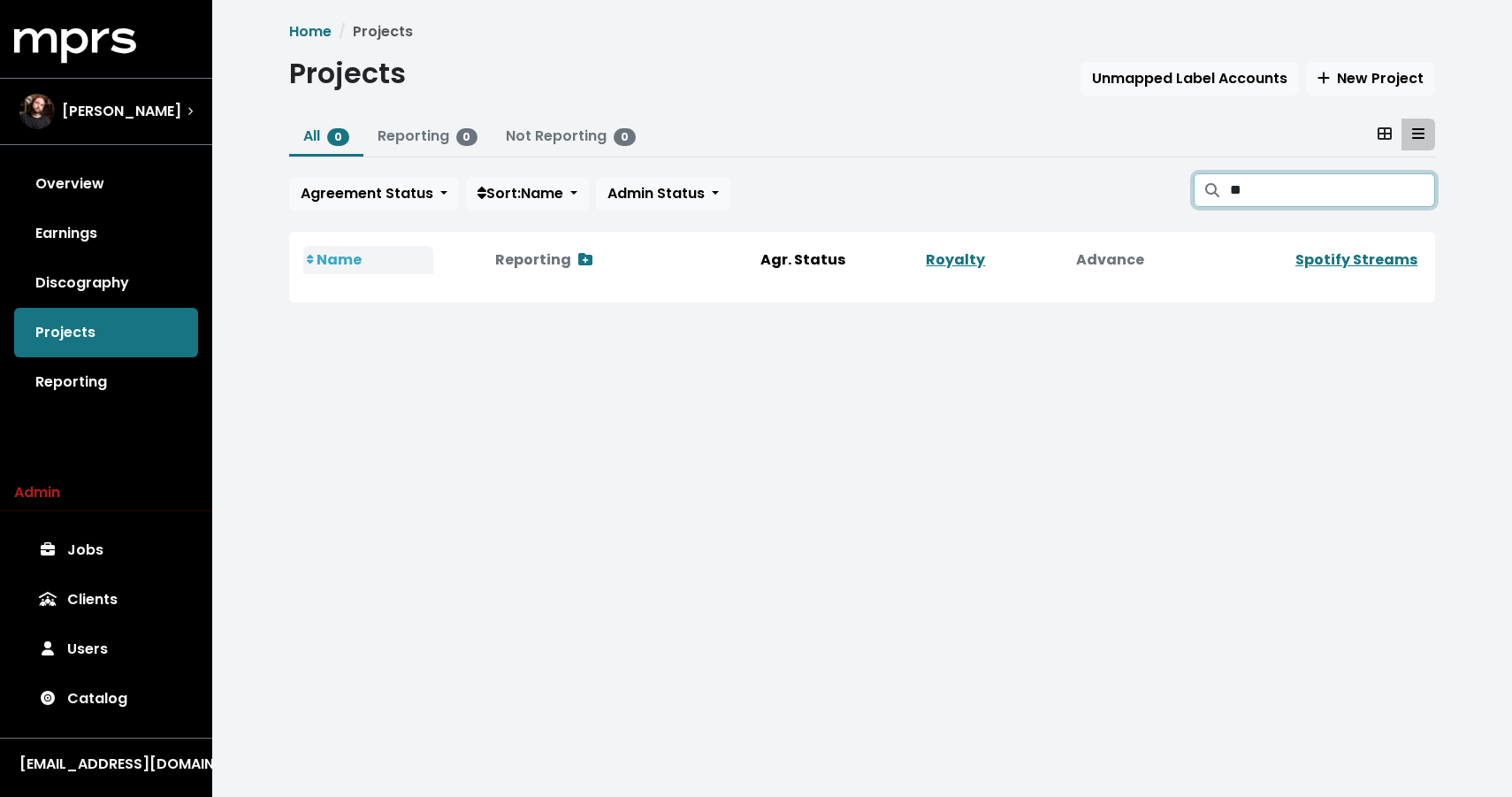
type input "*"
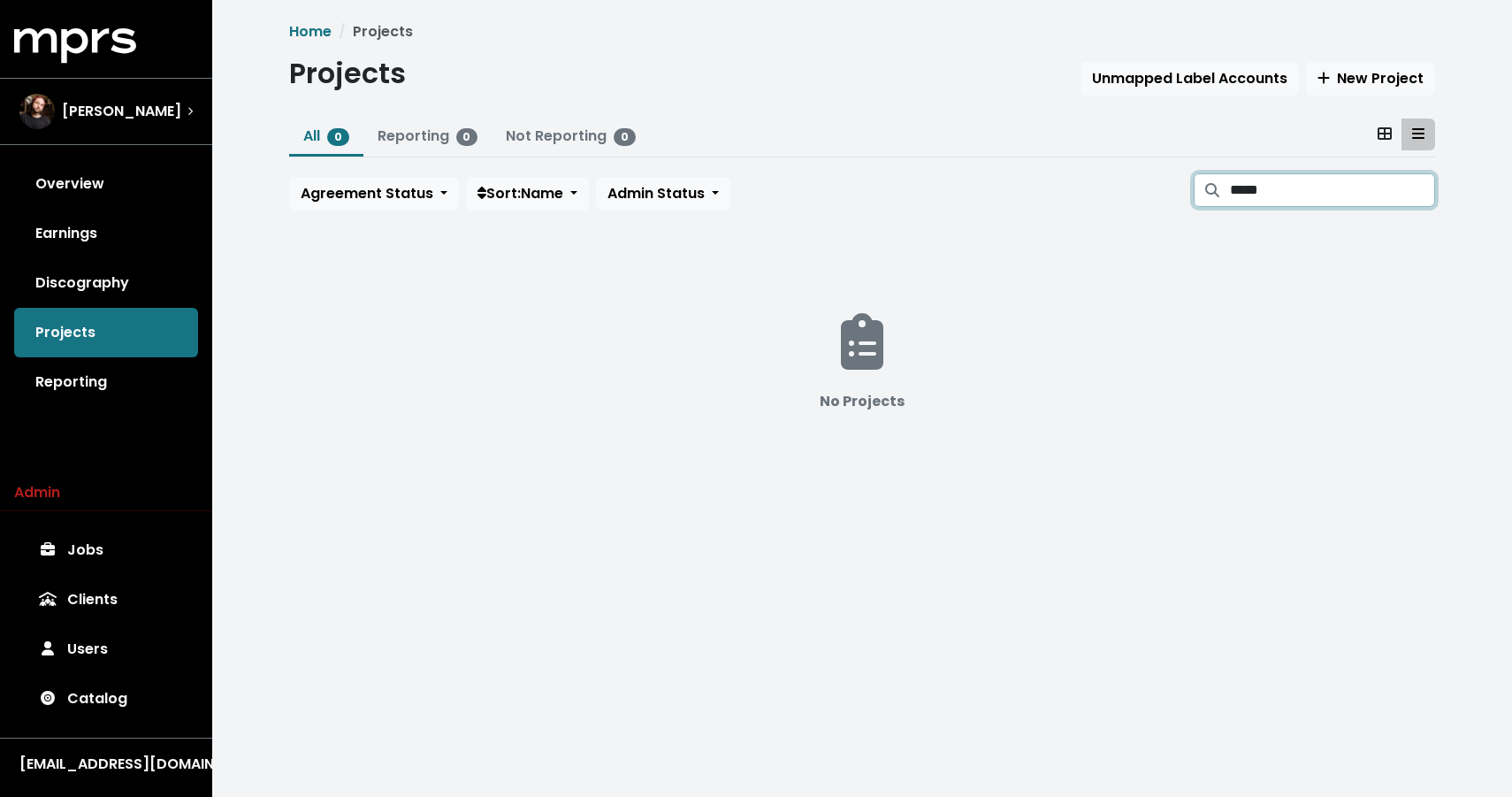
click at [1281, 188] on input "*****" at bounding box center [1332, 189] width 205 height 33
paste input "**********"
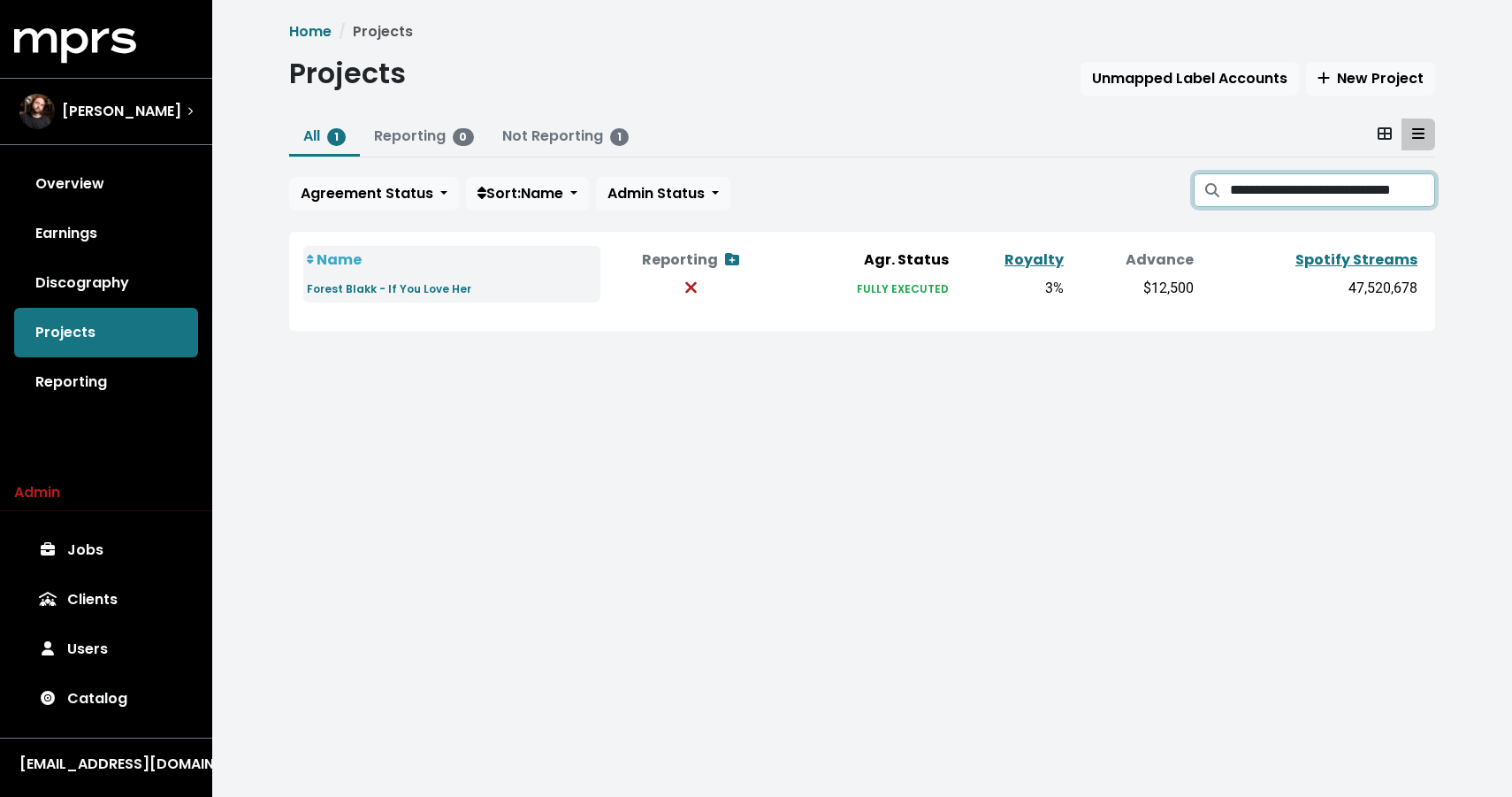
drag, startPoint x: 1306, startPoint y: 192, endPoint x: 1030, endPoint y: 163, distance: 277.5
click at [1030, 163] on div "**********" at bounding box center [861, 168] width 1145 height 99
click at [1276, 190] on input "**********" at bounding box center [1332, 189] width 205 height 33
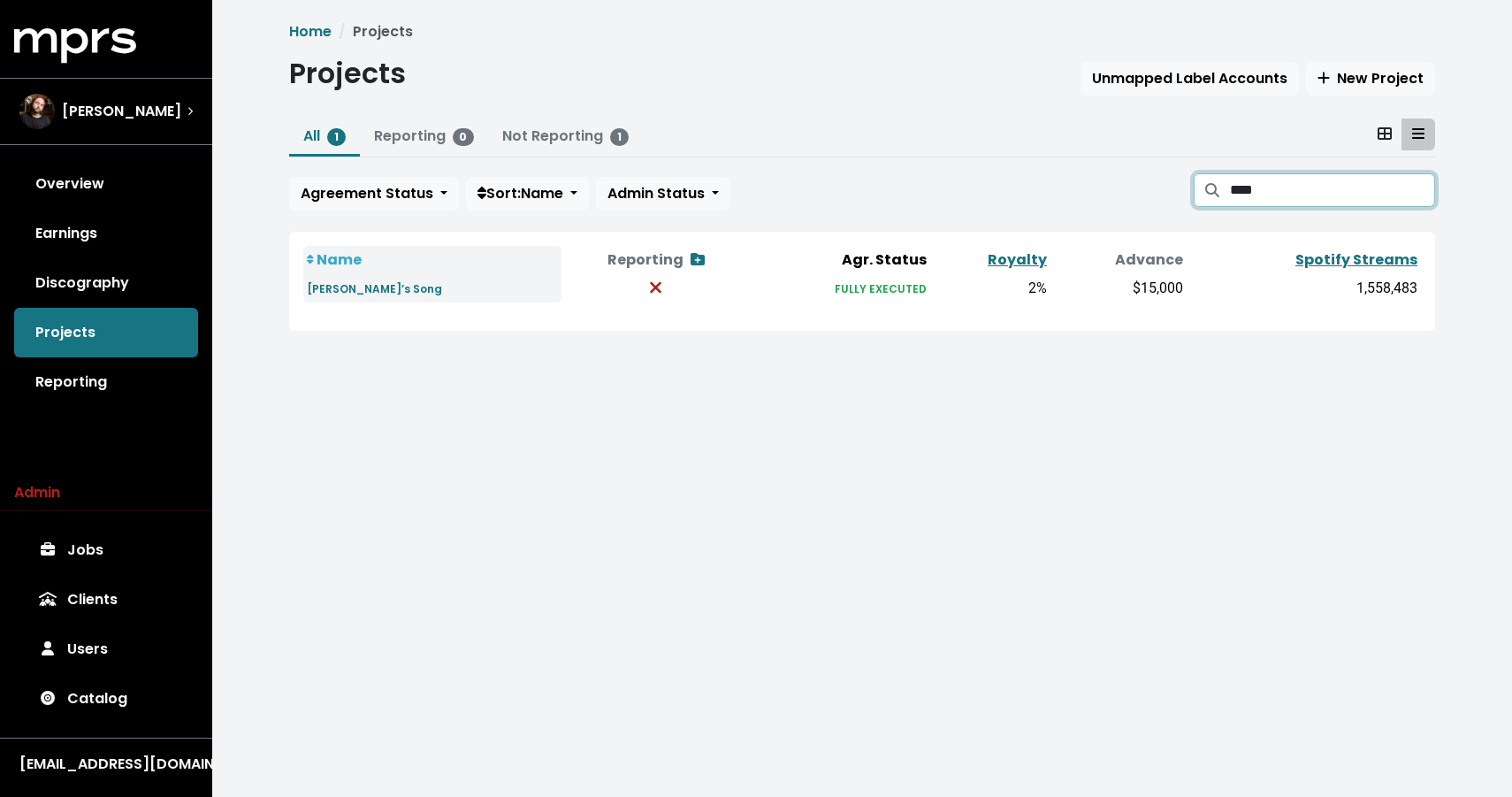
click at [1290, 192] on input "****" at bounding box center [1332, 189] width 205 height 33
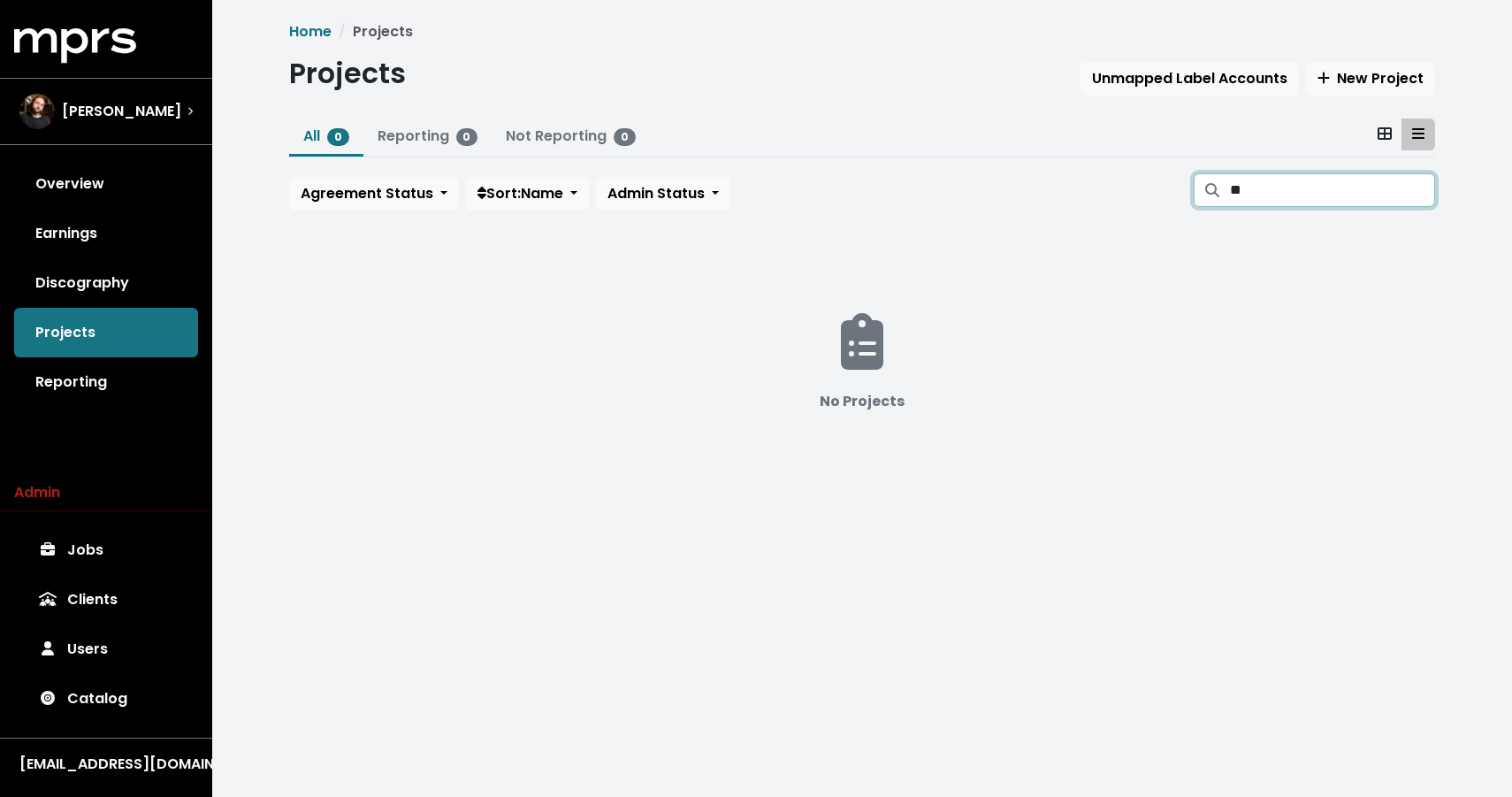
type input "*"
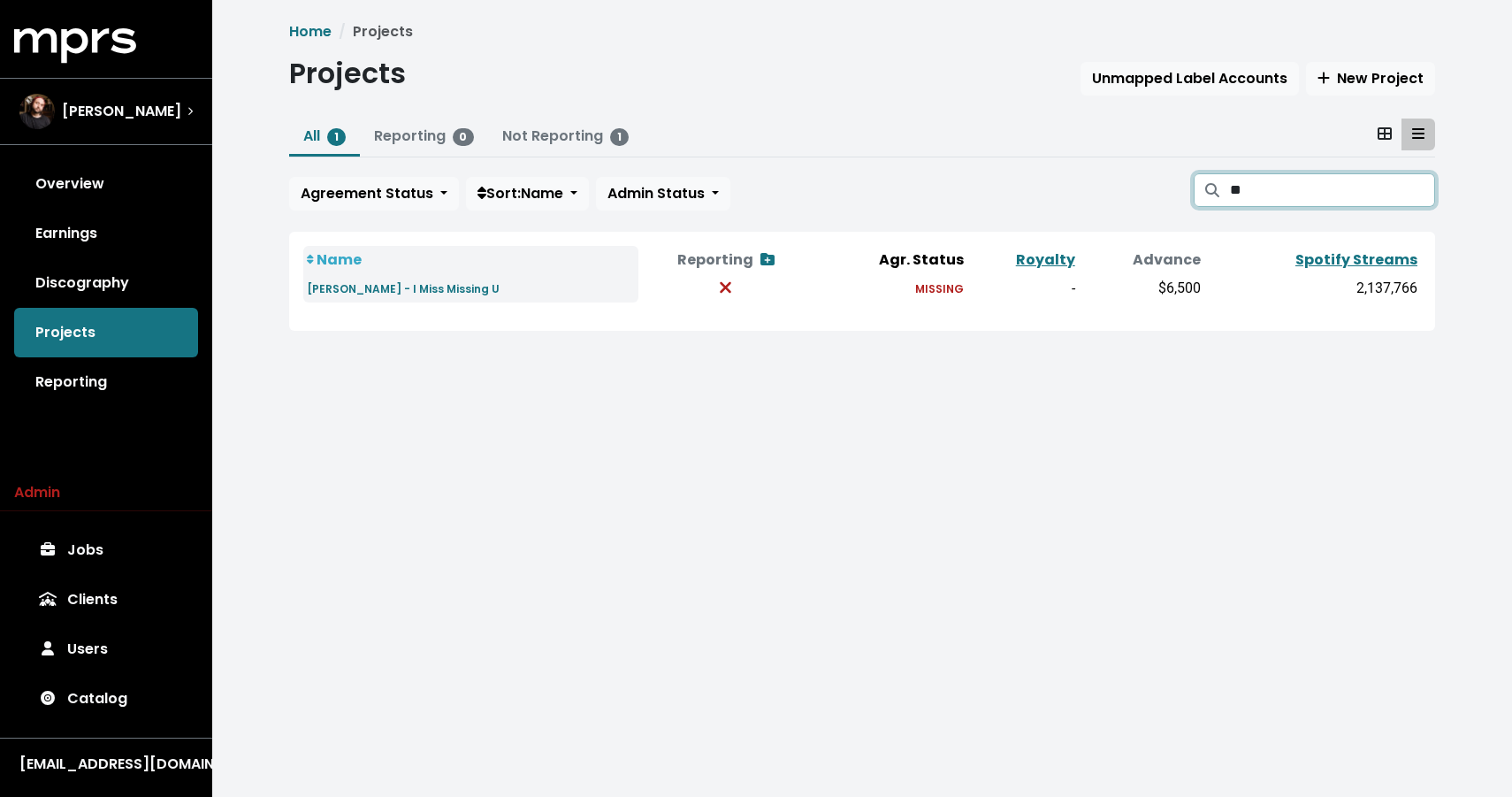
type input "*"
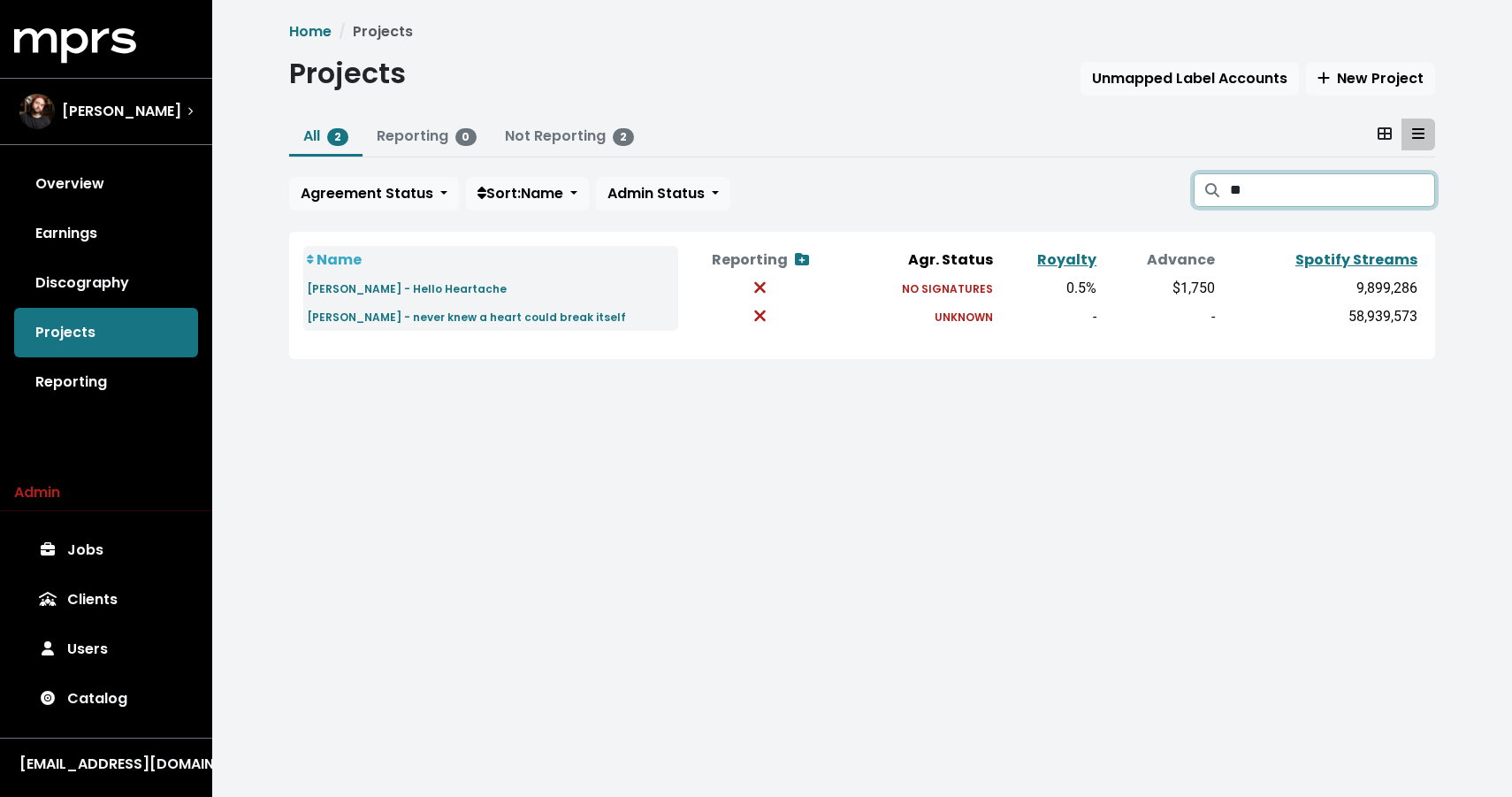
type input "*"
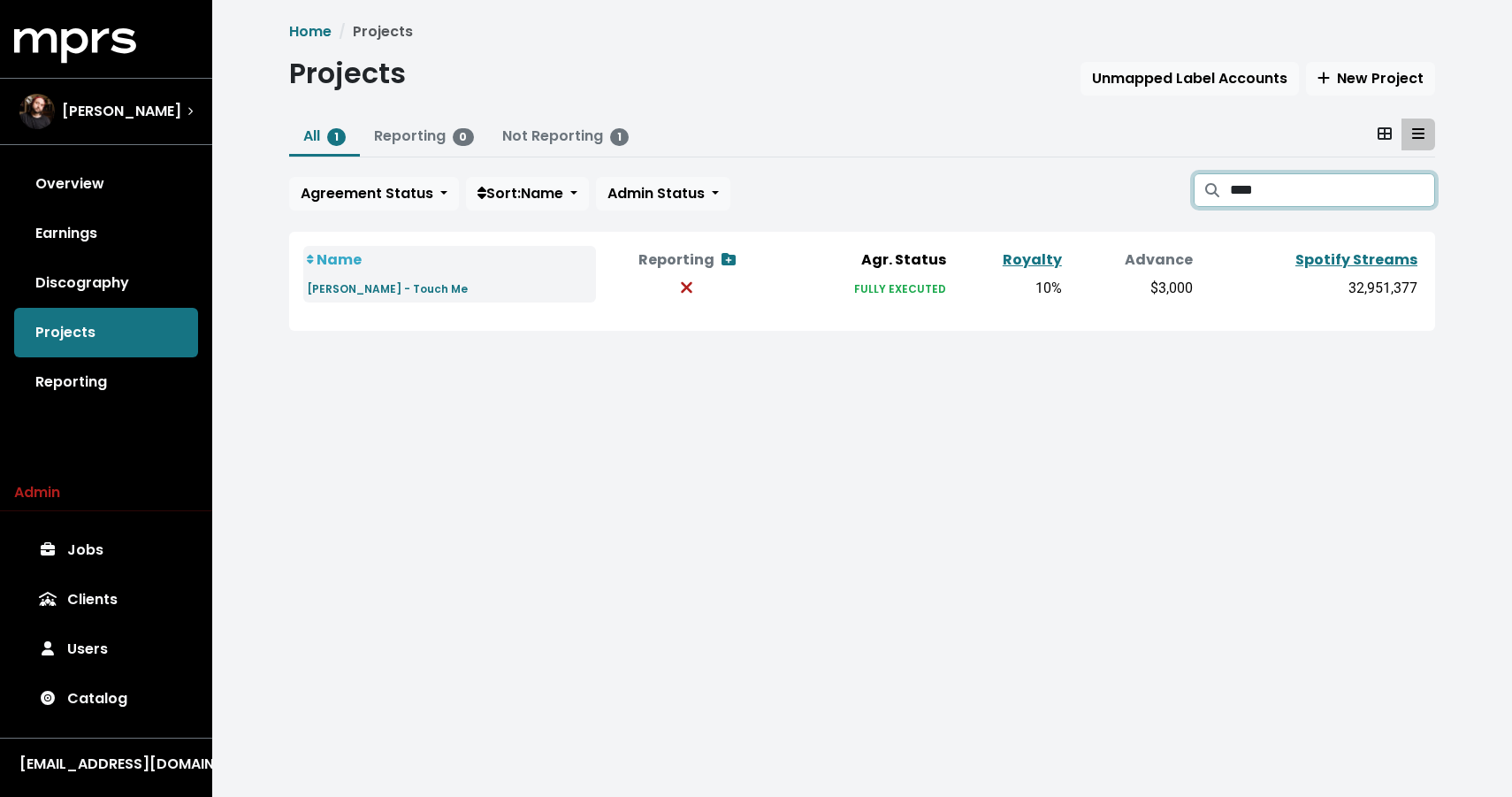
click at [1239, 185] on input "****" at bounding box center [1332, 189] width 205 height 33
click at [1271, 193] on input "****" at bounding box center [1332, 189] width 205 height 33
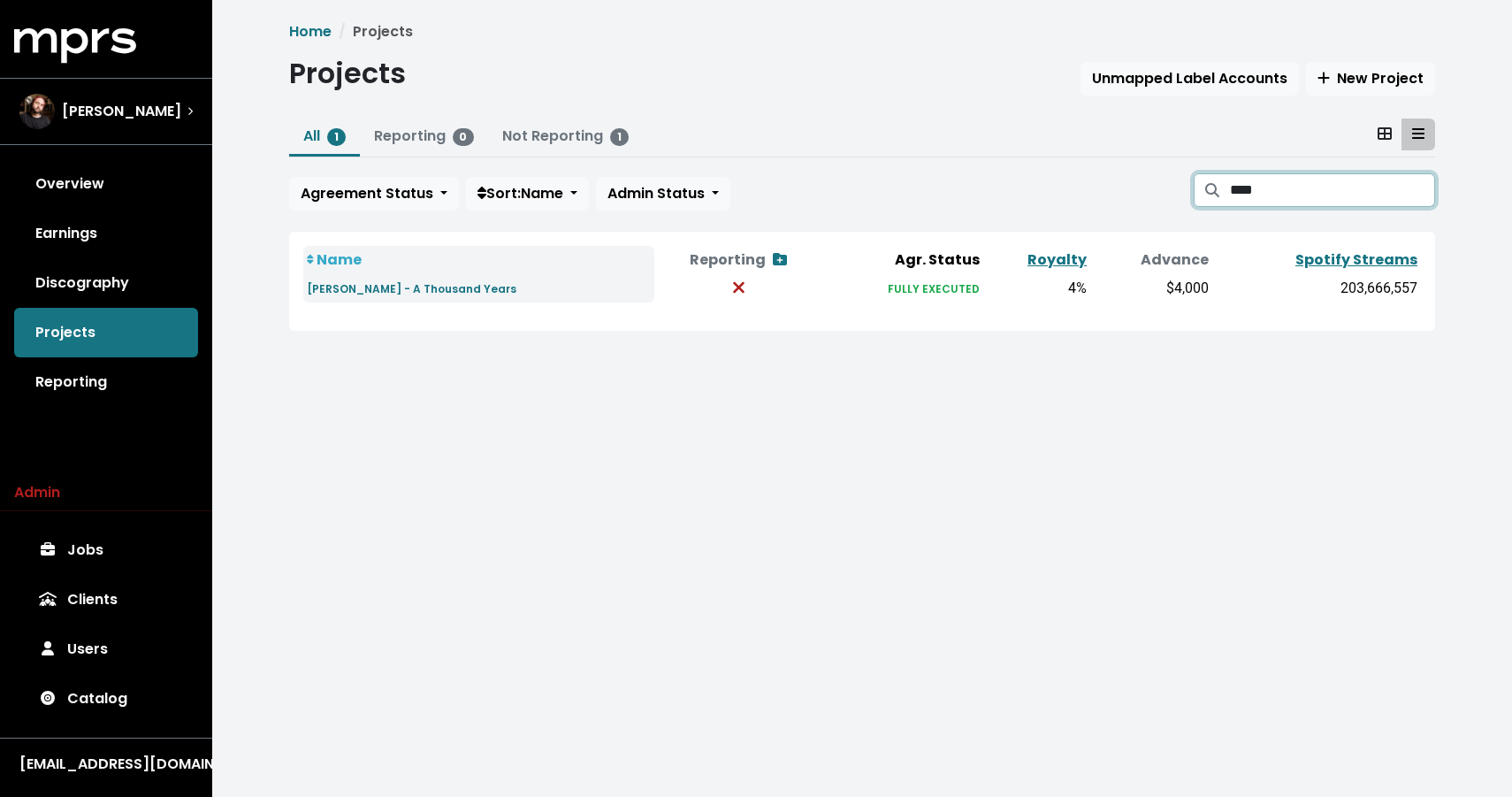
click at [1271, 193] on input "****" at bounding box center [1332, 189] width 205 height 33
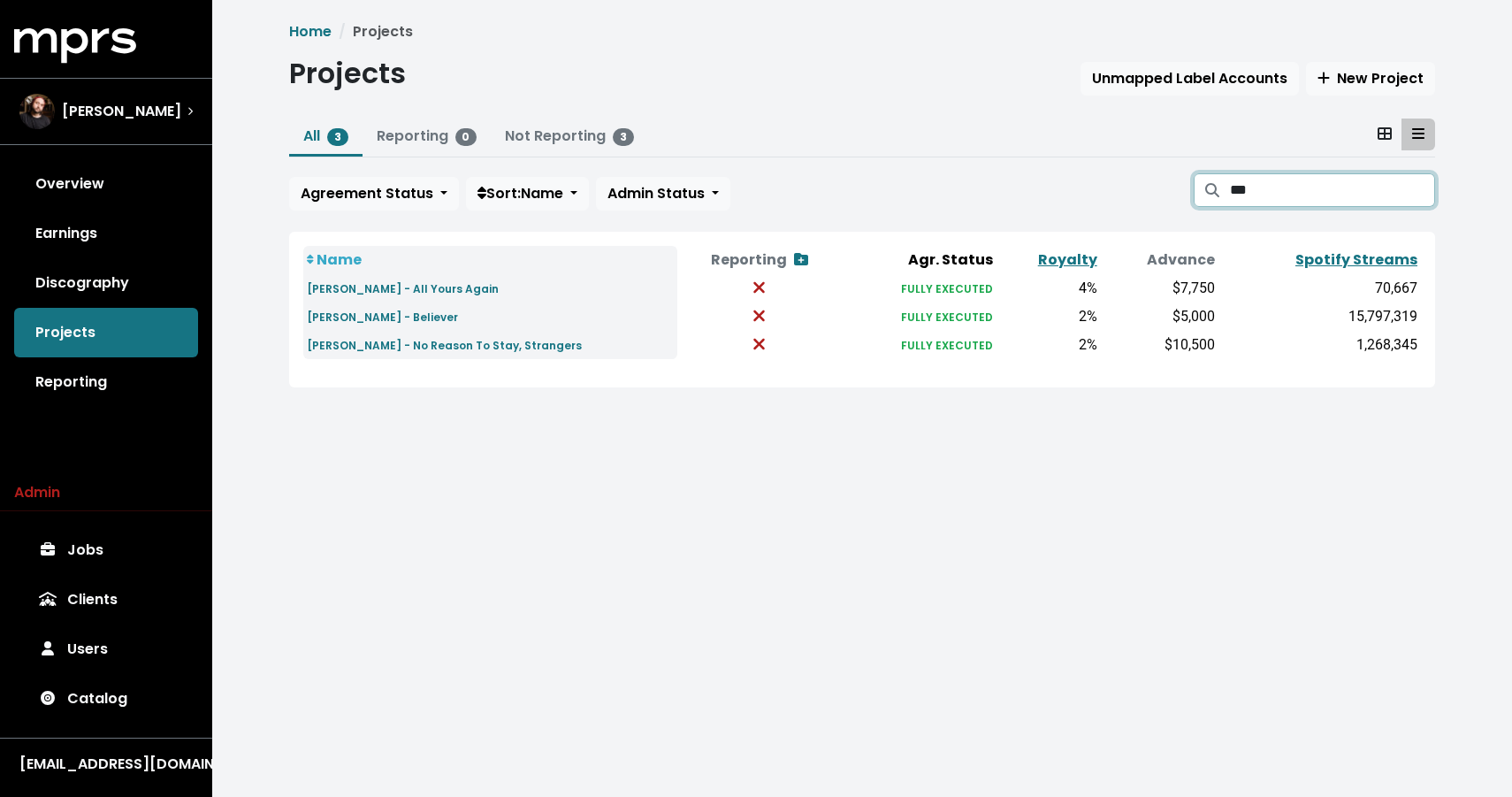
click at [1243, 189] on input "***" at bounding box center [1332, 189] width 205 height 33
click at [1242, 189] on input "***" at bounding box center [1332, 189] width 205 height 33
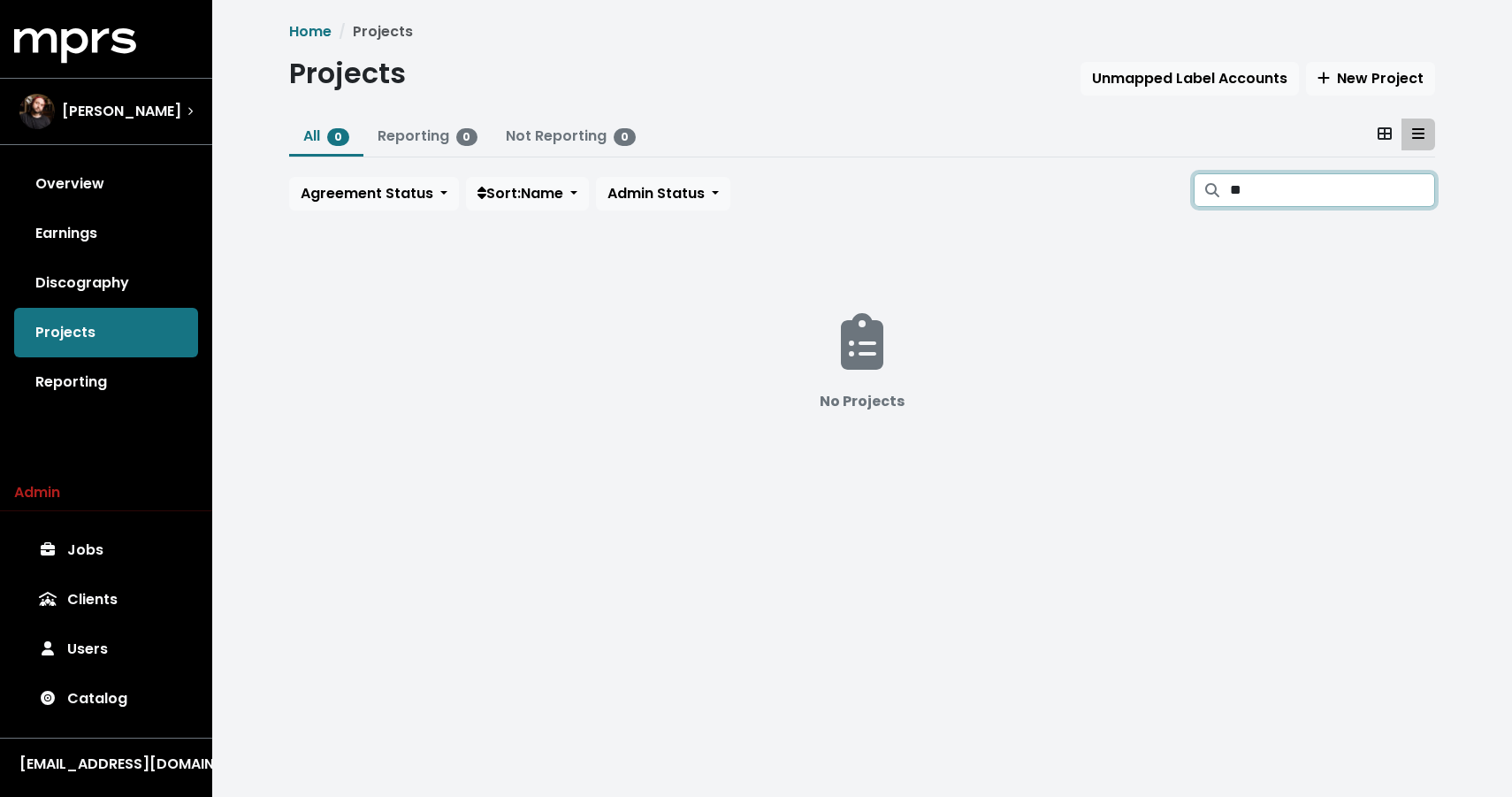
type input "*"
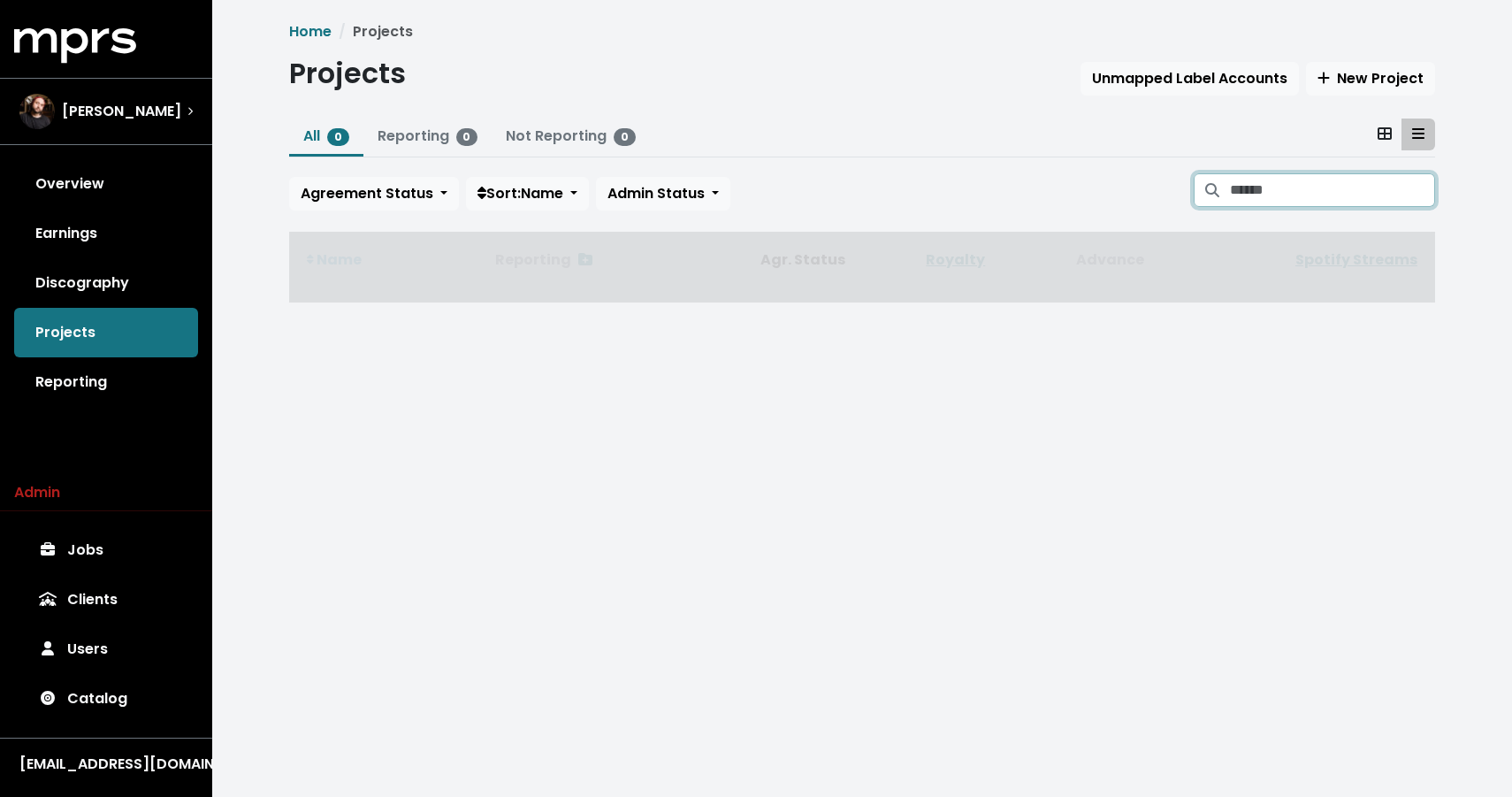
type input "*"
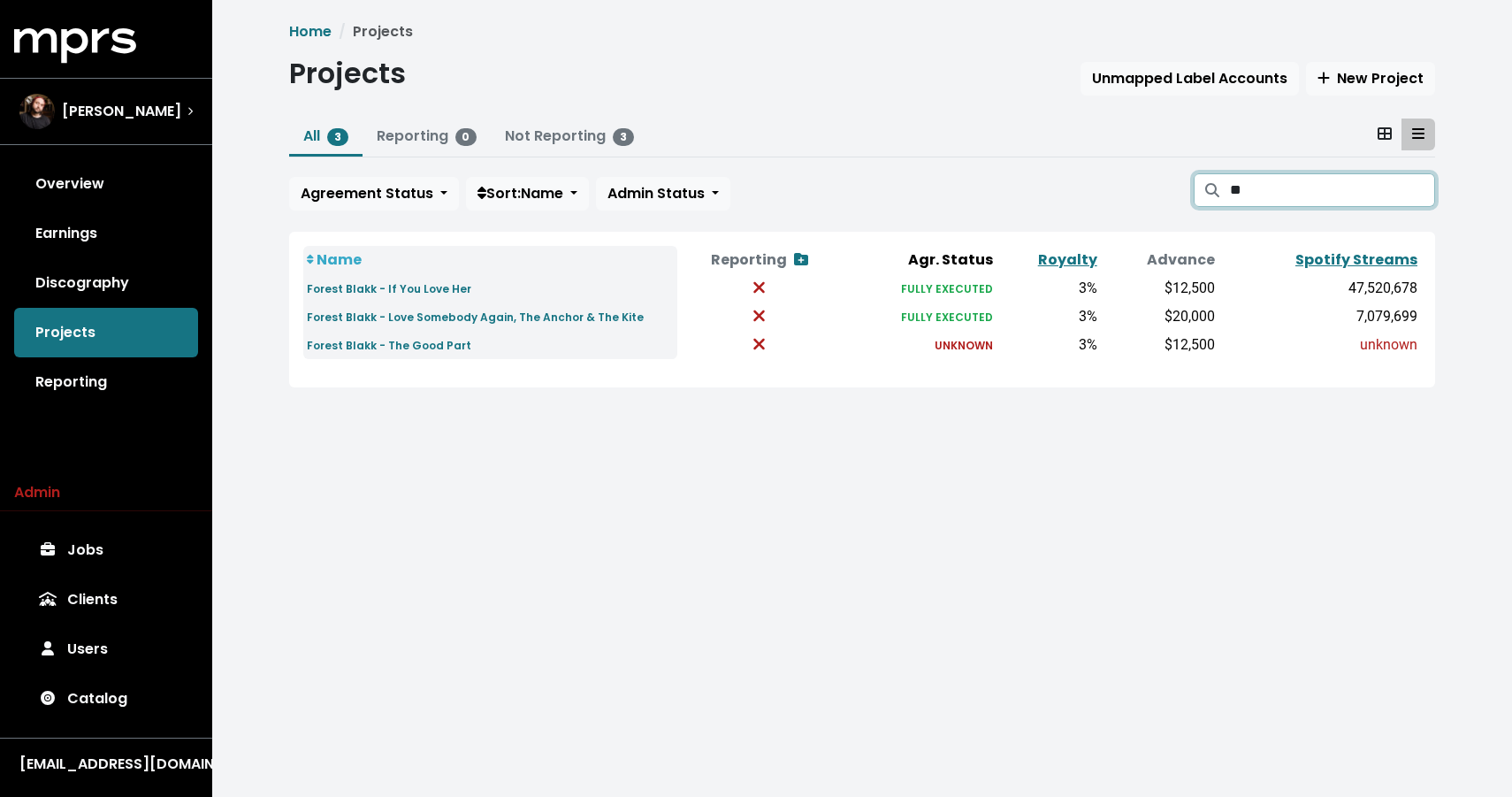
type input "*"
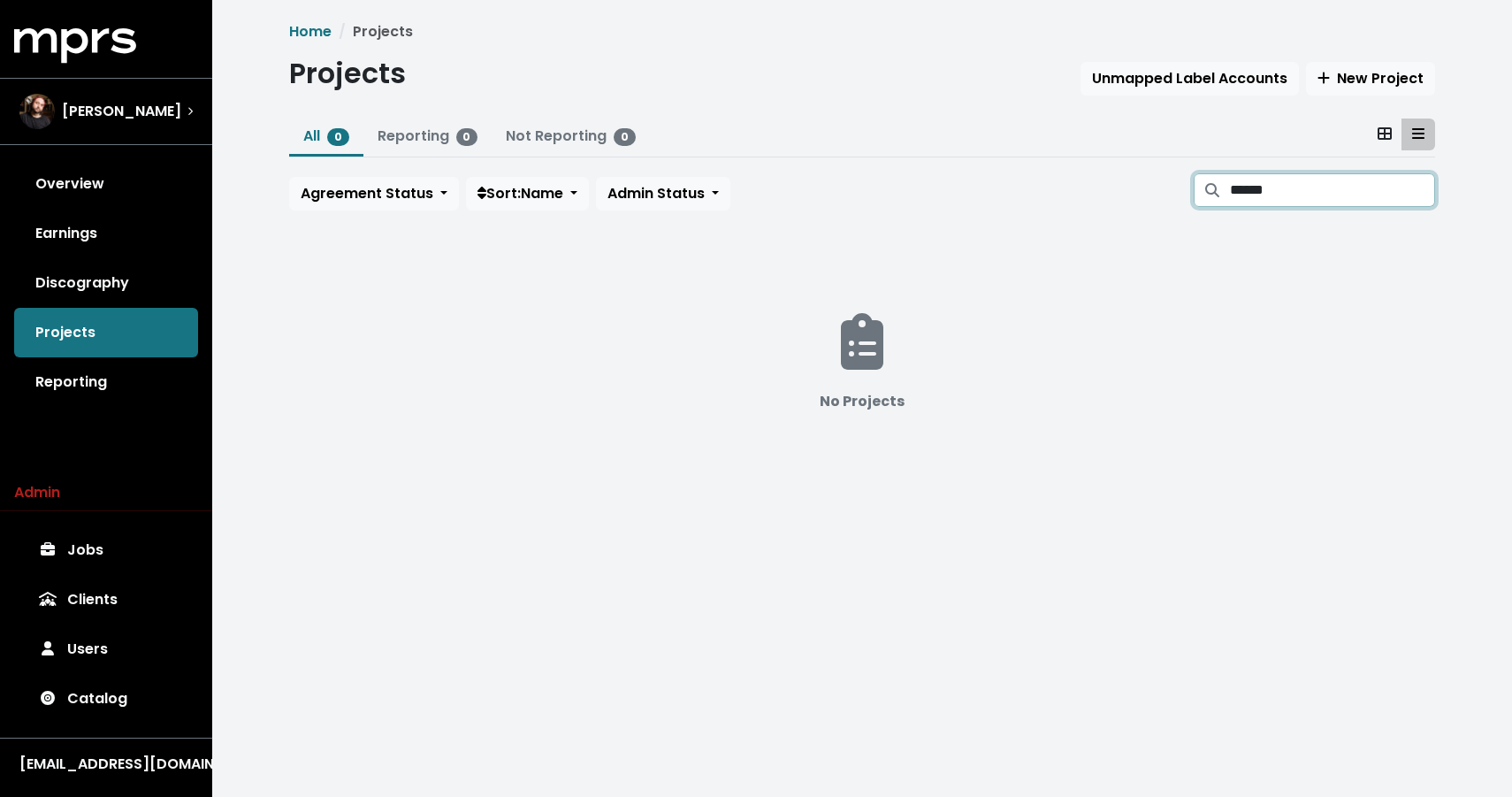
click at [1280, 179] on input "******" at bounding box center [1332, 189] width 205 height 33
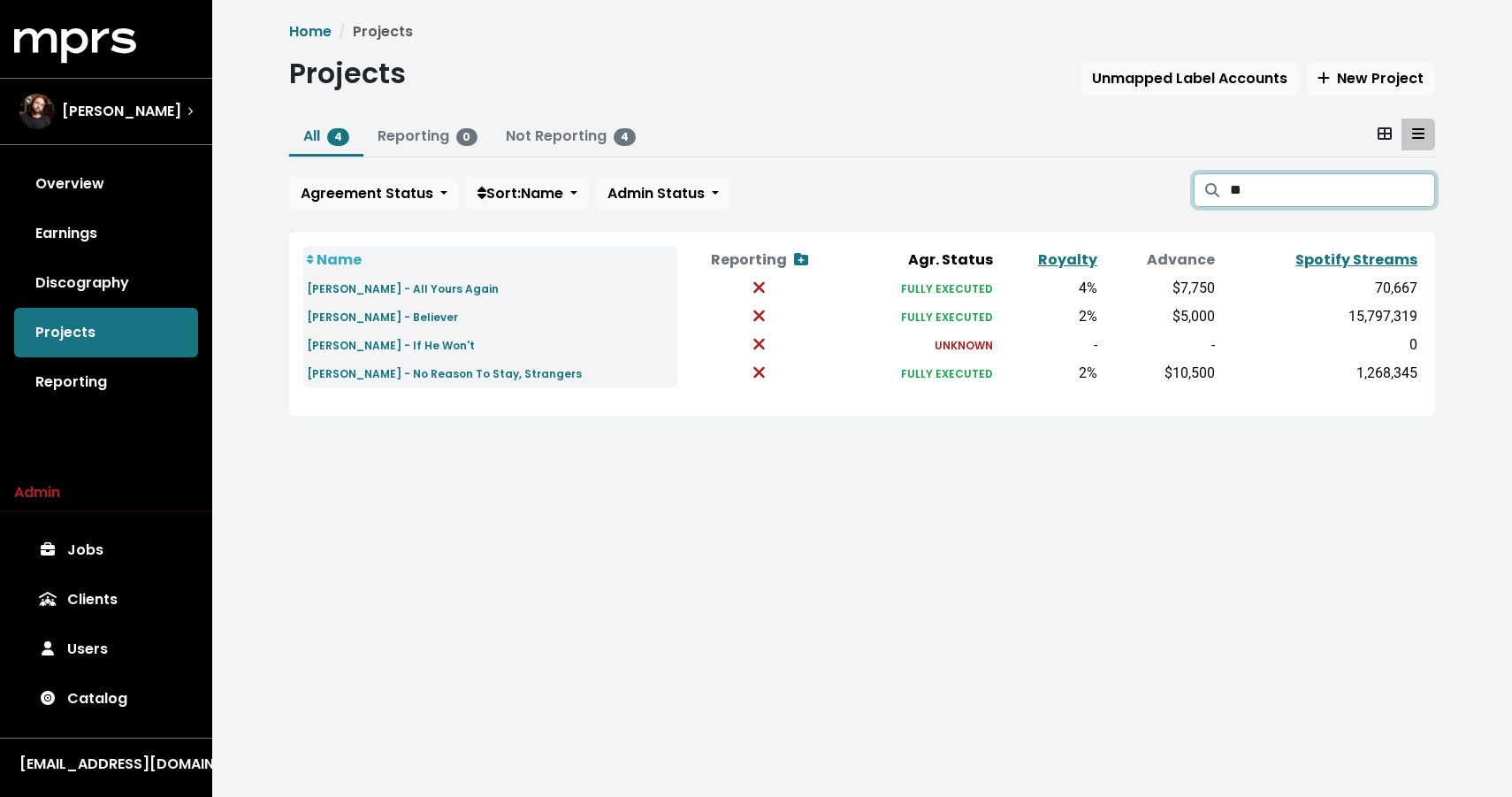
type input "*"
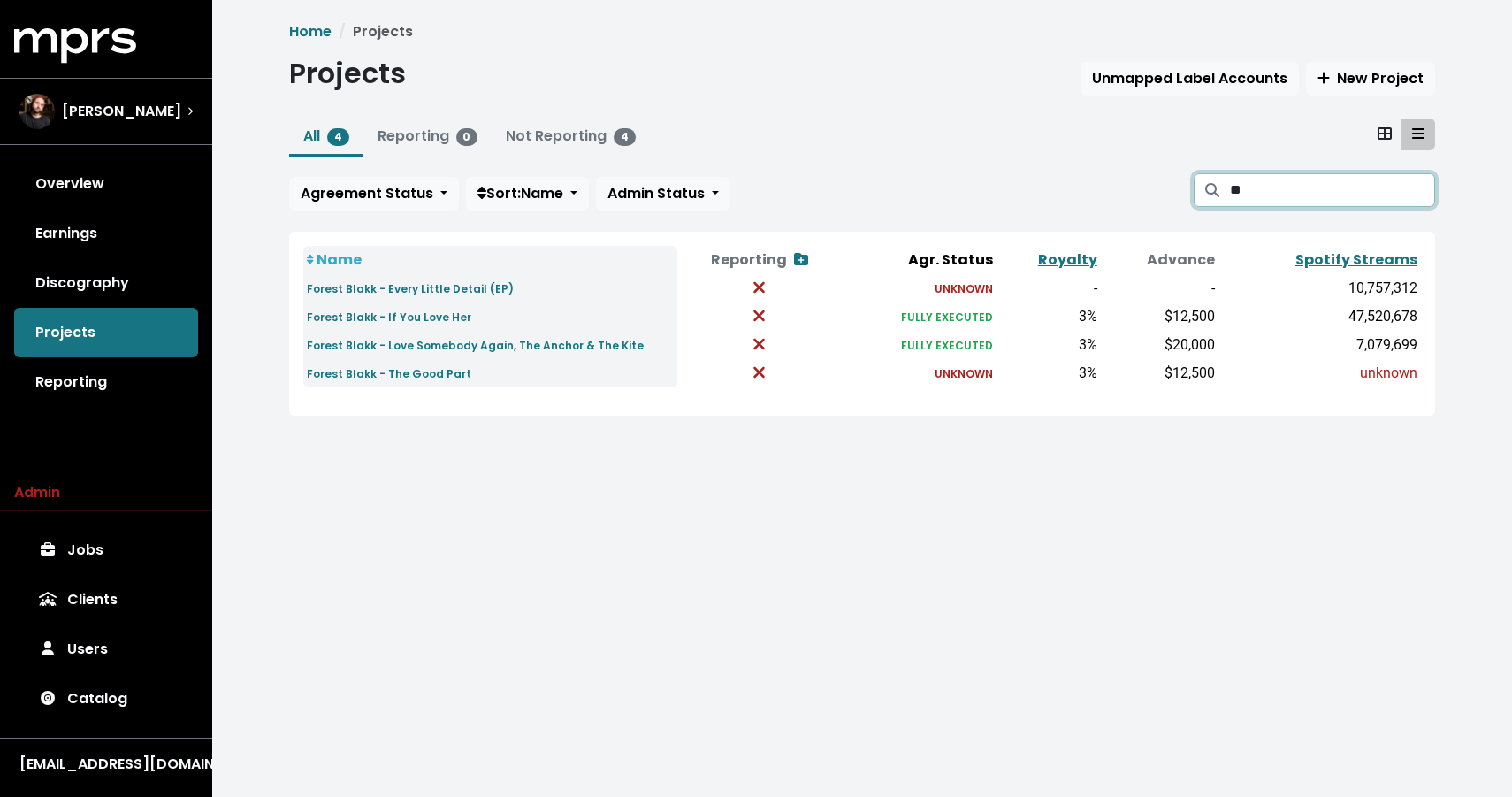
type input "*"
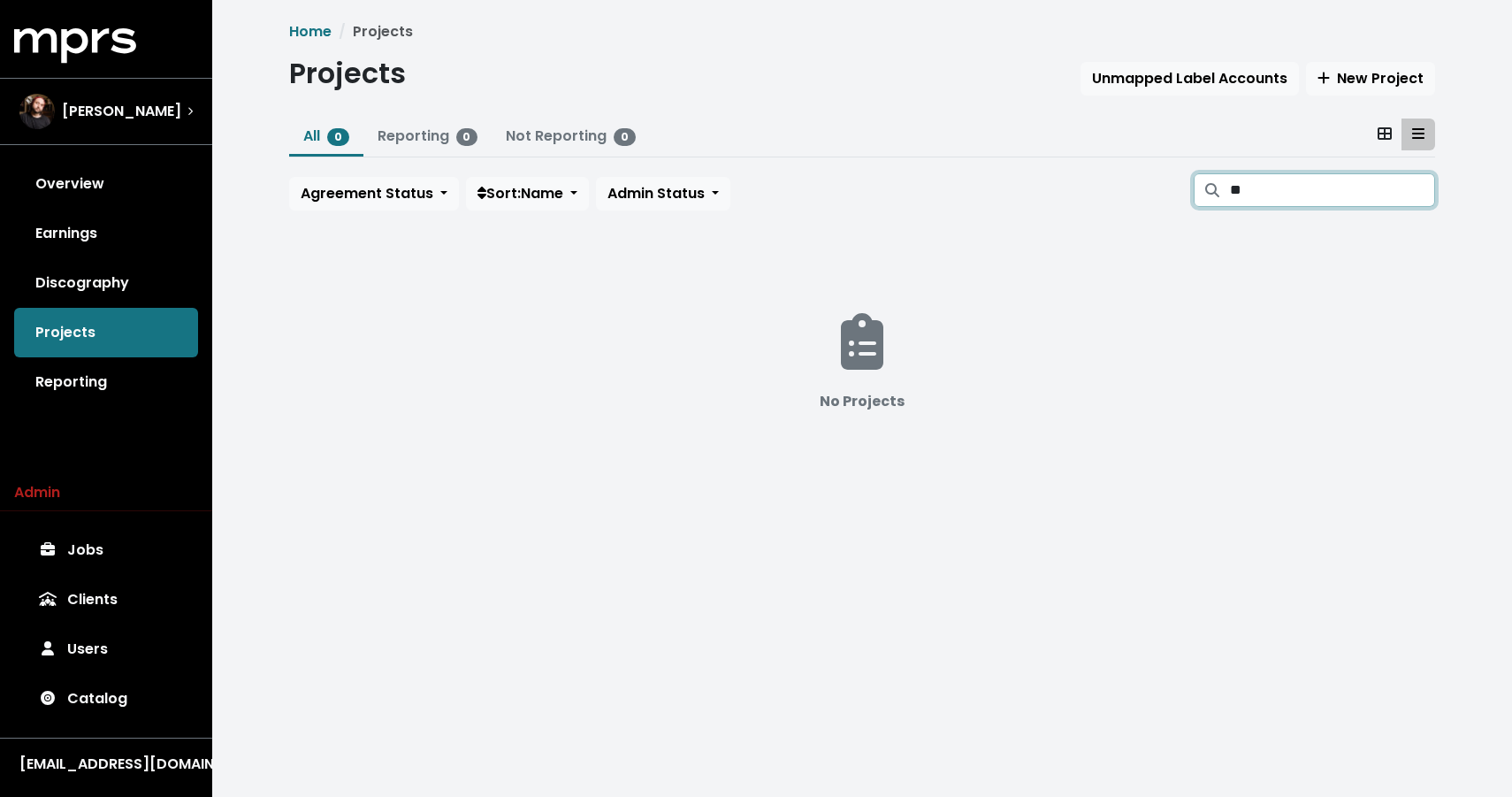
type input "*"
click at [1270, 203] on input "******" at bounding box center [1332, 189] width 205 height 33
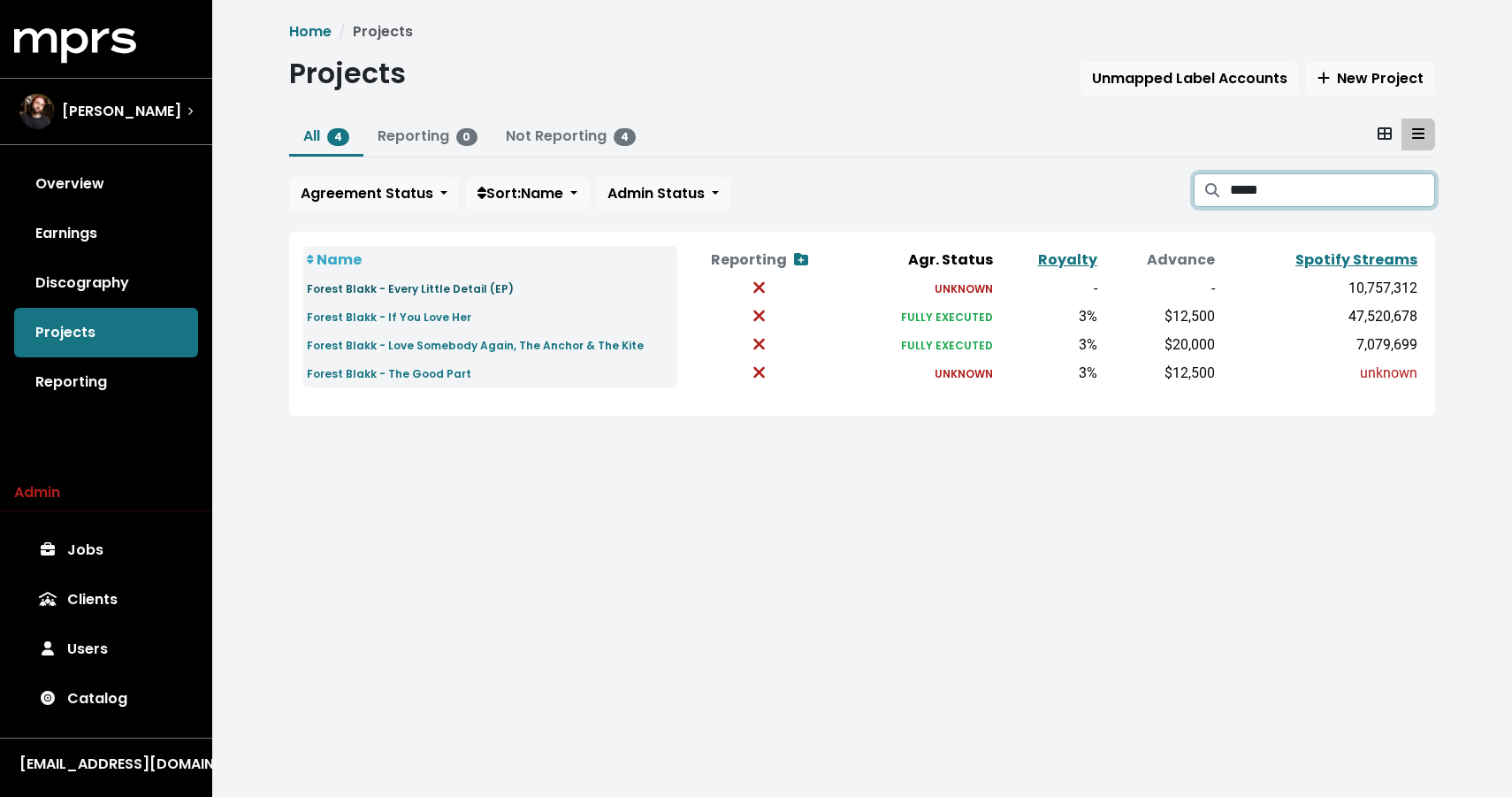
type input "*****"
click at [415, 294] on small "Forest Blakk - Every Little Detail (EP)" at bounding box center [410, 289] width 207 height 15
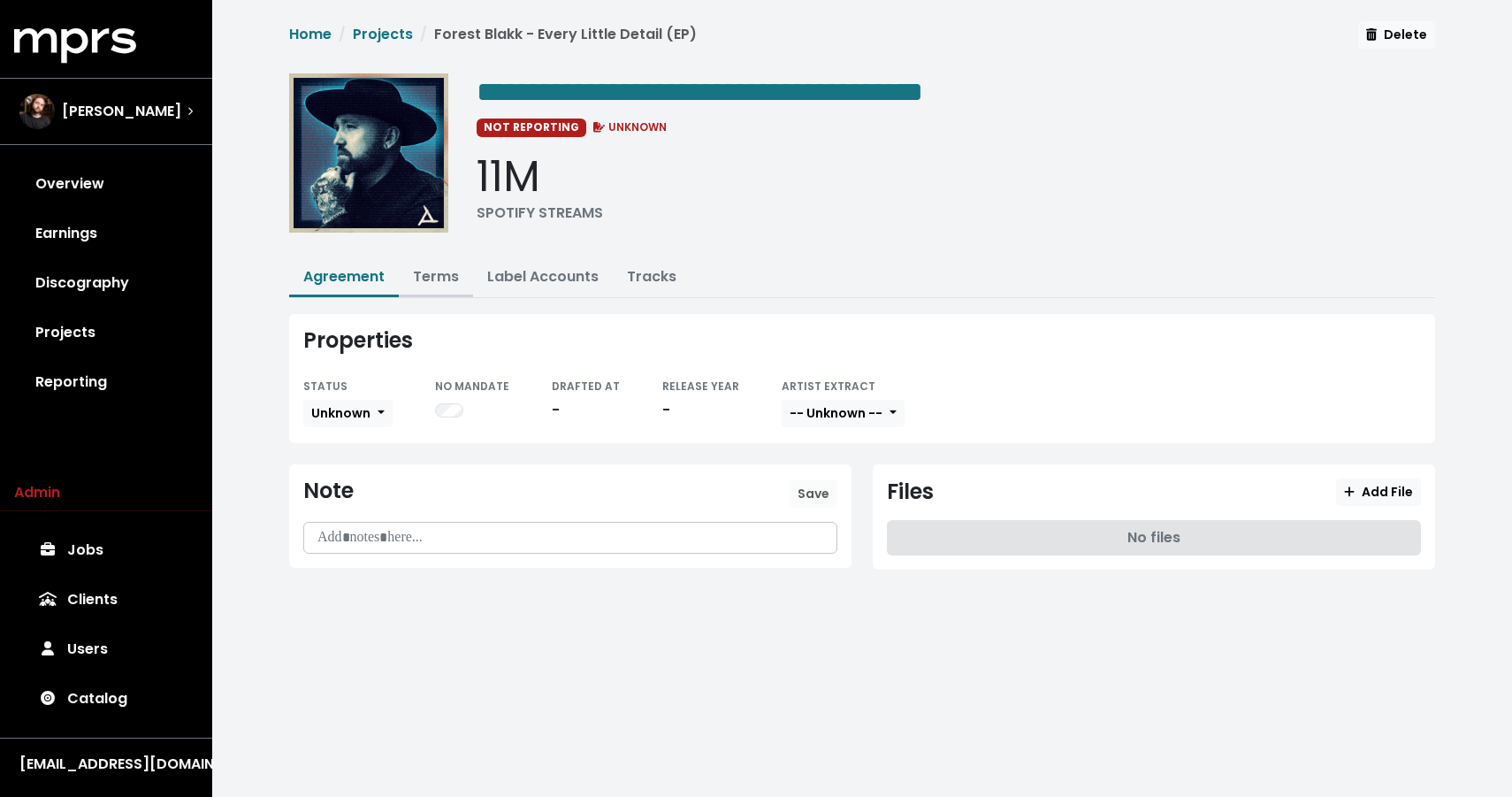
click at [447, 268] on link "Terms" at bounding box center [436, 275] width 46 height 20
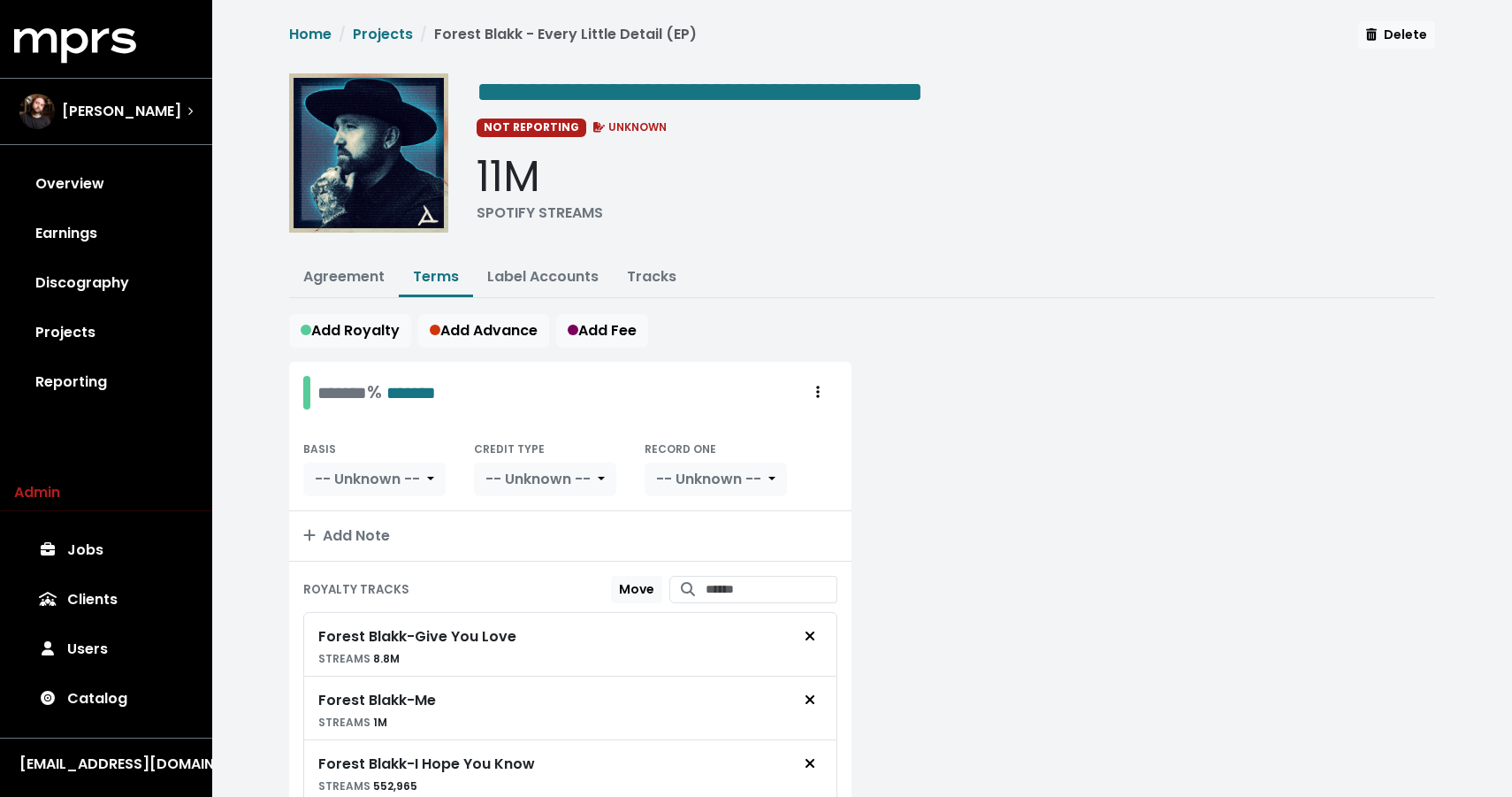
scroll to position [167, 0]
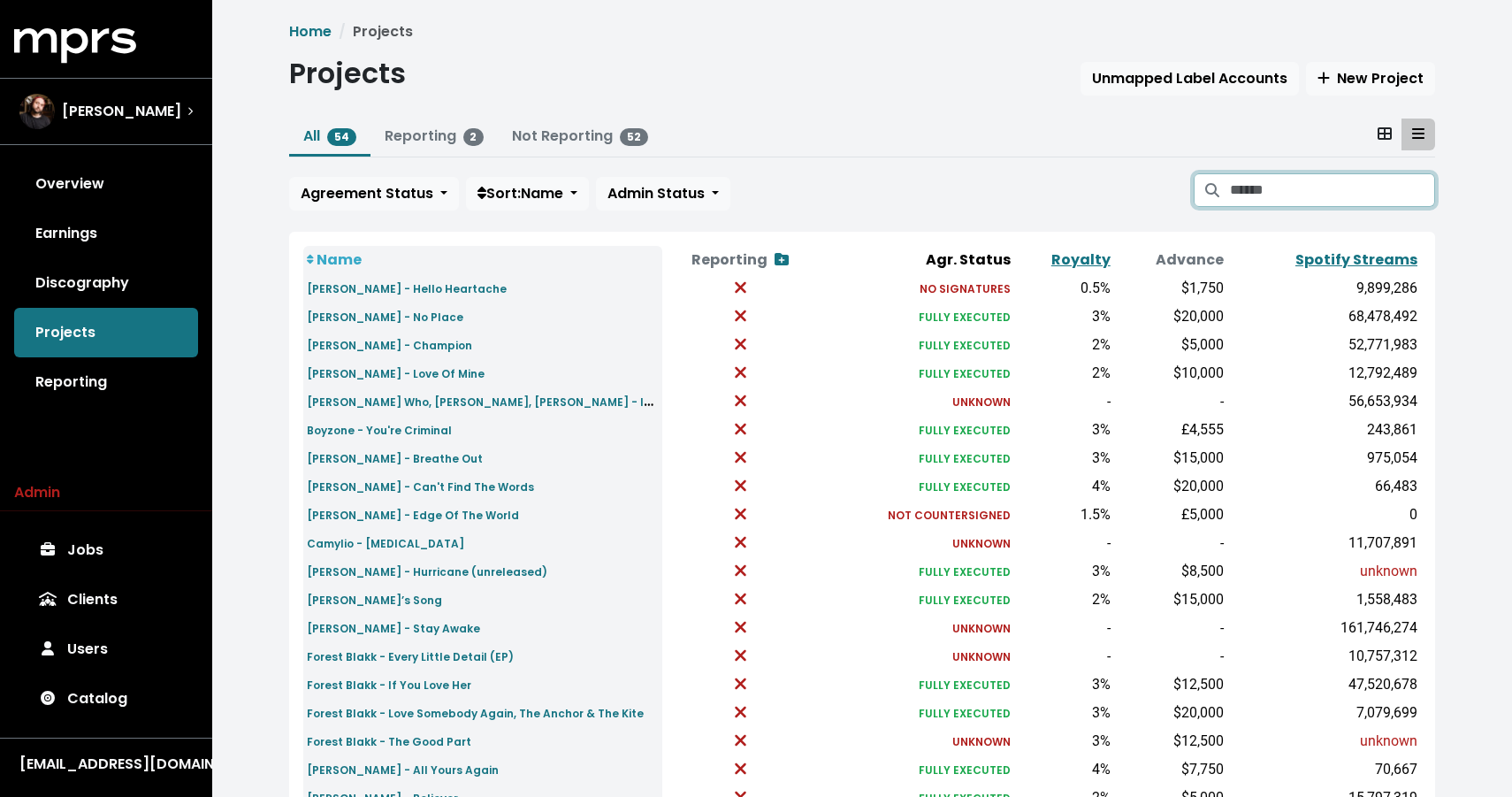
click at [1269, 190] on input "Search projects" at bounding box center [1332, 189] width 205 height 33
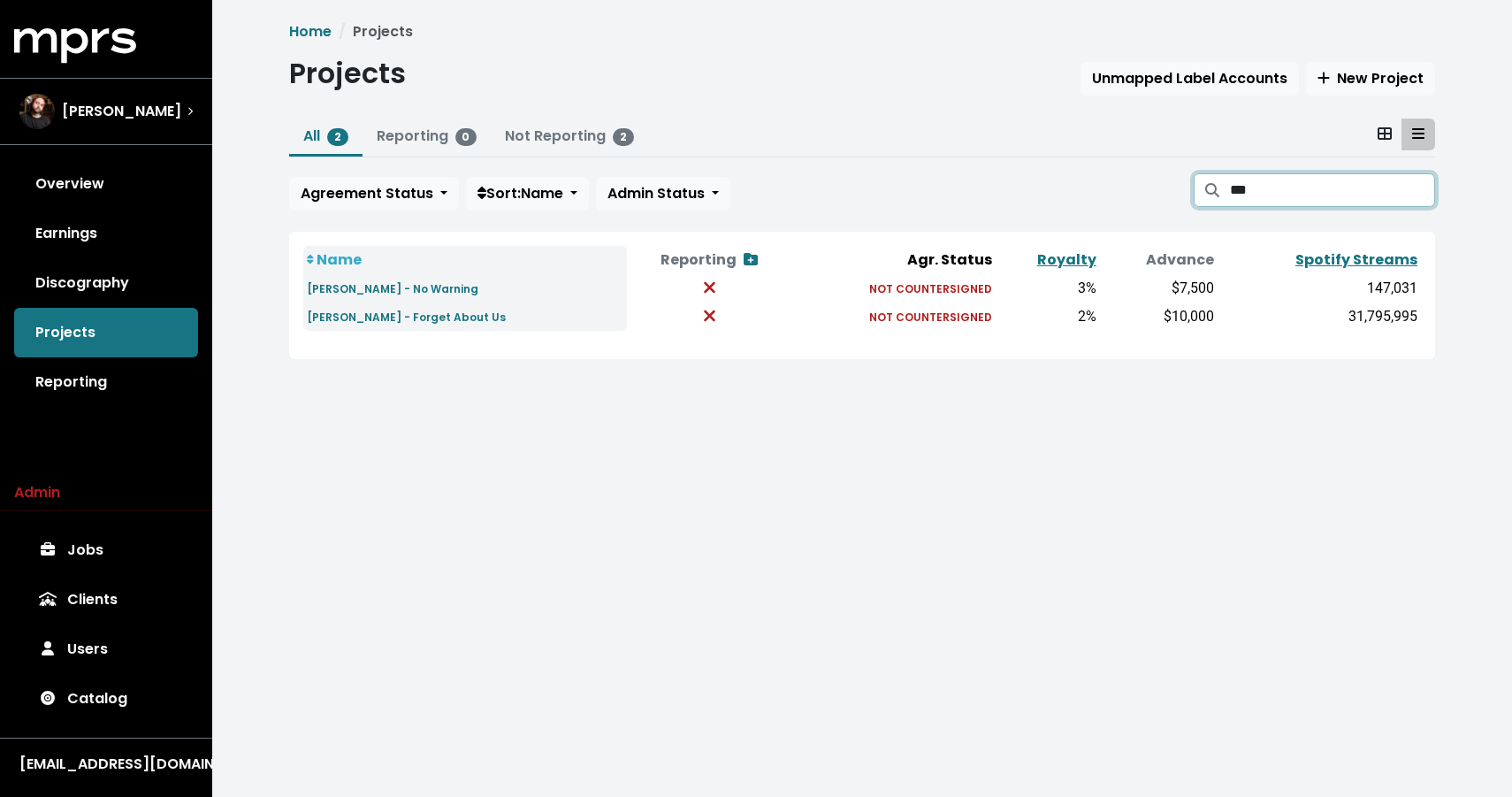
type input "***"
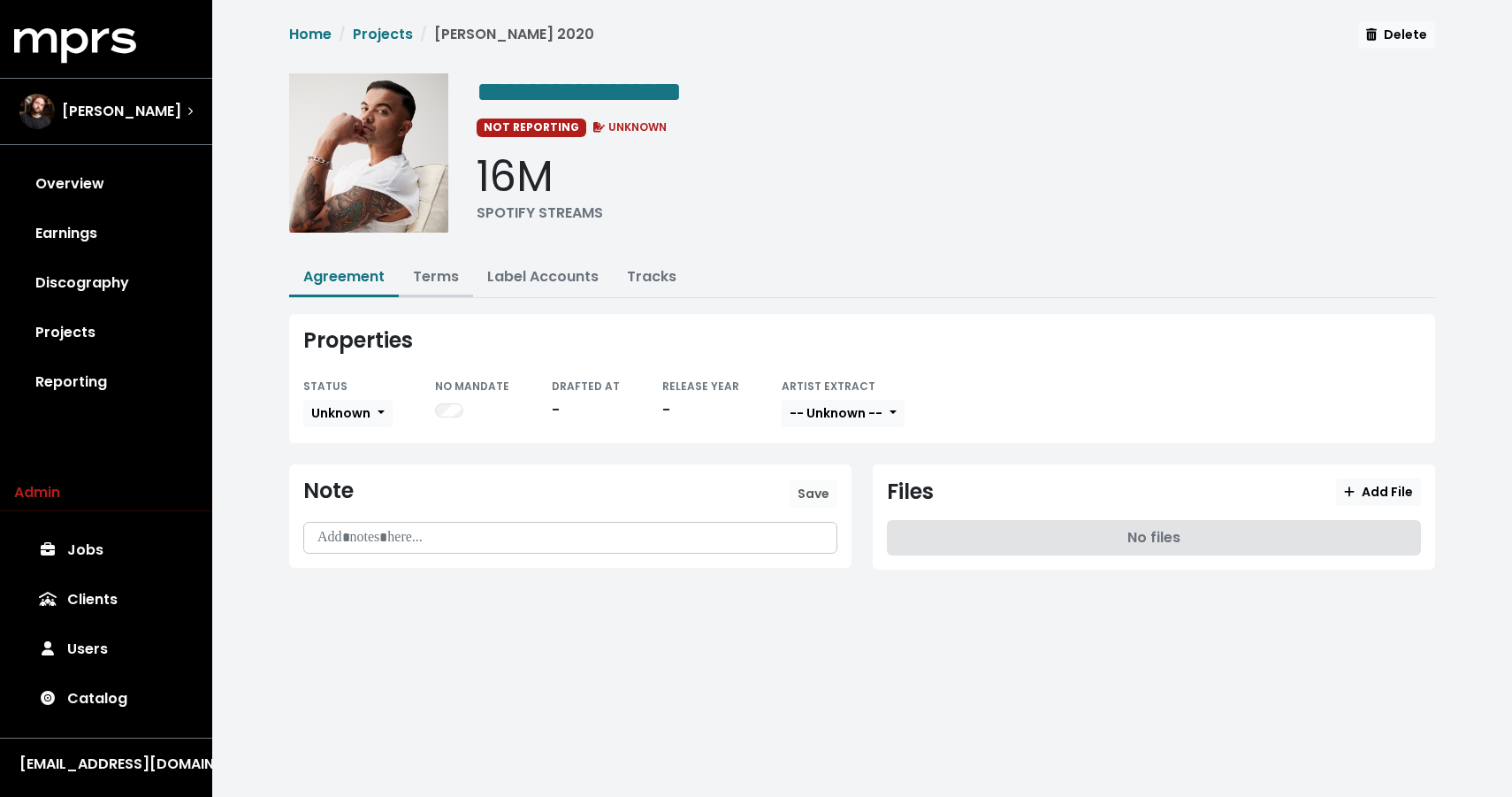
click at [435, 270] on link "Terms" at bounding box center [436, 275] width 46 height 20
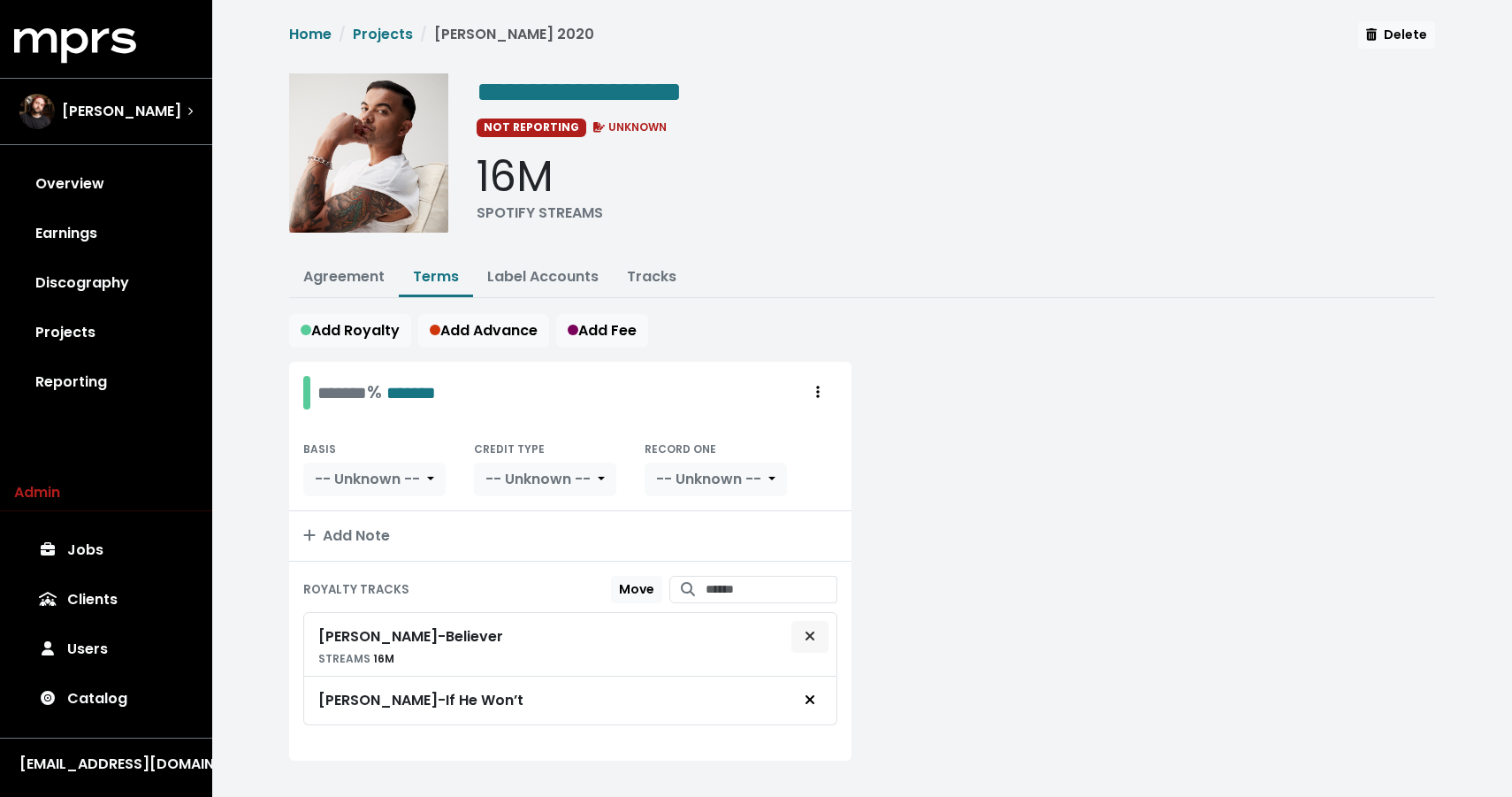
click at [810, 634] on icon "Remove royalty target" at bounding box center [809, 636] width 9 height 9
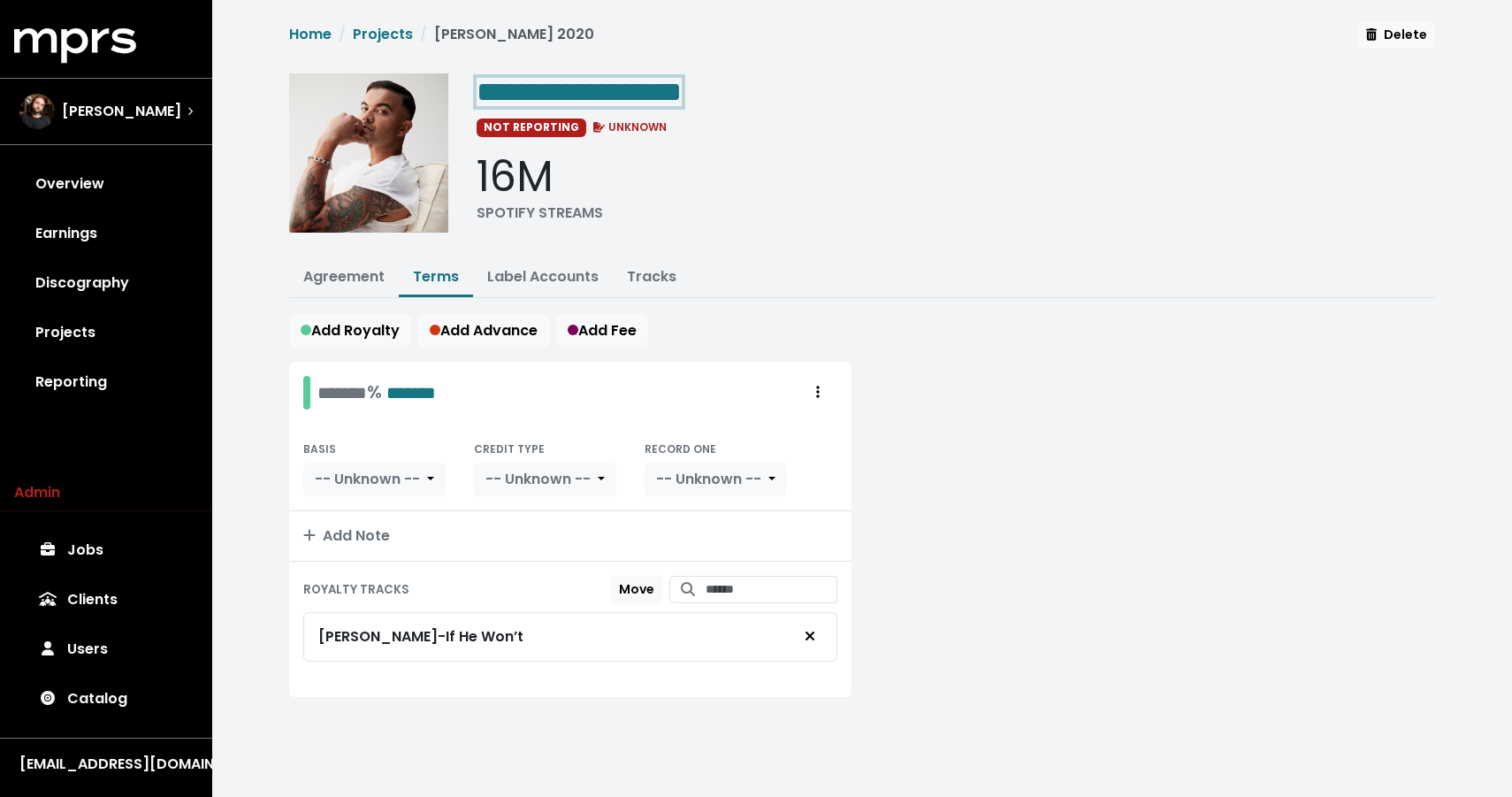
click at [682, 96] on span "**********" at bounding box center [579, 92] width 205 height 28
click at [682, 89] on span "**********" at bounding box center [579, 92] width 205 height 28
click at [800, 146] on div "**********" at bounding box center [955, 159] width 958 height 172
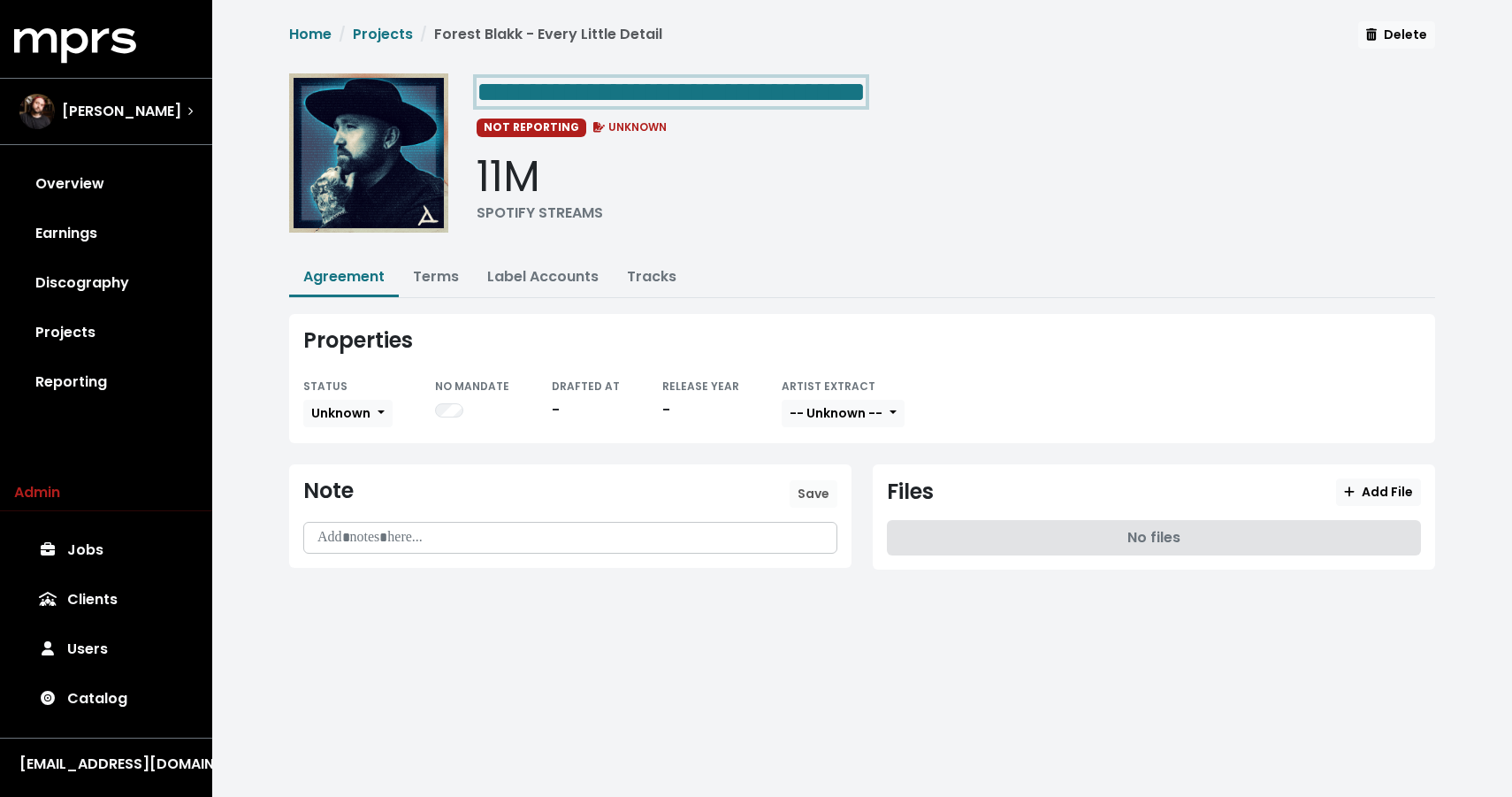
click at [865, 94] on span "**********" at bounding box center [671, 92] width 389 height 28
click at [923, 94] on div "**********" at bounding box center [955, 90] width 958 height 35
click at [865, 93] on span "**********" at bounding box center [671, 92] width 389 height 28
click at [971, 237] on div "**********" at bounding box center [955, 159] width 958 height 172
